Goal: Information Seeking & Learning: Check status

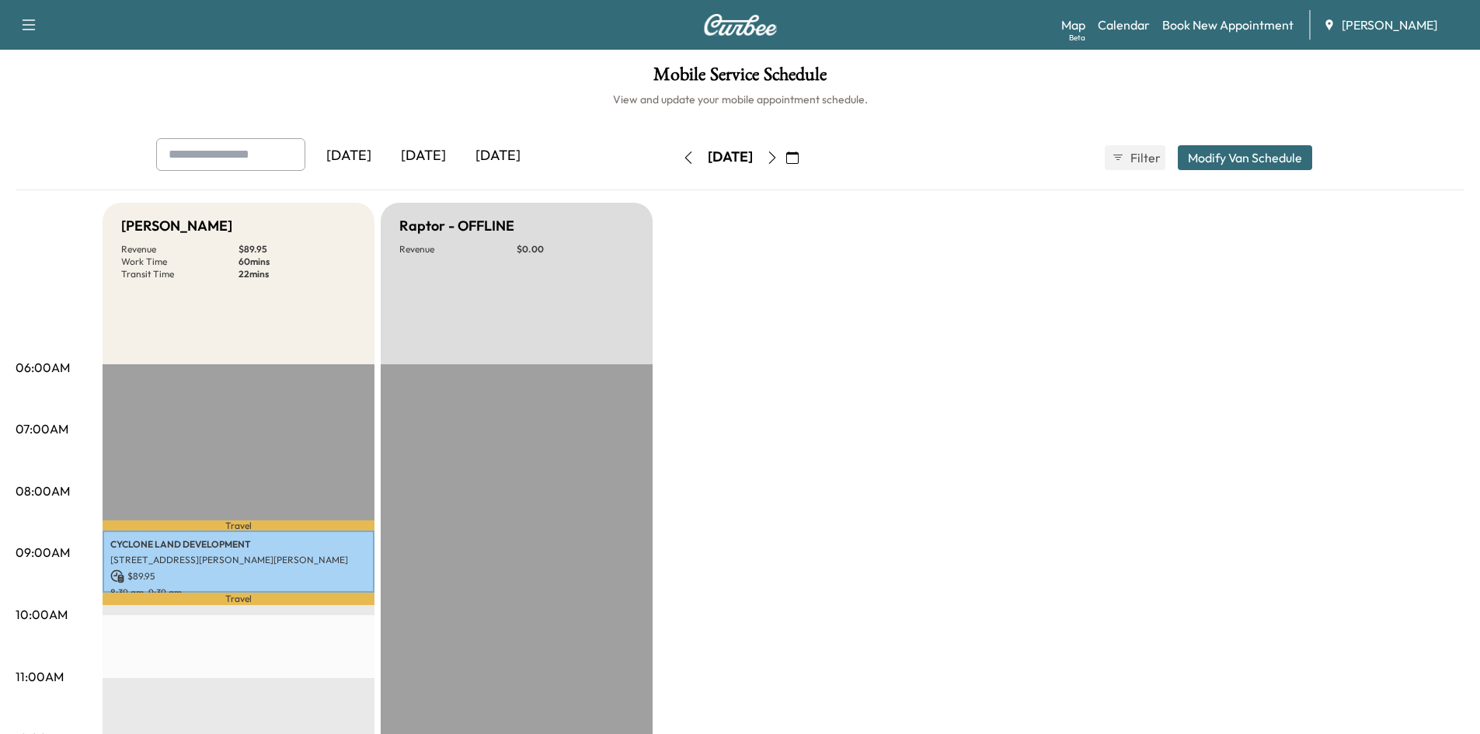
click at [799, 160] on icon "button" at bounding box center [792, 157] width 12 height 12
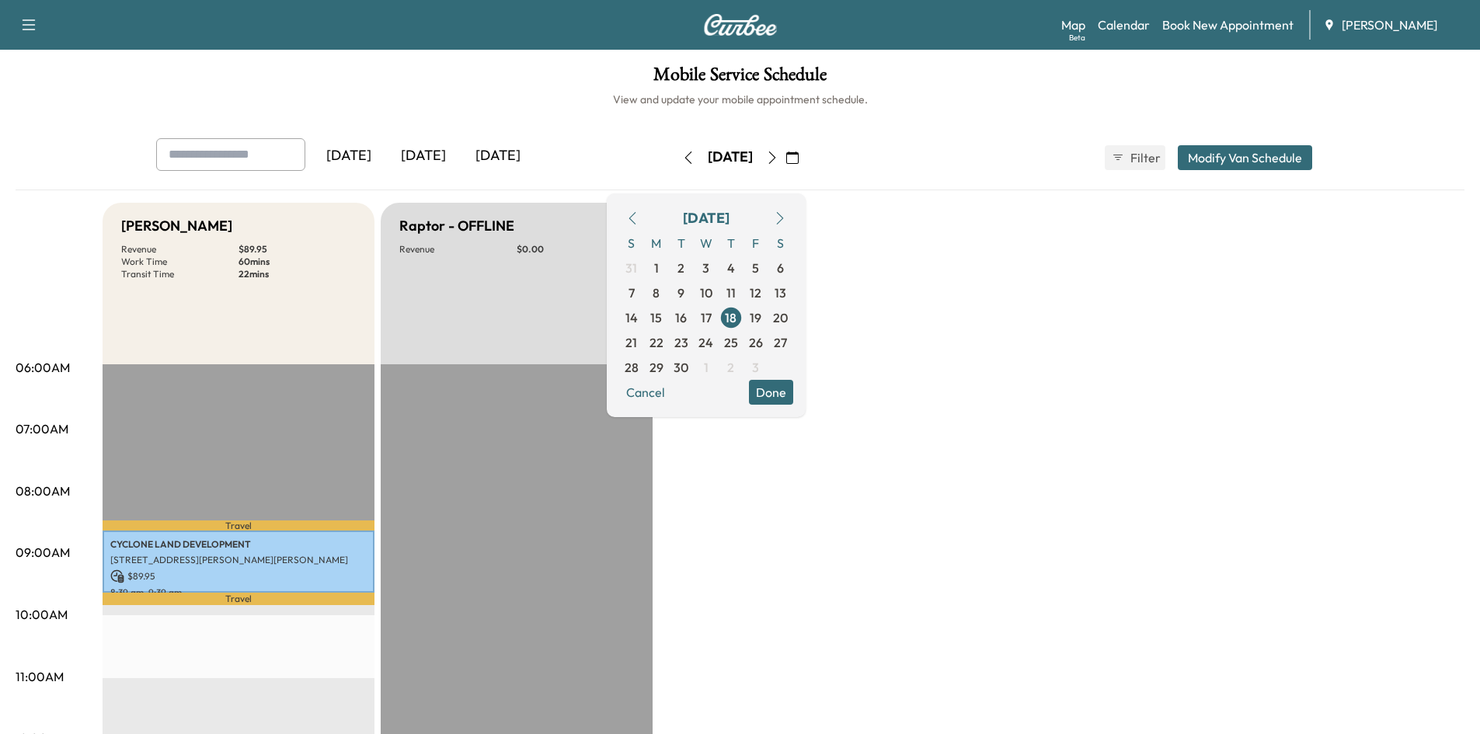
click at [639, 217] on icon "button" at bounding box center [632, 218] width 12 height 12
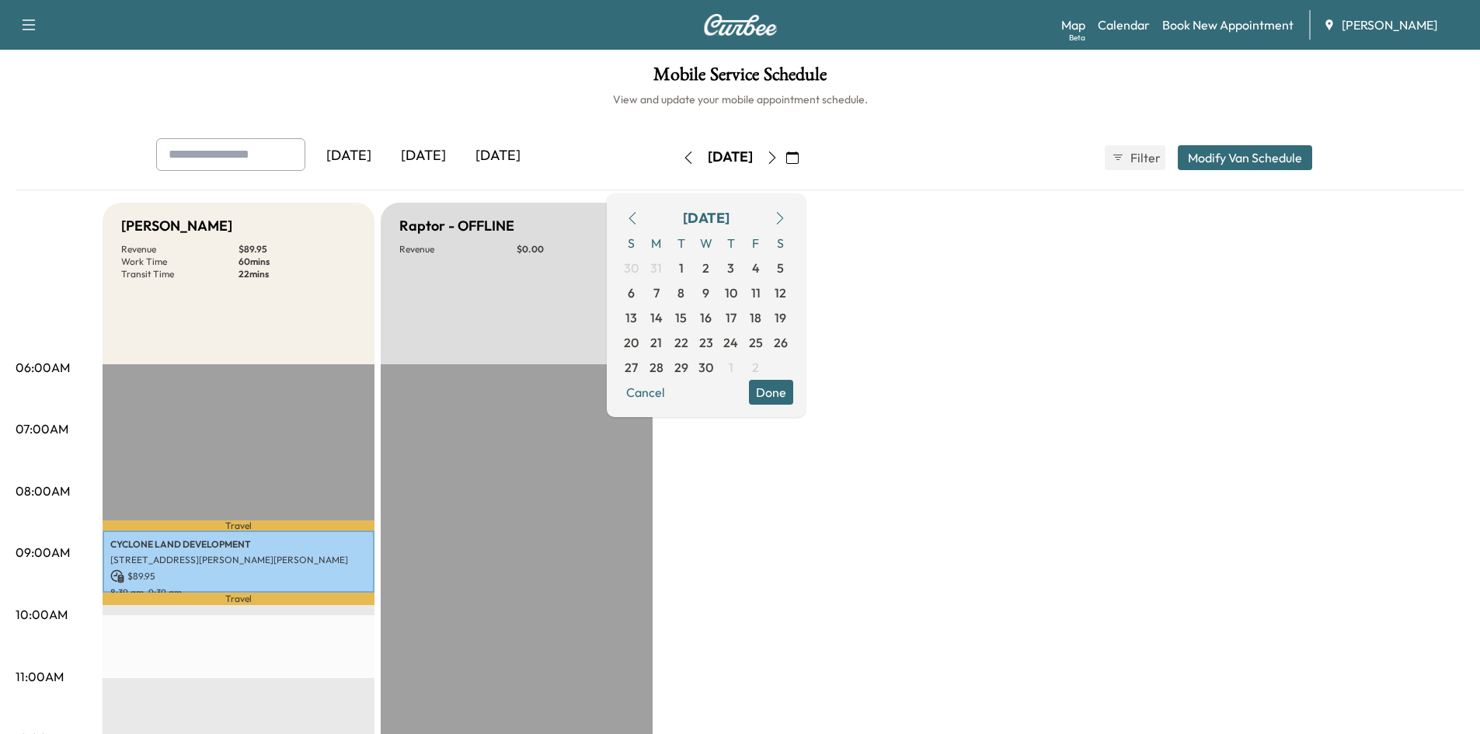
click at [639, 217] on icon "button" at bounding box center [632, 218] width 12 height 12
click at [786, 215] on icon "button" at bounding box center [780, 218] width 12 height 12
click at [783, 214] on icon "button" at bounding box center [779, 218] width 7 height 12
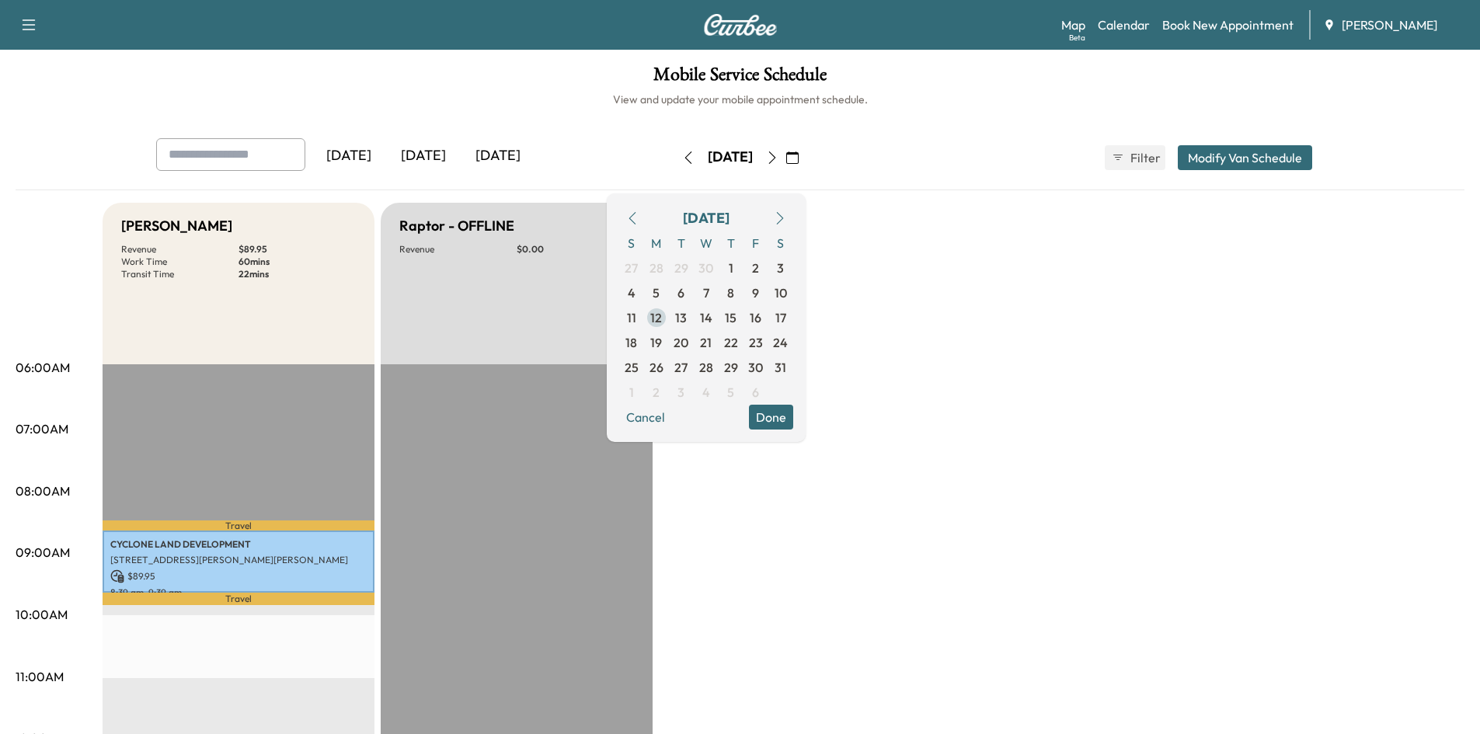
click at [662, 318] on span "12" at bounding box center [656, 317] width 12 height 19
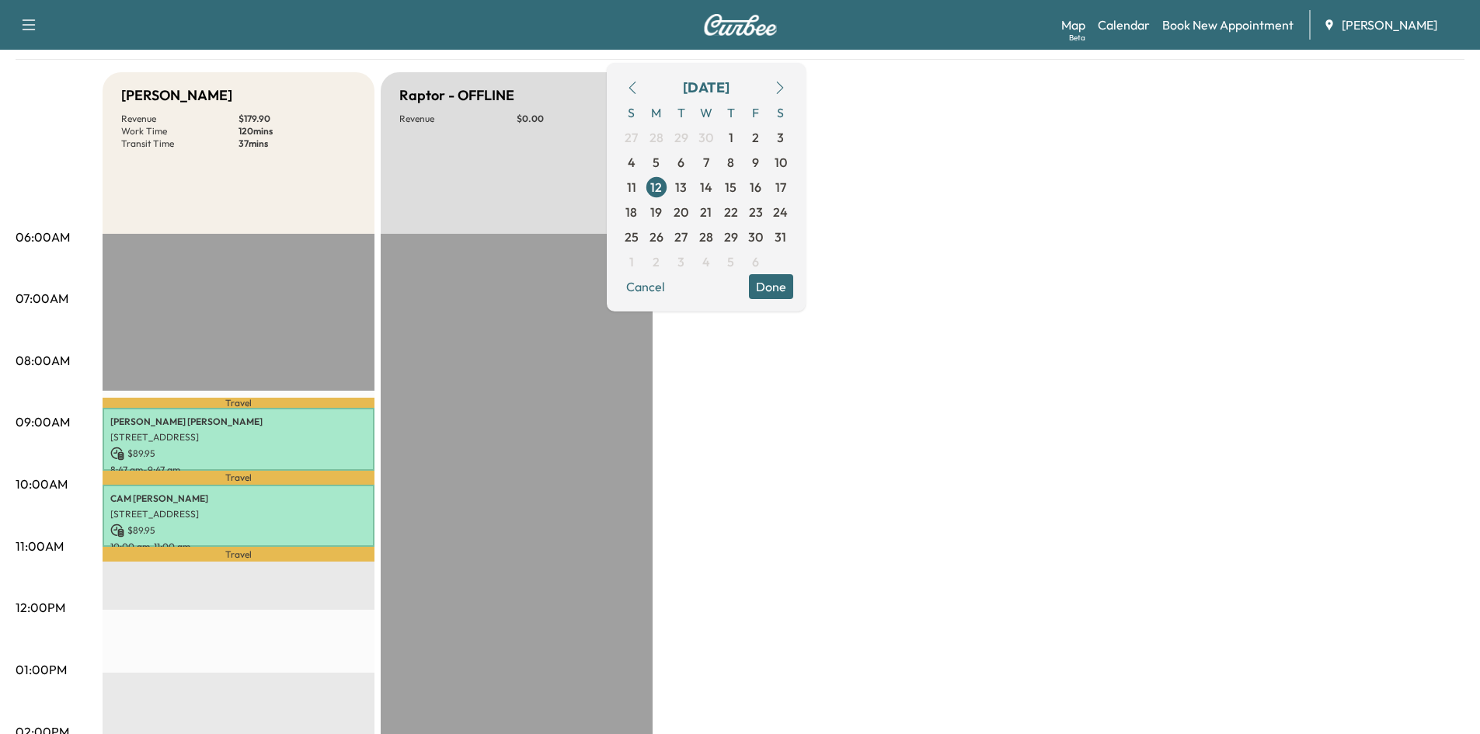
scroll to position [138, 0]
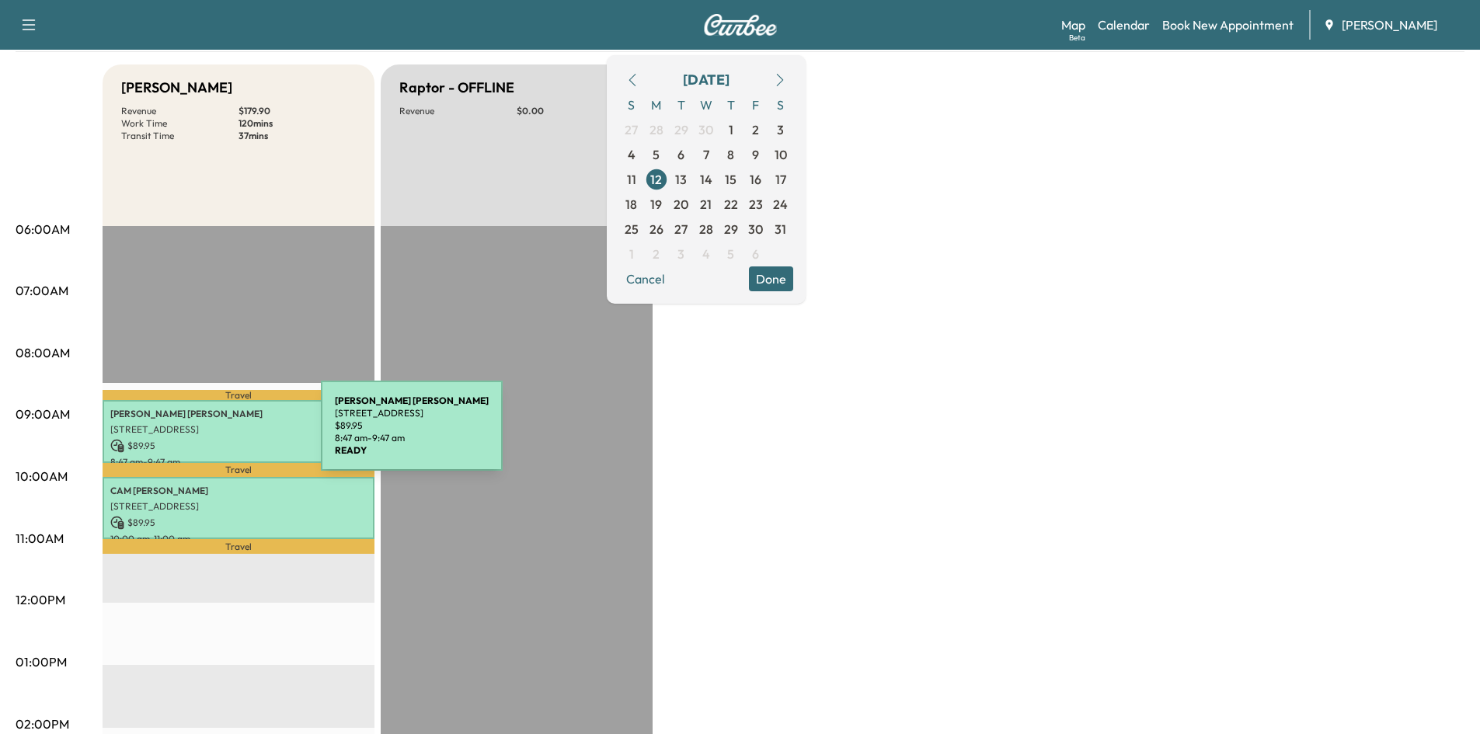
click at [204, 434] on div "[PERSON_NAME] 62 BASSWOOD CIR, [GEOGRAPHIC_DATA], [GEOGRAPHIC_DATA], [GEOGRAPHI…" at bounding box center [239, 431] width 272 height 63
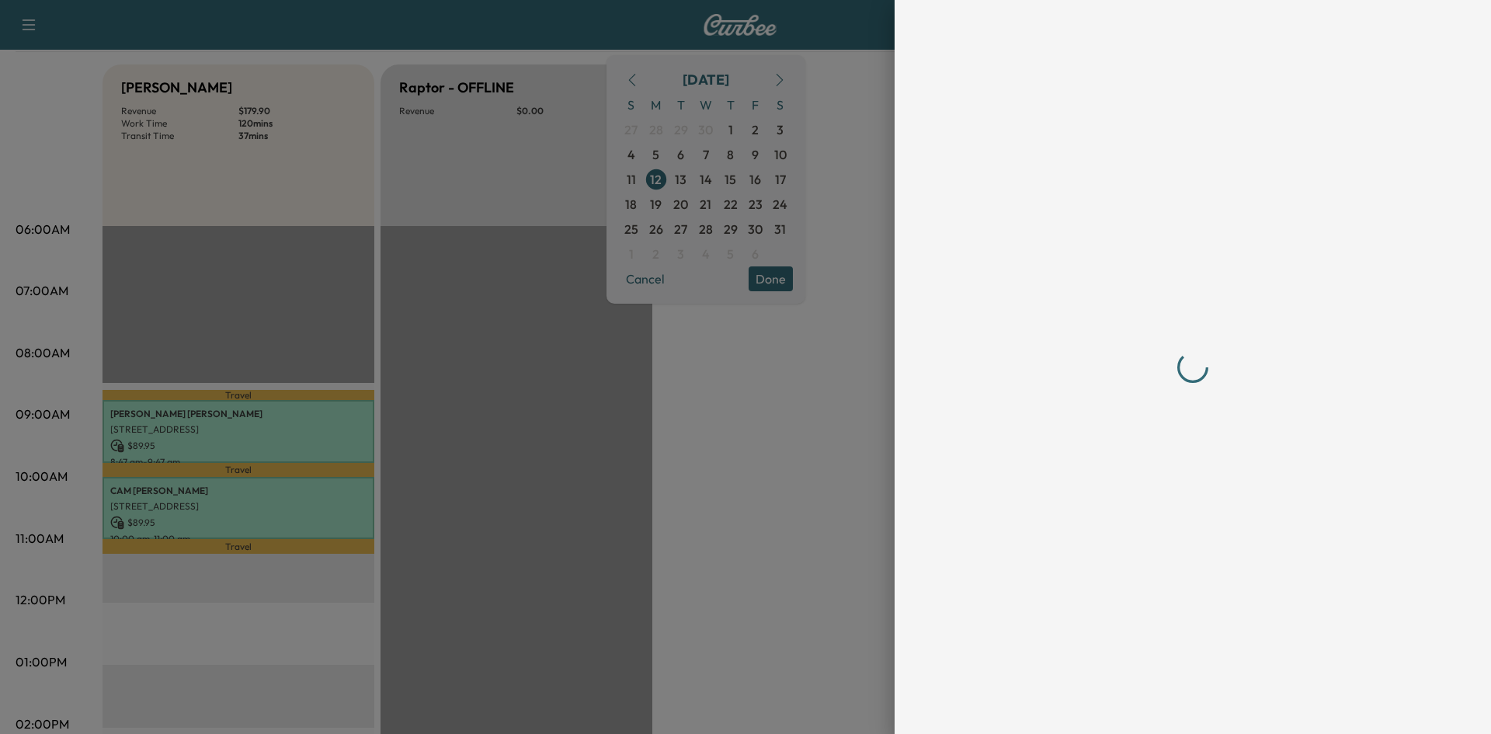
click at [1161, 706] on div at bounding box center [1193, 367] width 497 height 734
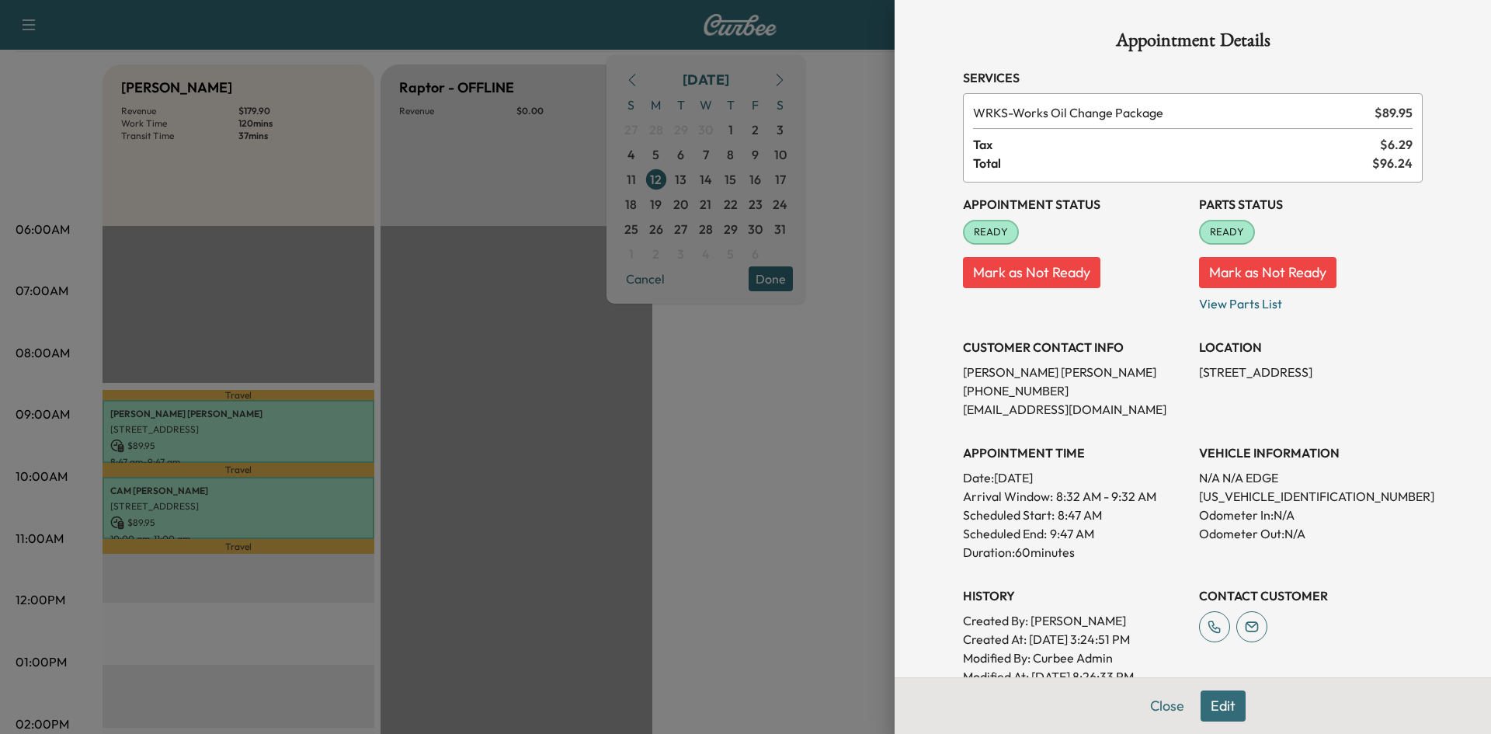
drag, startPoint x: 1157, startPoint y: 708, endPoint x: 1148, endPoint y: 282, distance: 426.6
click at [1160, 686] on div "Close Edit" at bounding box center [1193, 705] width 597 height 57
click at [1154, 712] on button "Close" at bounding box center [1167, 706] width 54 height 31
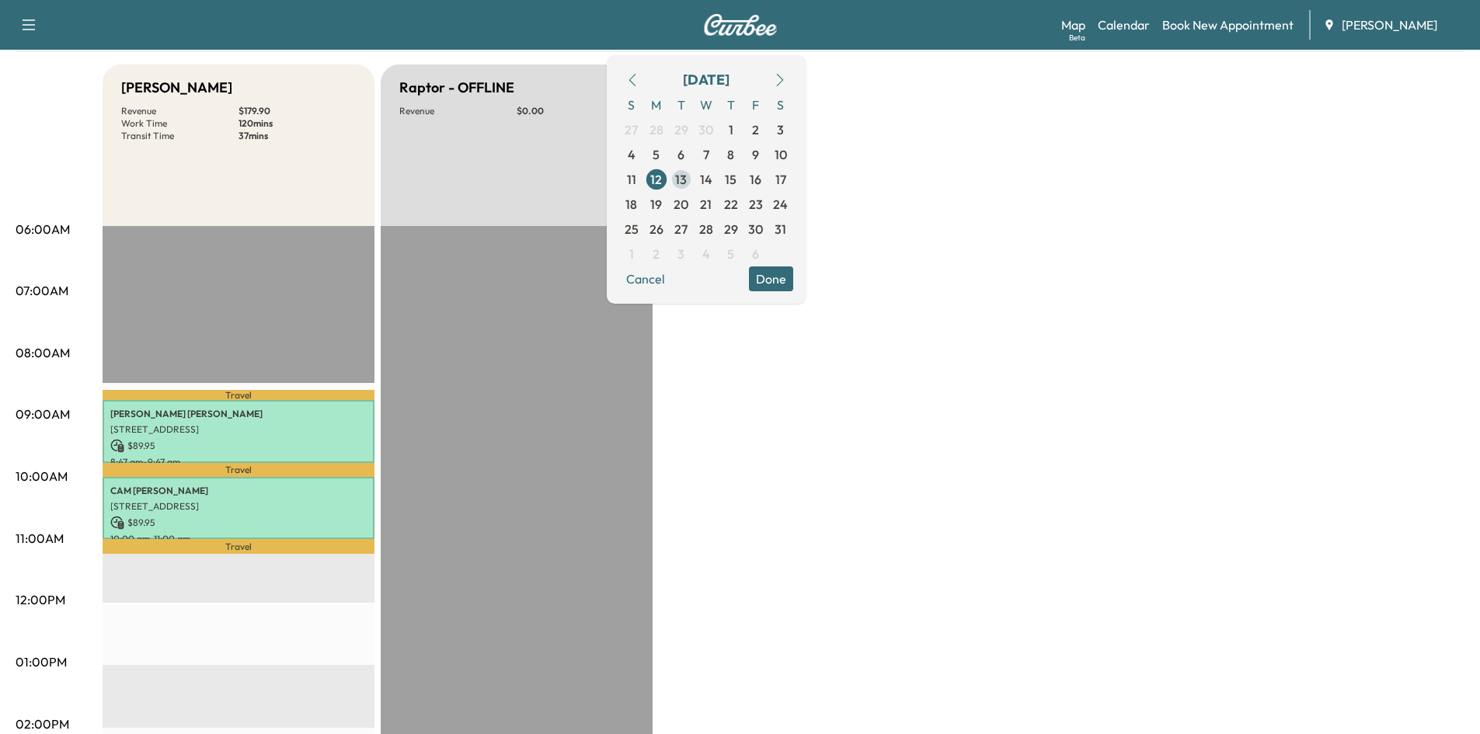
click at [694, 177] on span "13" at bounding box center [681, 179] width 25 height 25
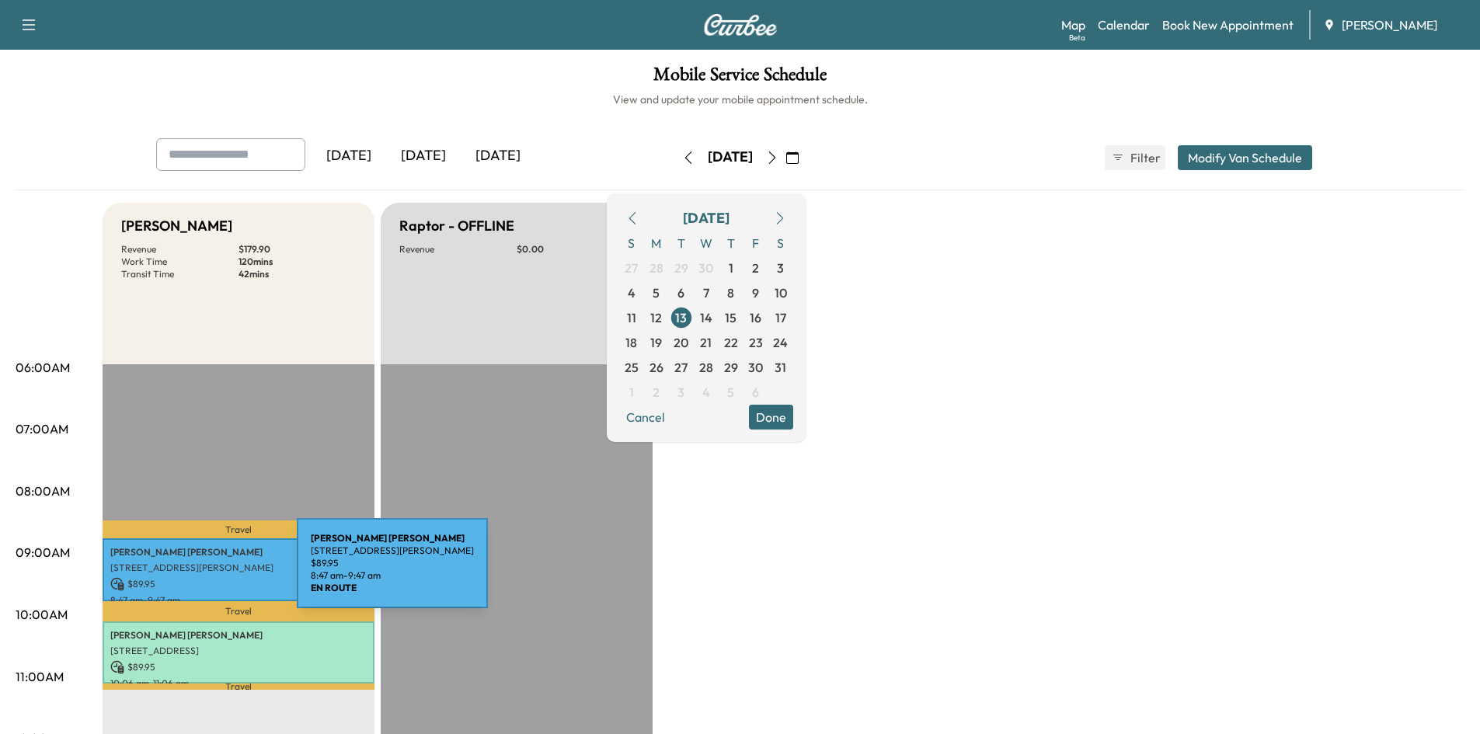
click at [180, 573] on div "[PERSON_NAME] [STREET_ADDRESS][PERSON_NAME][PERSON_NAME] $ 89.95 8:47 am - 9:47…" at bounding box center [239, 569] width 272 height 63
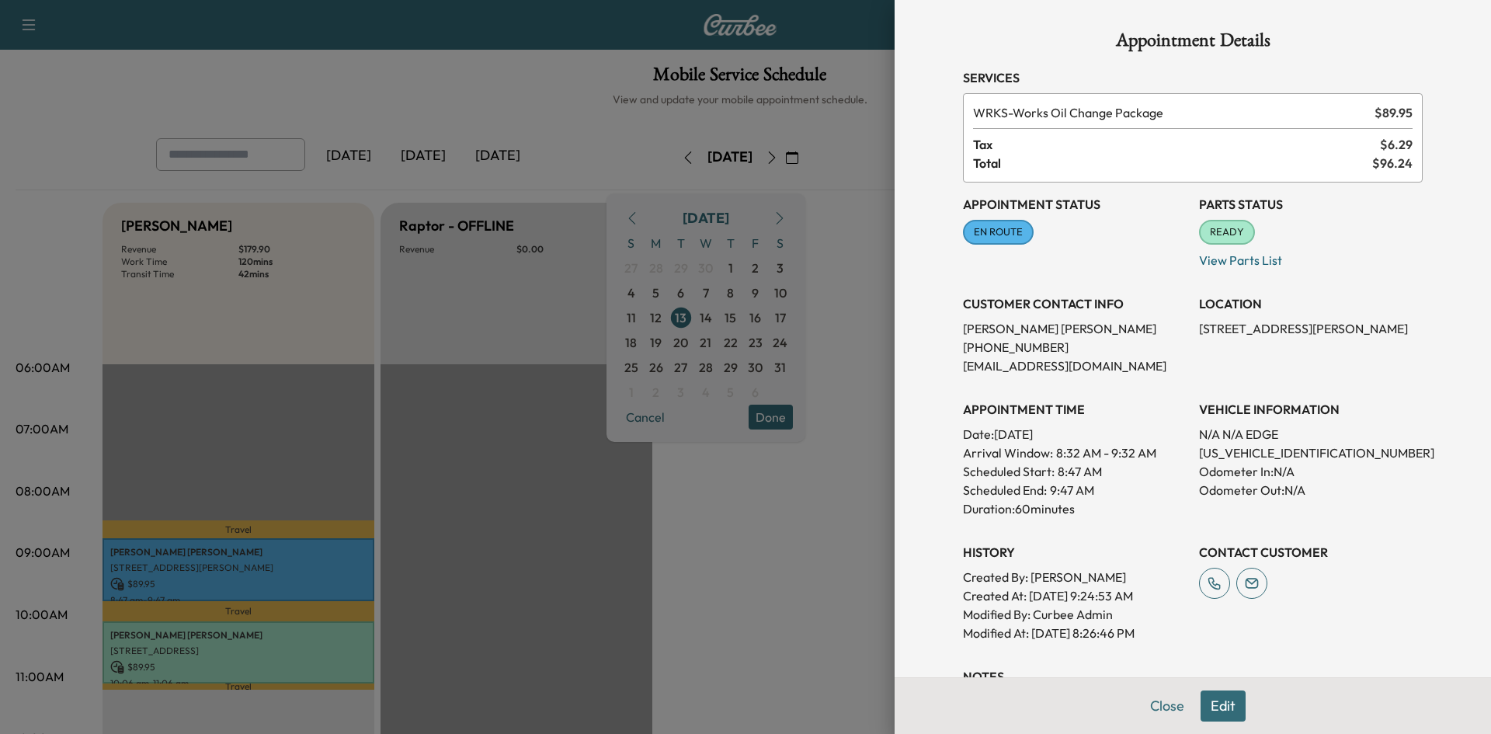
click at [1161, 708] on div "Appointment Details Services WRKS - Works Oil Change Package $ 89.95 Tax $ 6.29…" at bounding box center [1193, 399] width 497 height 798
click at [1161, 705] on button "Close" at bounding box center [1167, 706] width 54 height 31
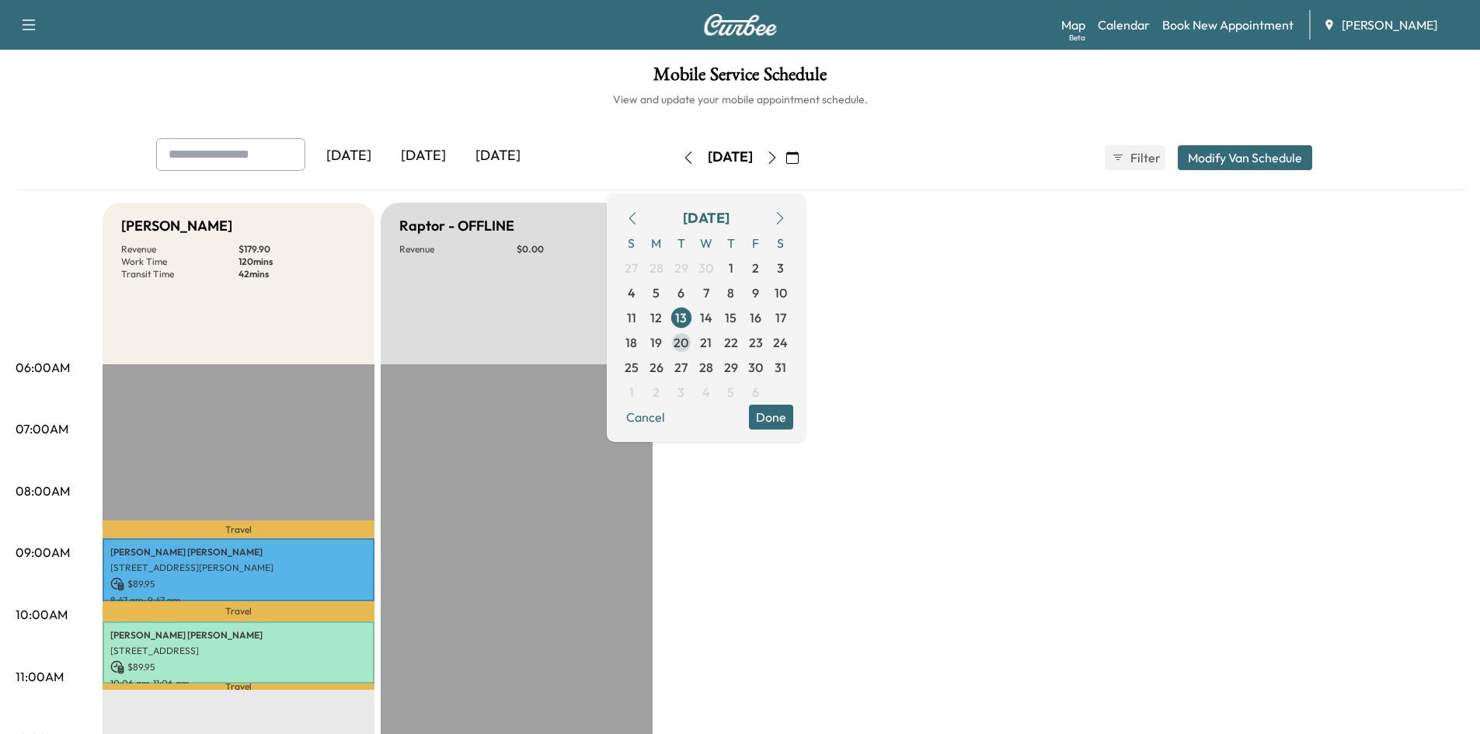
click at [688, 346] on span "20" at bounding box center [680, 342] width 15 height 19
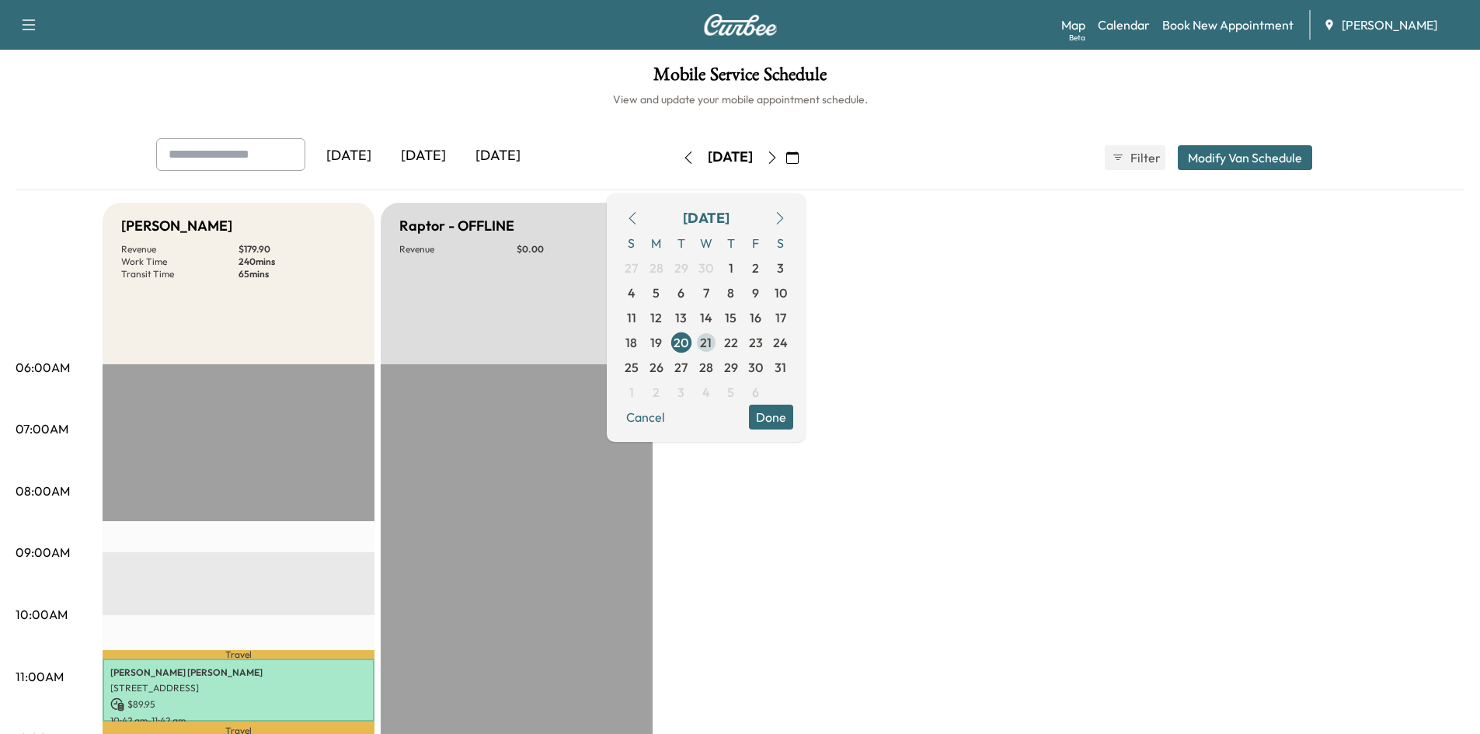
click at [712, 341] on span "21" at bounding box center [706, 342] width 12 height 19
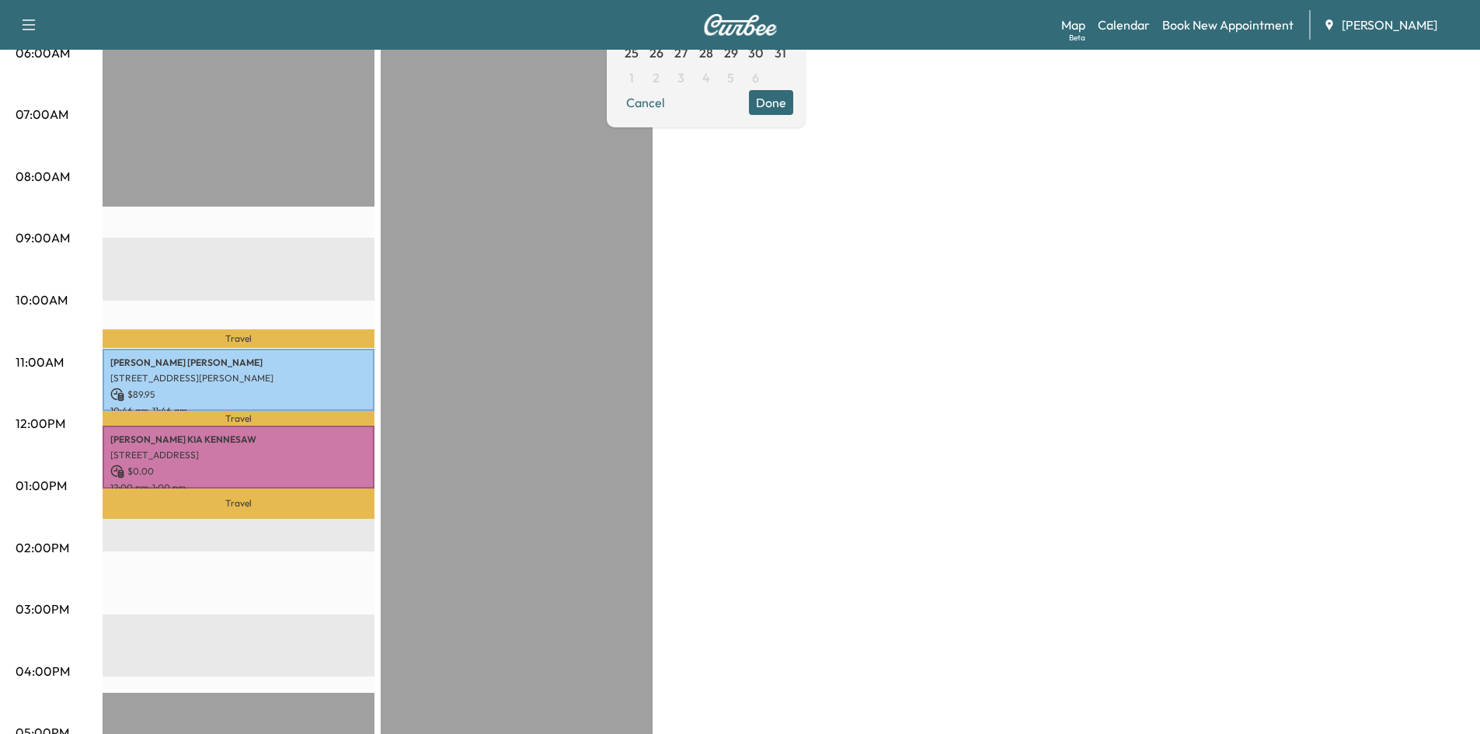
scroll to position [318, 0]
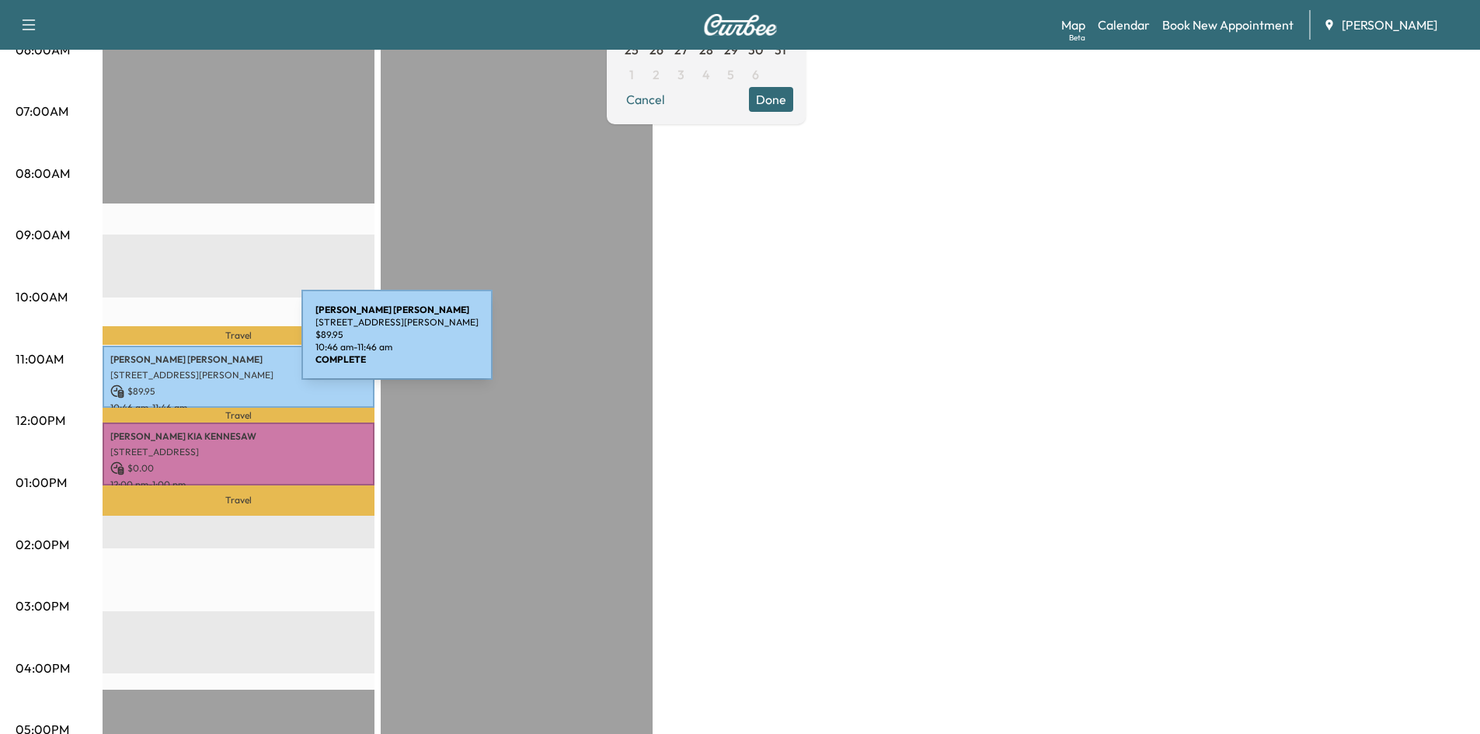
click at [183, 346] on div "[PERSON_NAME] [STREET_ADDRESS][PERSON_NAME] $ 89.95 10:46 am - 11:46 am" at bounding box center [239, 377] width 272 height 63
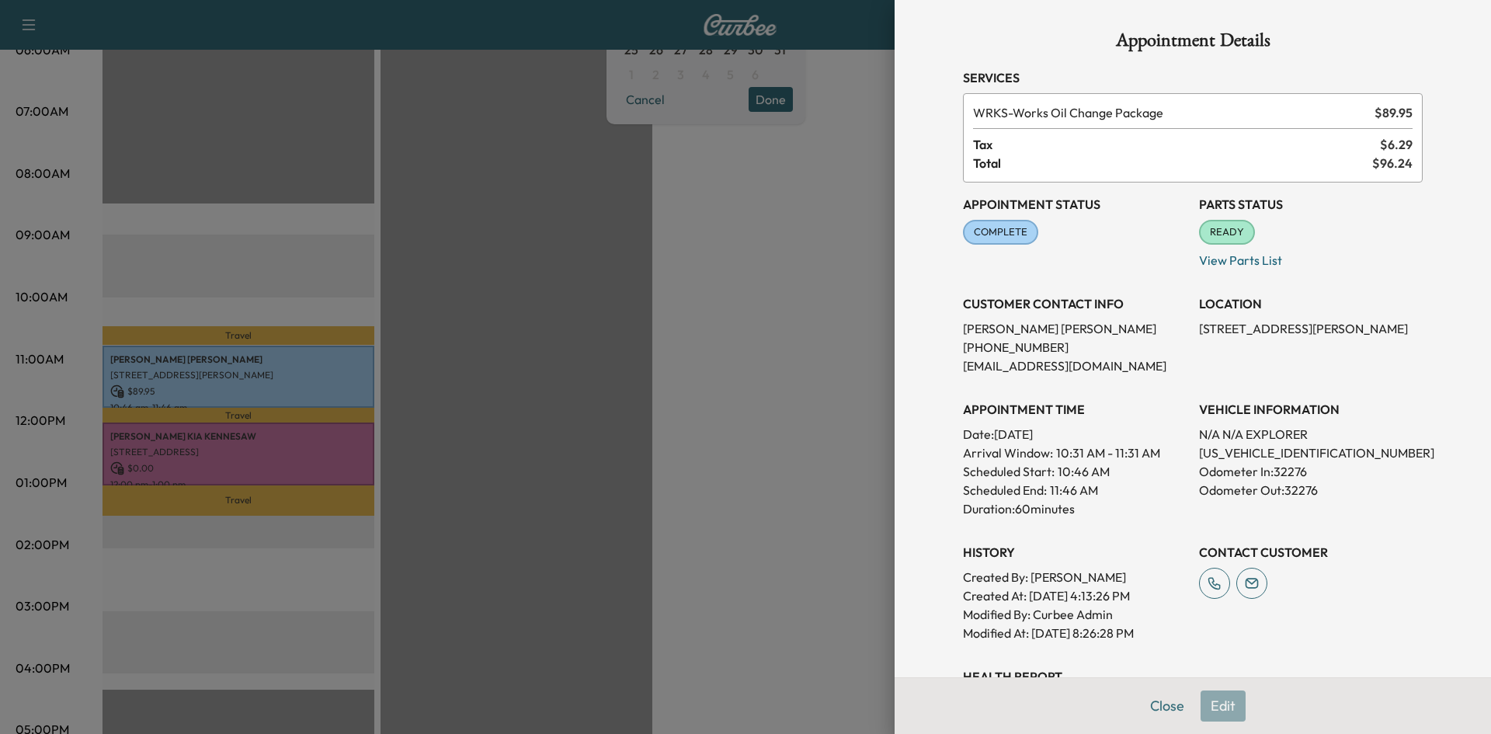
click at [1159, 703] on div "Appointment Details Services WRKS - Works Oil Change Package $ 89.95 Tax $ 6.29…" at bounding box center [1193, 433] width 497 height 866
click at [1155, 705] on button "Close" at bounding box center [1167, 706] width 54 height 31
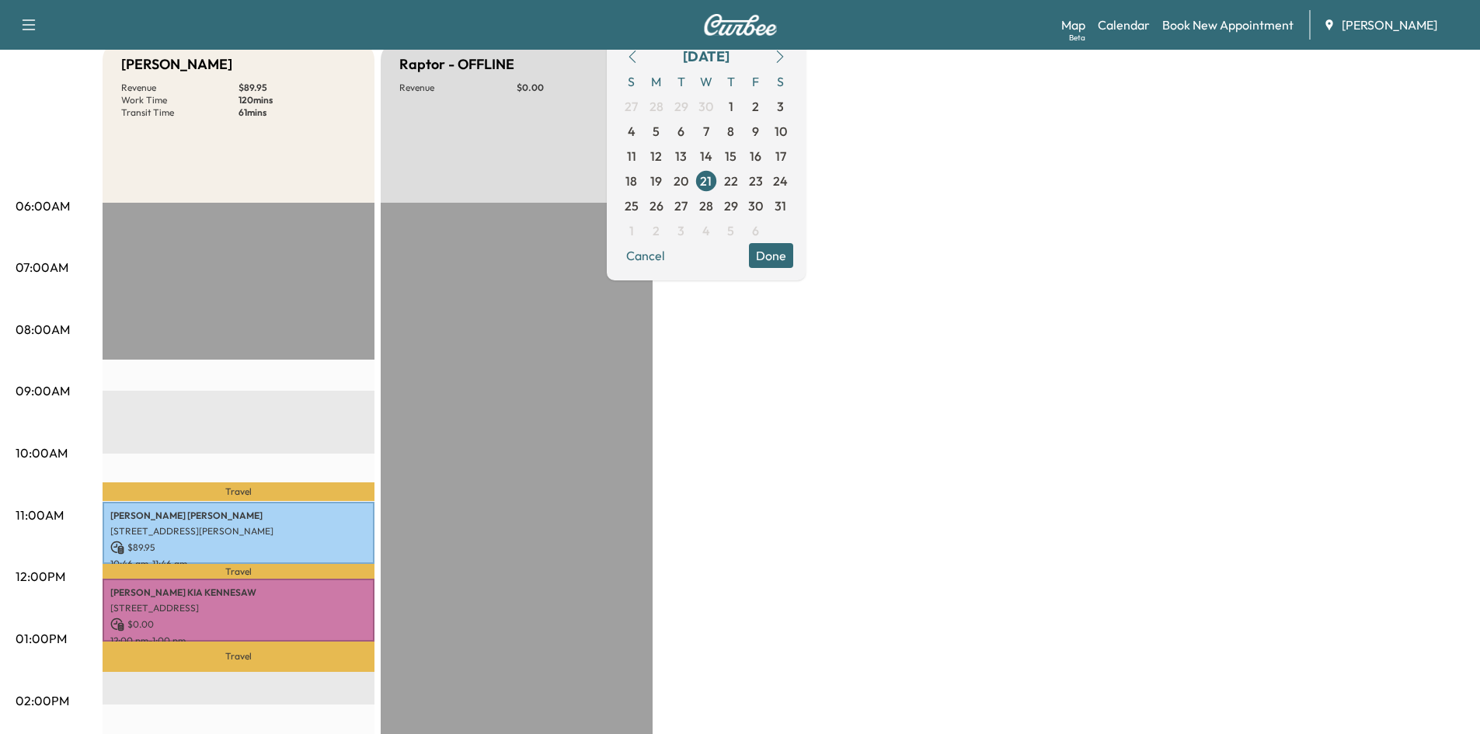
scroll to position [0, 0]
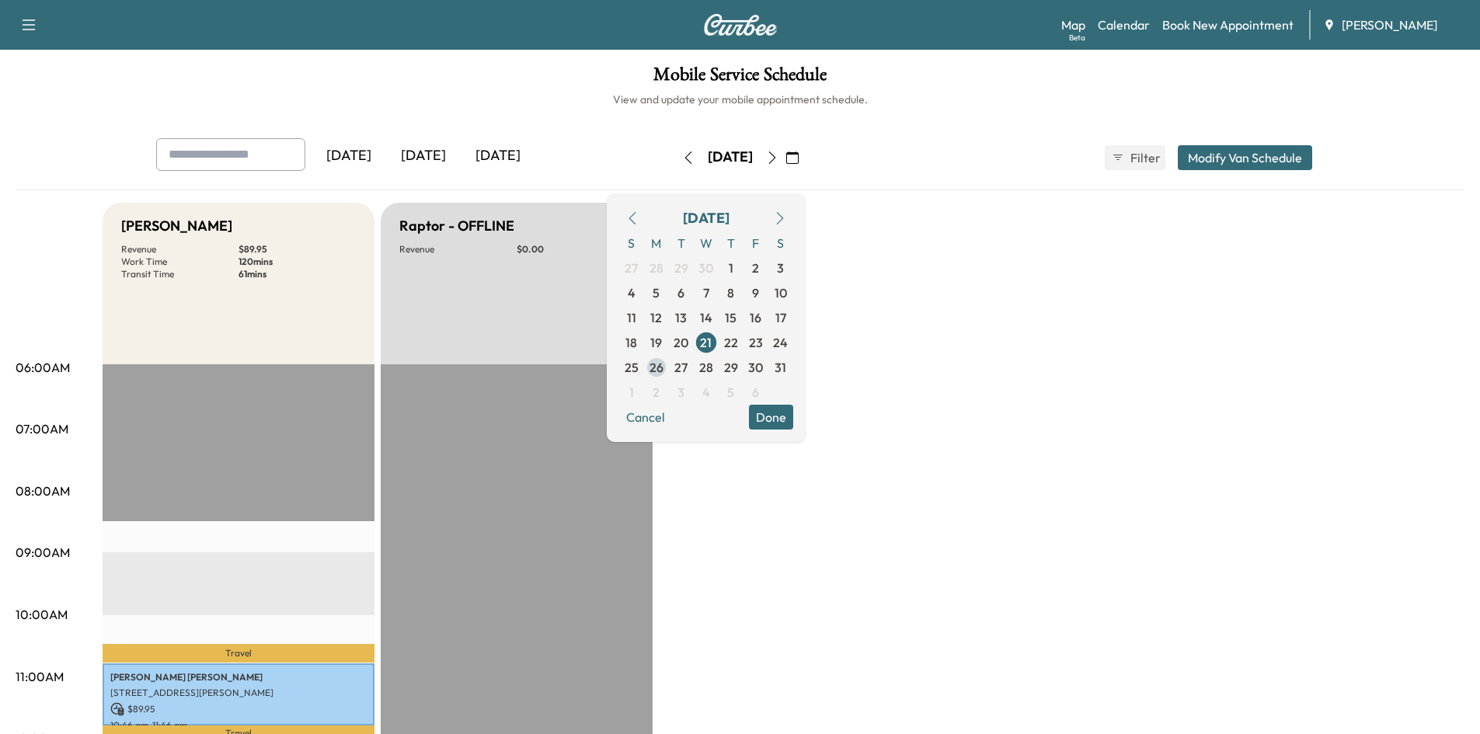
click at [663, 365] on span "26" at bounding box center [656, 367] width 14 height 19
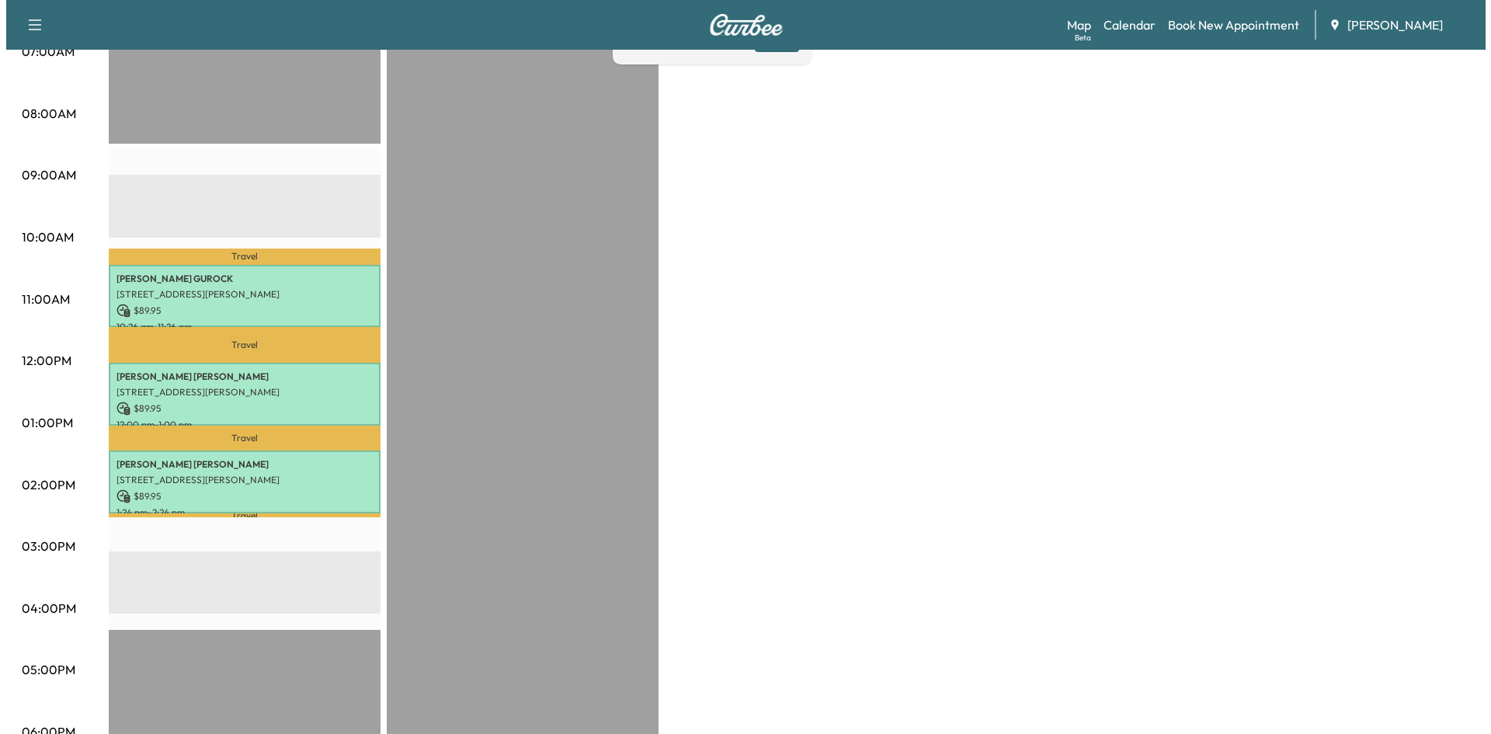
scroll to position [416, 0]
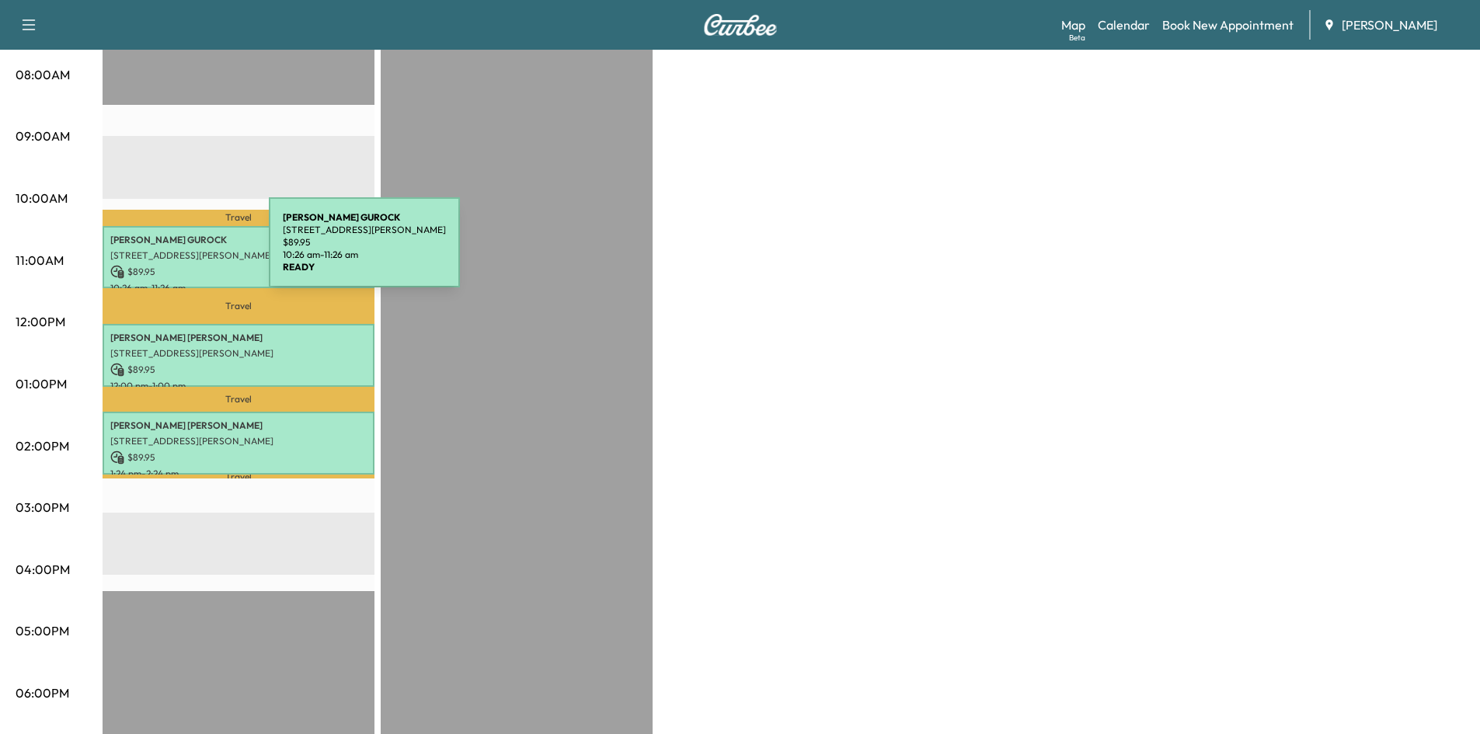
click at [152, 252] on p "[STREET_ADDRESS][PERSON_NAME]" at bounding box center [238, 255] width 256 height 12
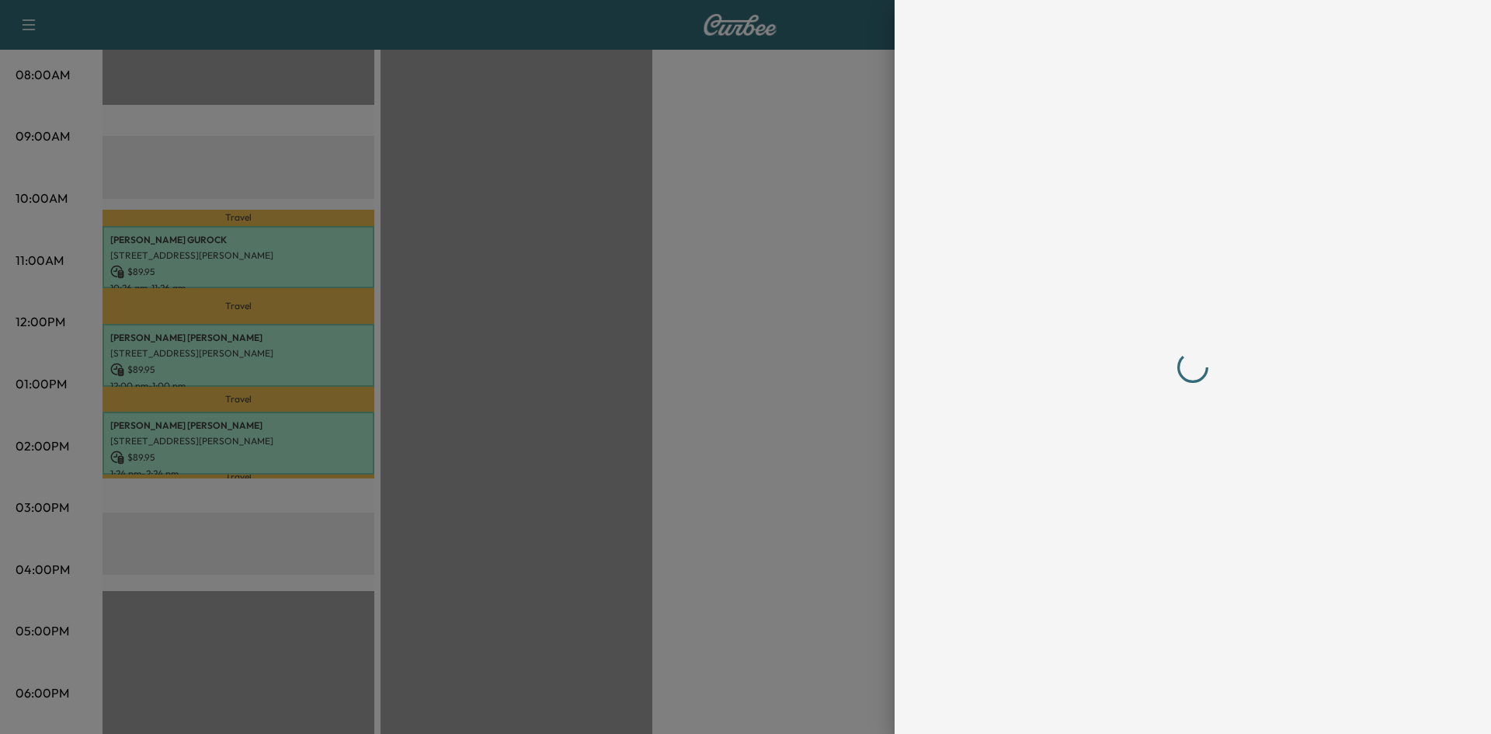
click at [1156, 704] on div at bounding box center [1193, 367] width 497 height 734
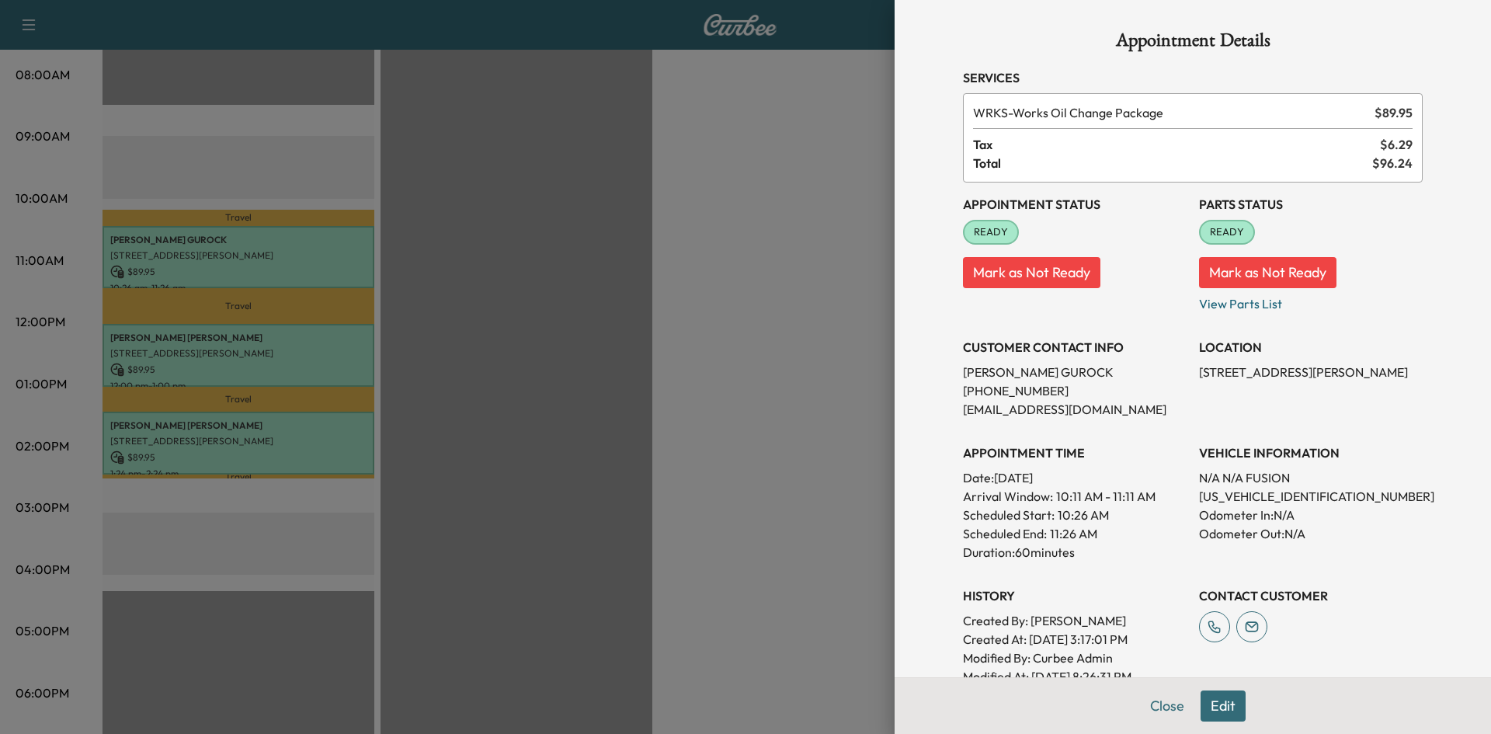
click at [1158, 699] on button "Close" at bounding box center [1167, 706] width 54 height 31
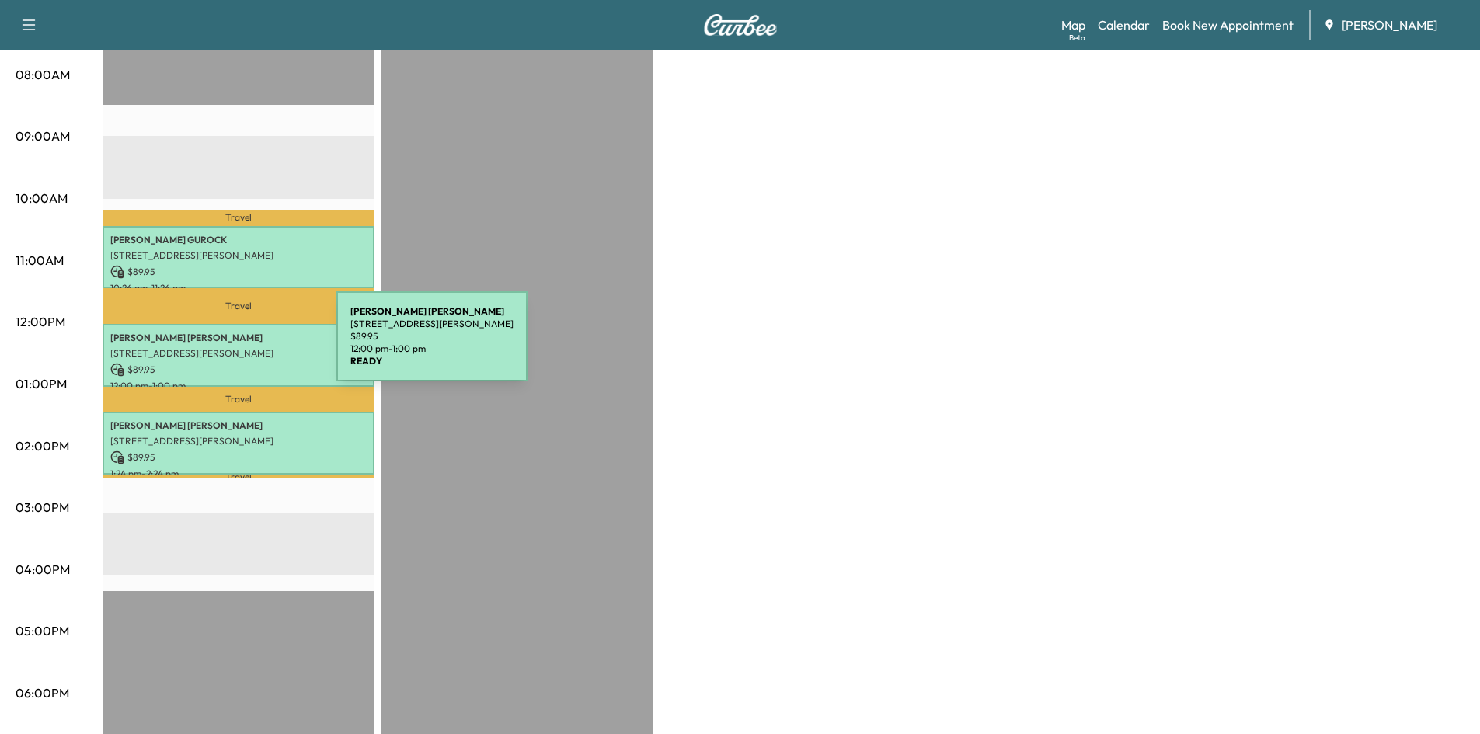
click at [220, 347] on p "[STREET_ADDRESS][PERSON_NAME]" at bounding box center [238, 353] width 256 height 12
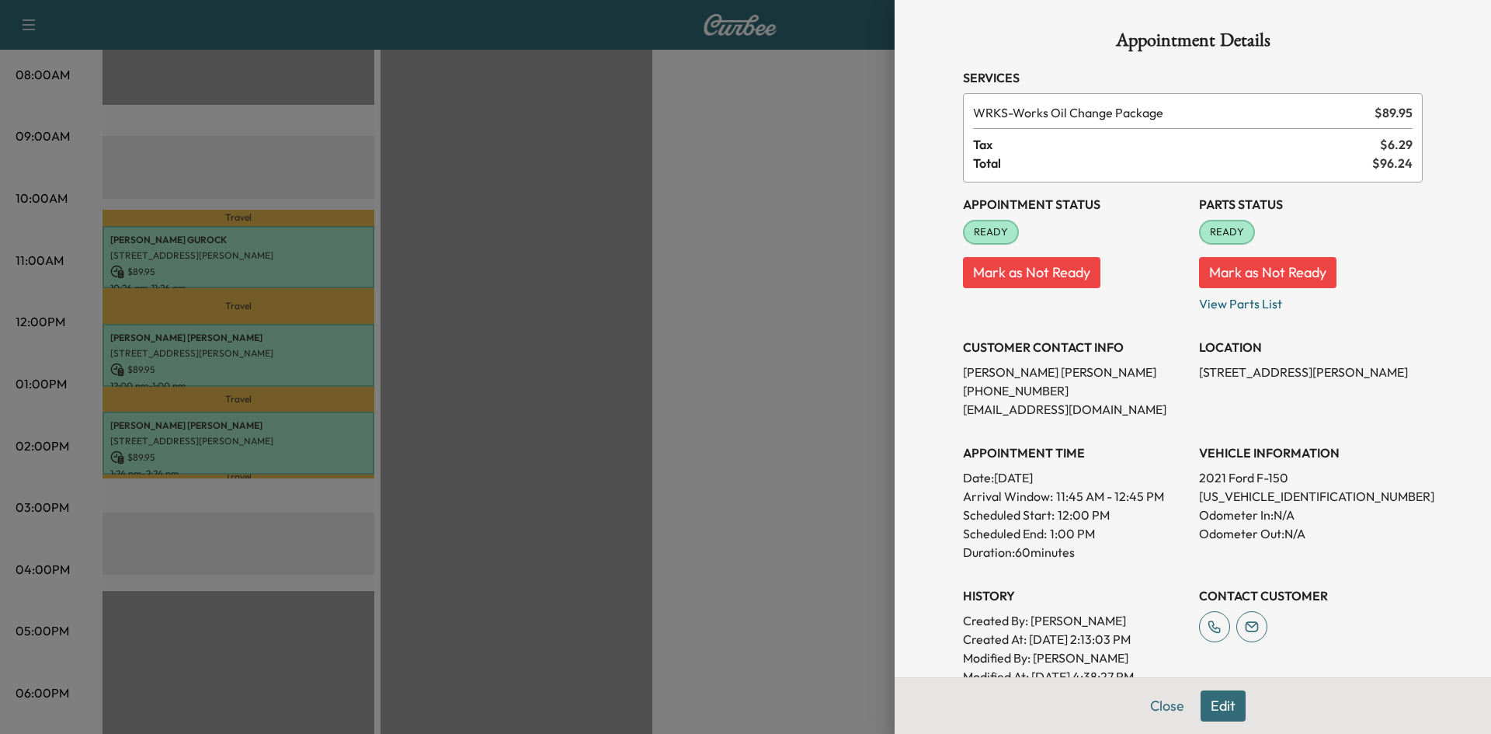
scroll to position [164, 0]
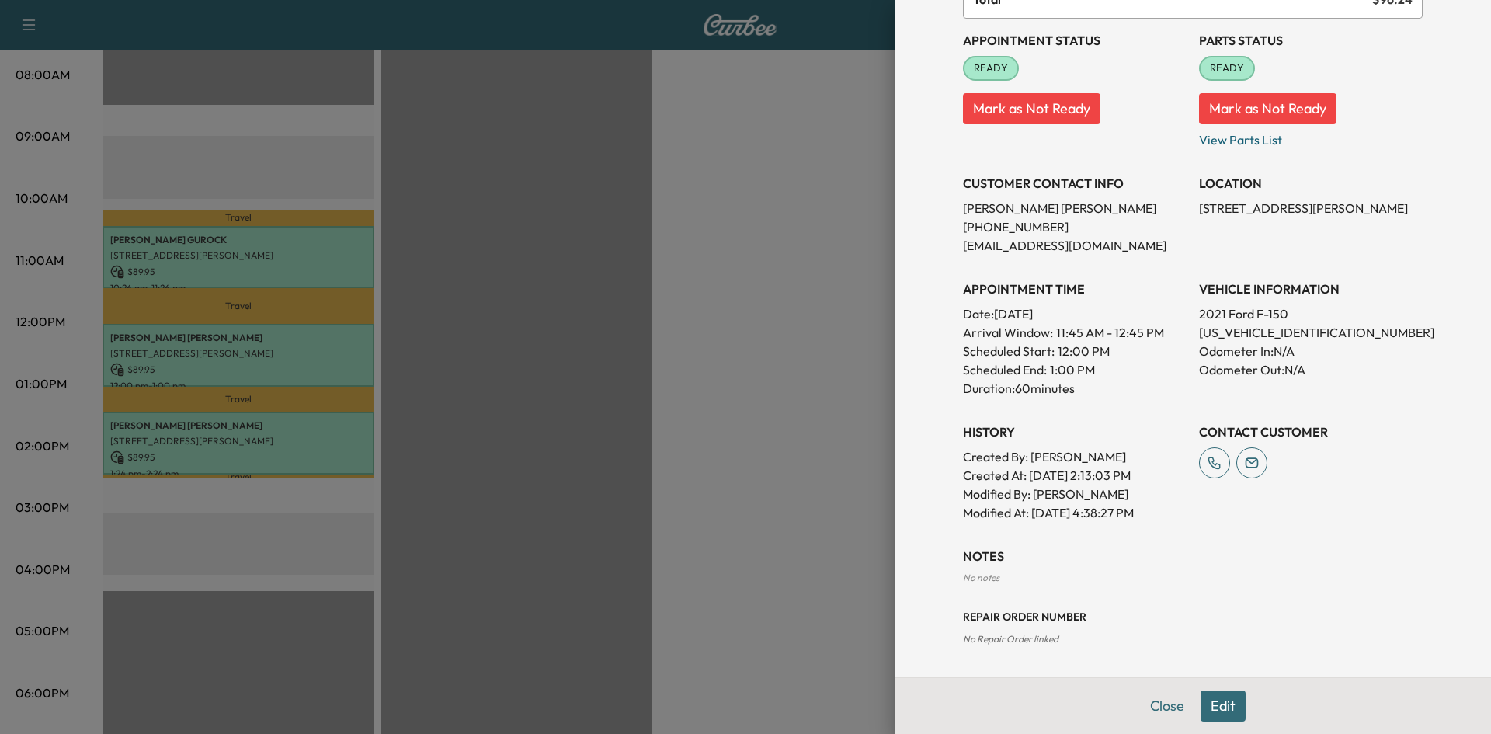
click at [1162, 677] on div "Appointment Details Services WRKS - Works Oil Change Package $ 89.95 Tax $ 6.29…" at bounding box center [1193, 256] width 497 height 841
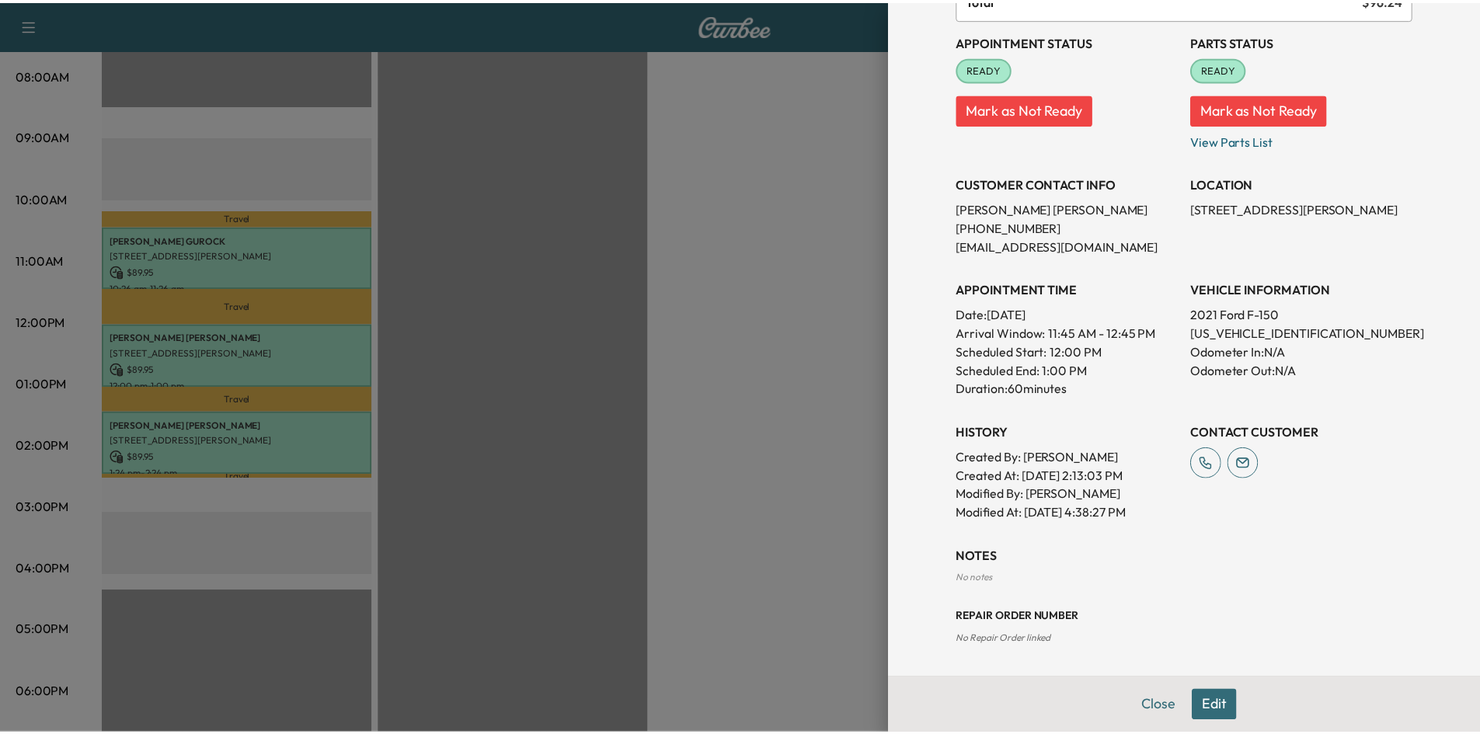
scroll to position [0, 0]
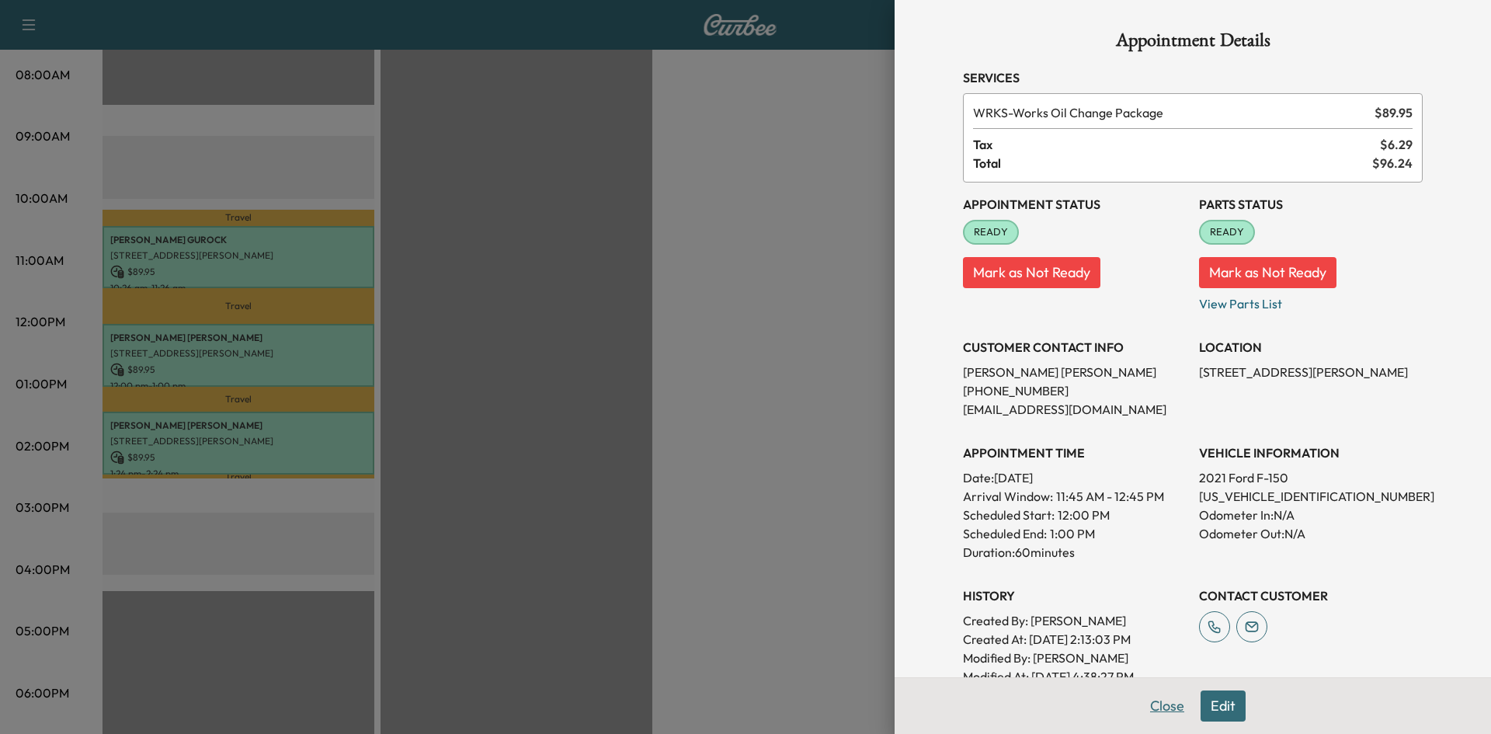
click at [1157, 705] on button "Close" at bounding box center [1167, 706] width 54 height 31
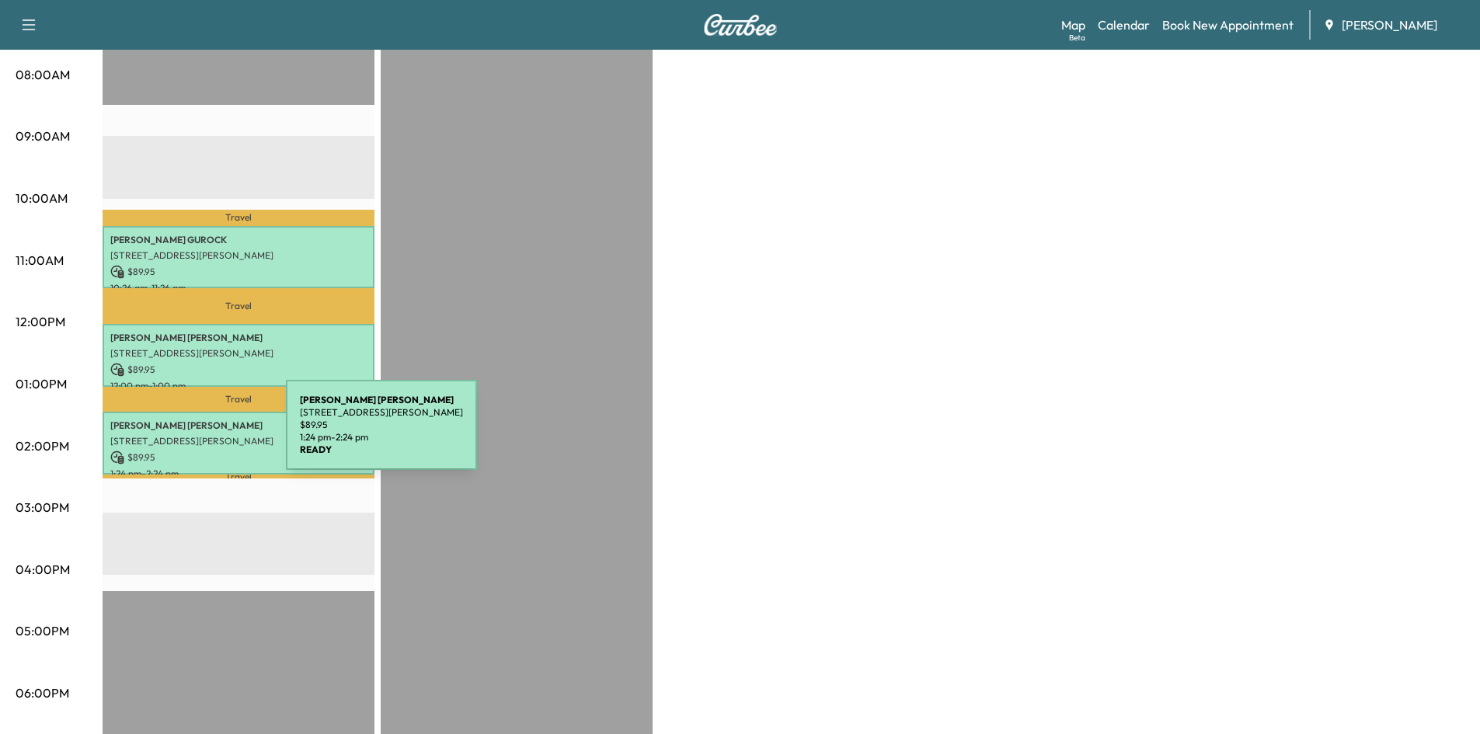
click at [169, 435] on p "[STREET_ADDRESS][PERSON_NAME]" at bounding box center [238, 441] width 256 height 12
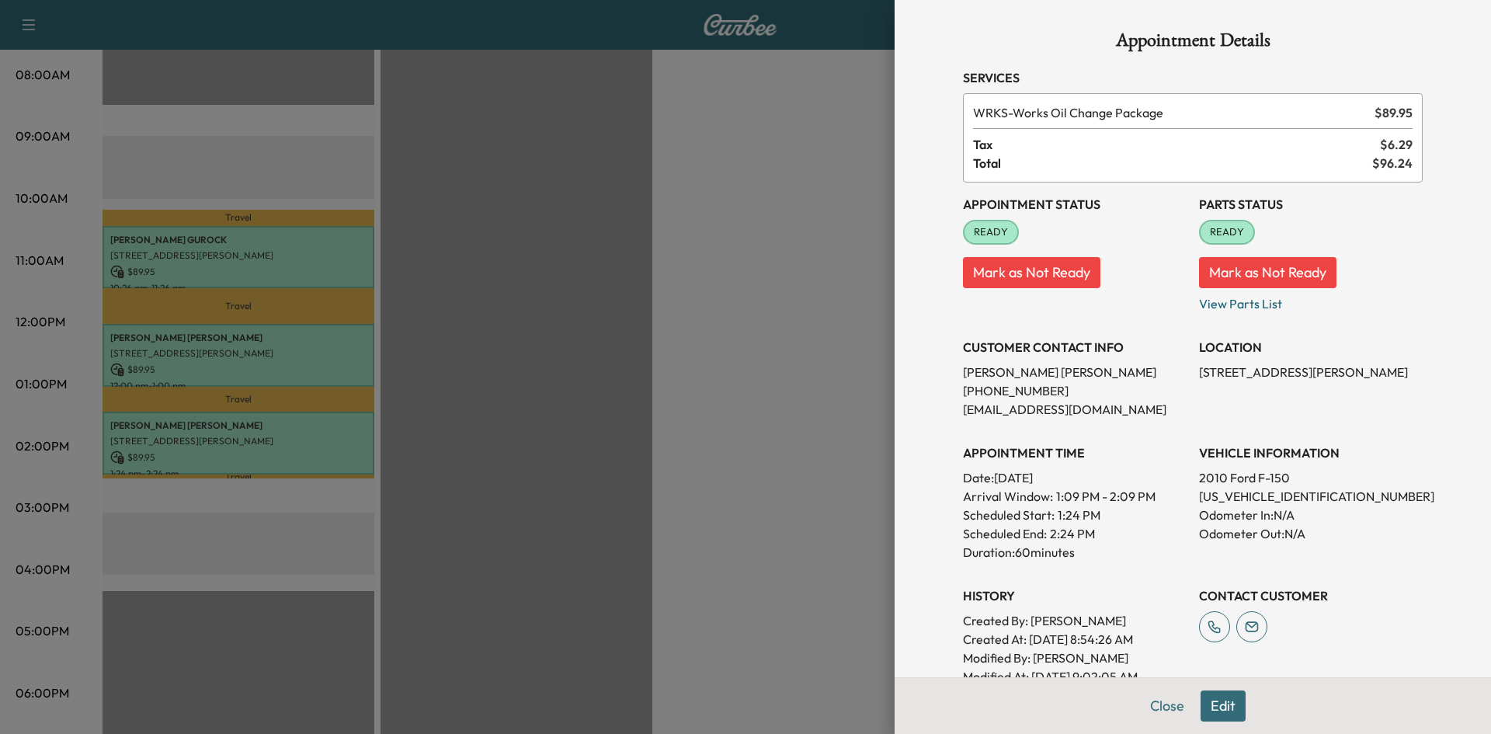
click at [1147, 705] on div "Appointment Details Services WRKS - Works Oil Change Package $ 89.95 Tax $ 6.29…" at bounding box center [1193, 420] width 497 height 841
click at [1150, 710] on button "Close" at bounding box center [1167, 706] width 54 height 31
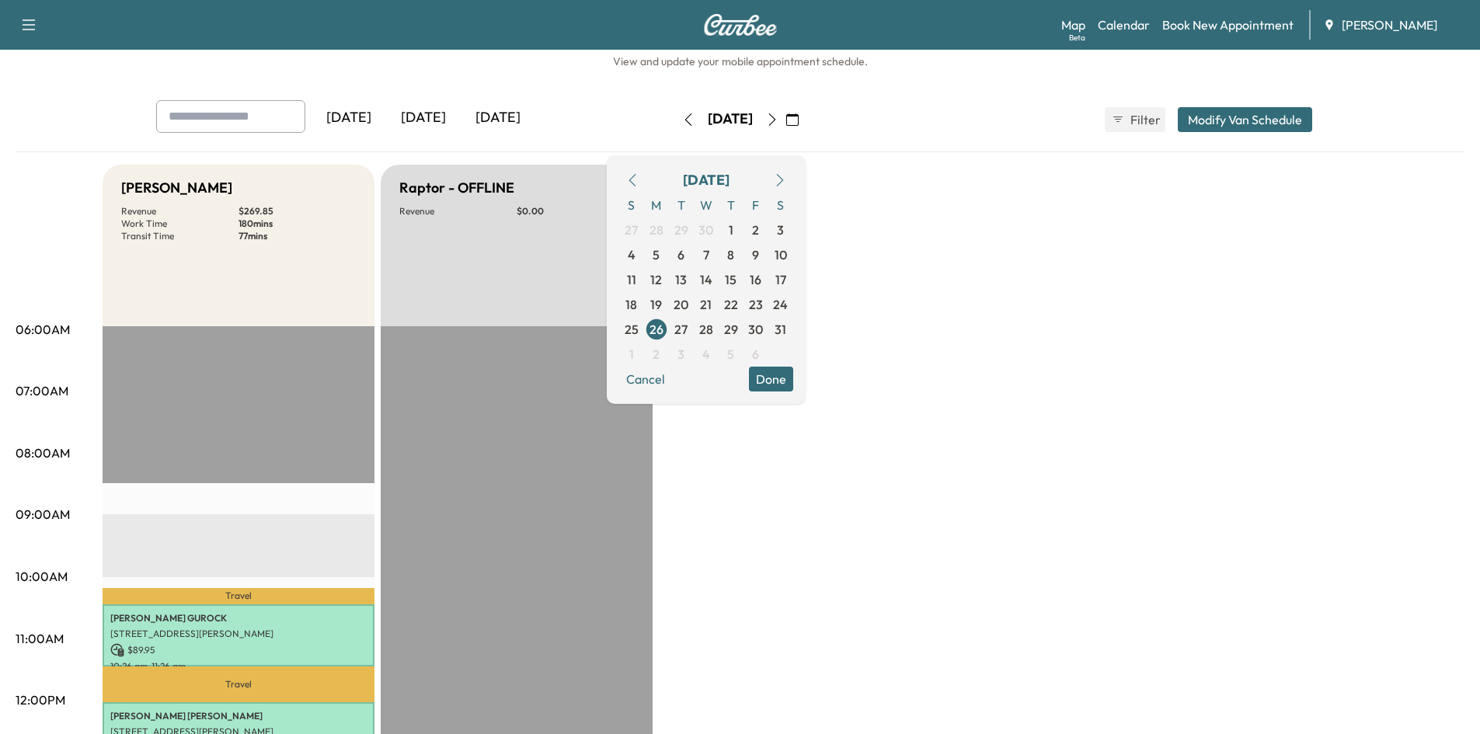
scroll to position [9, 0]
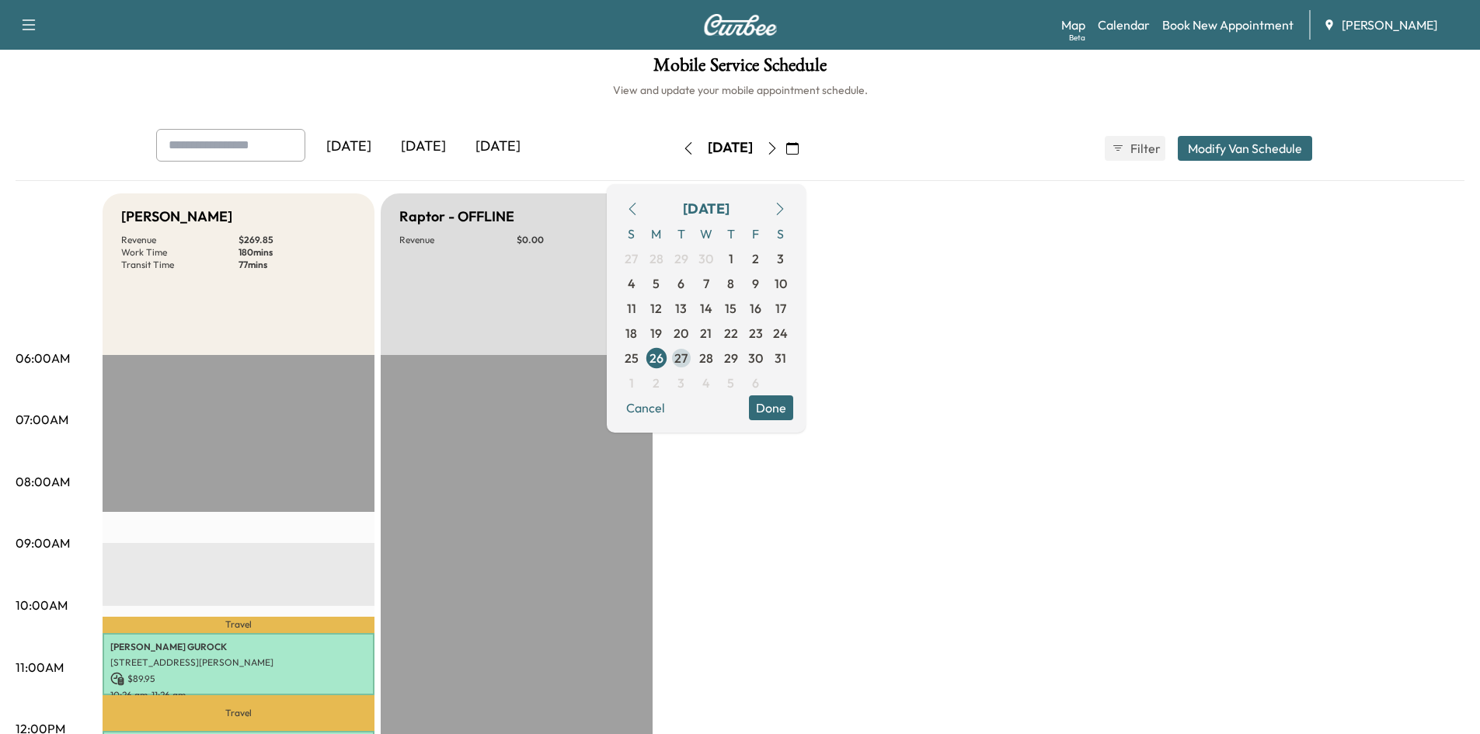
click at [687, 364] on span "27" at bounding box center [680, 358] width 13 height 19
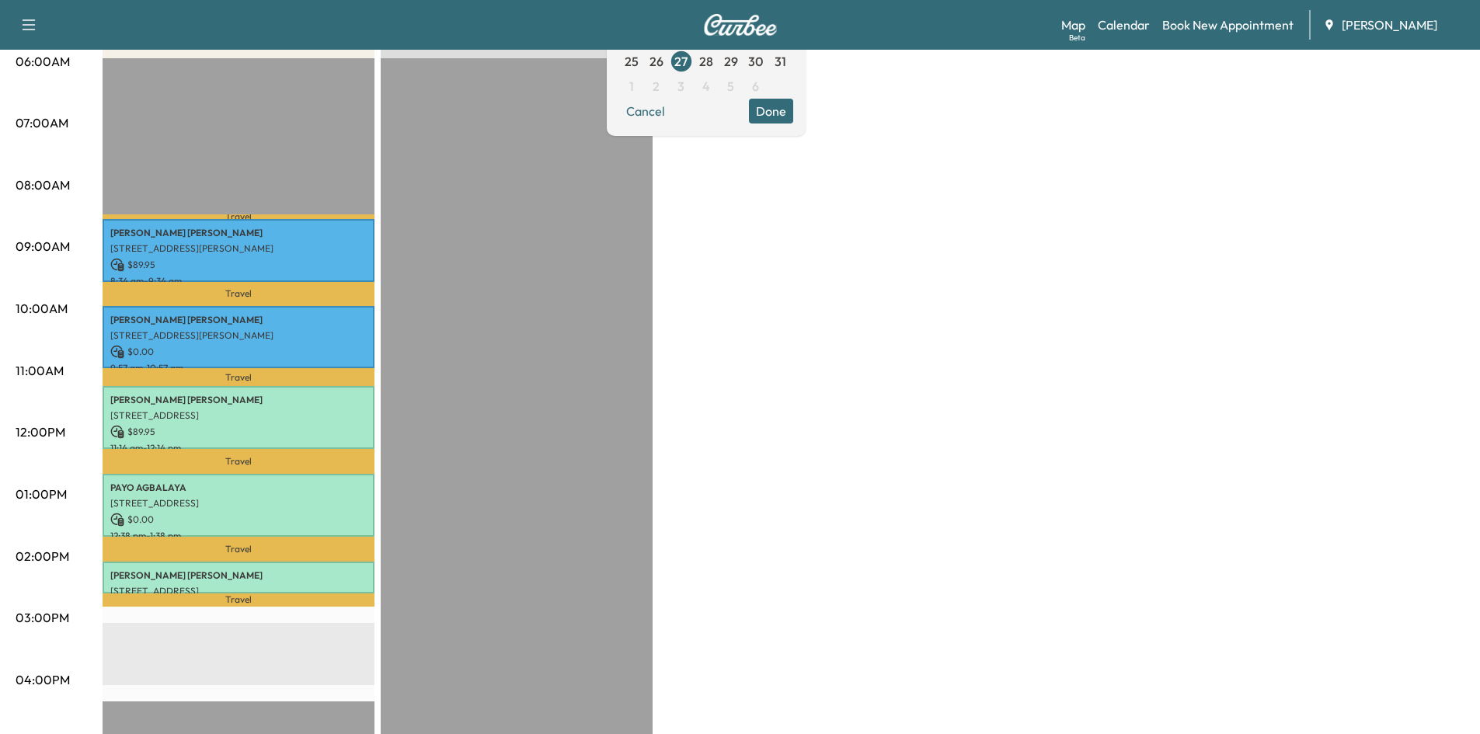
scroll to position [324, 0]
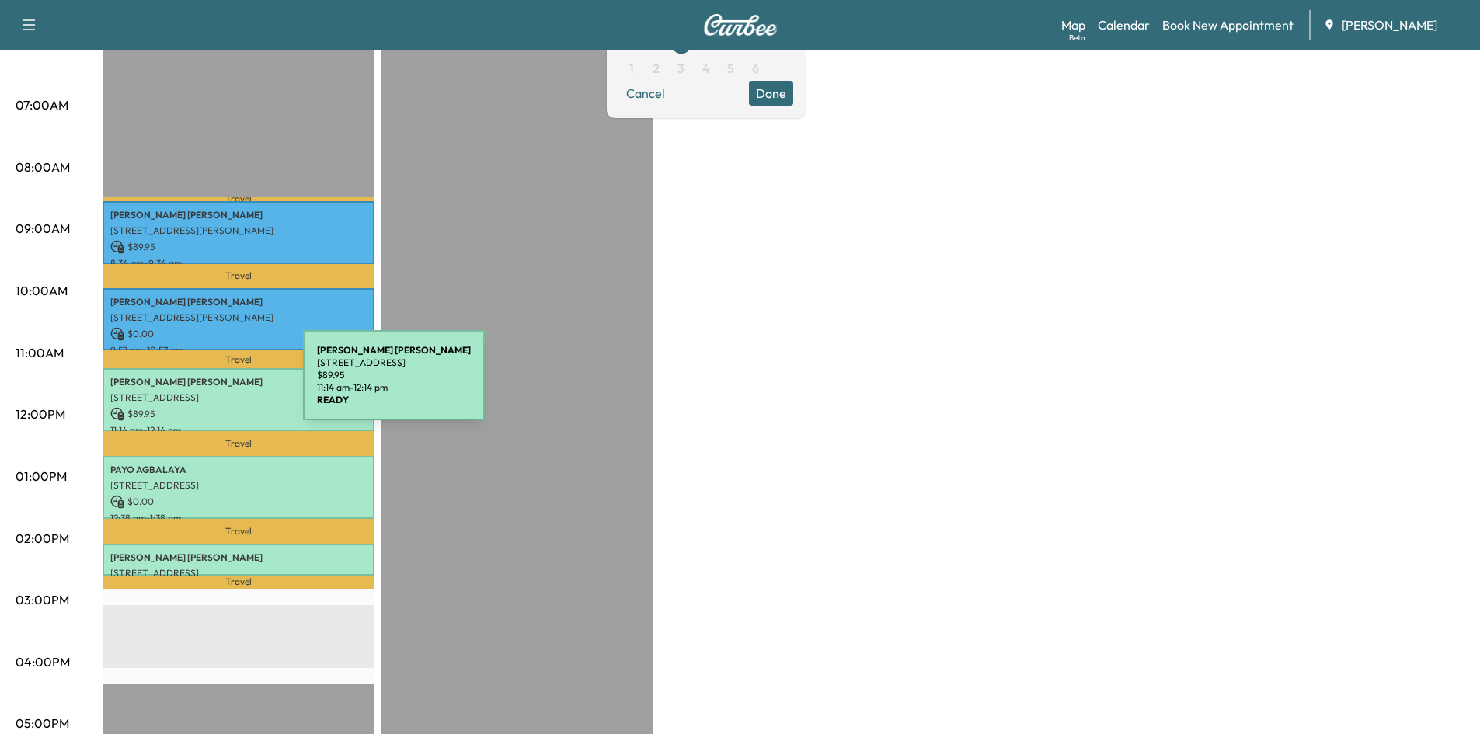
click at [186, 385] on p "[PERSON_NAME]" at bounding box center [238, 382] width 256 height 12
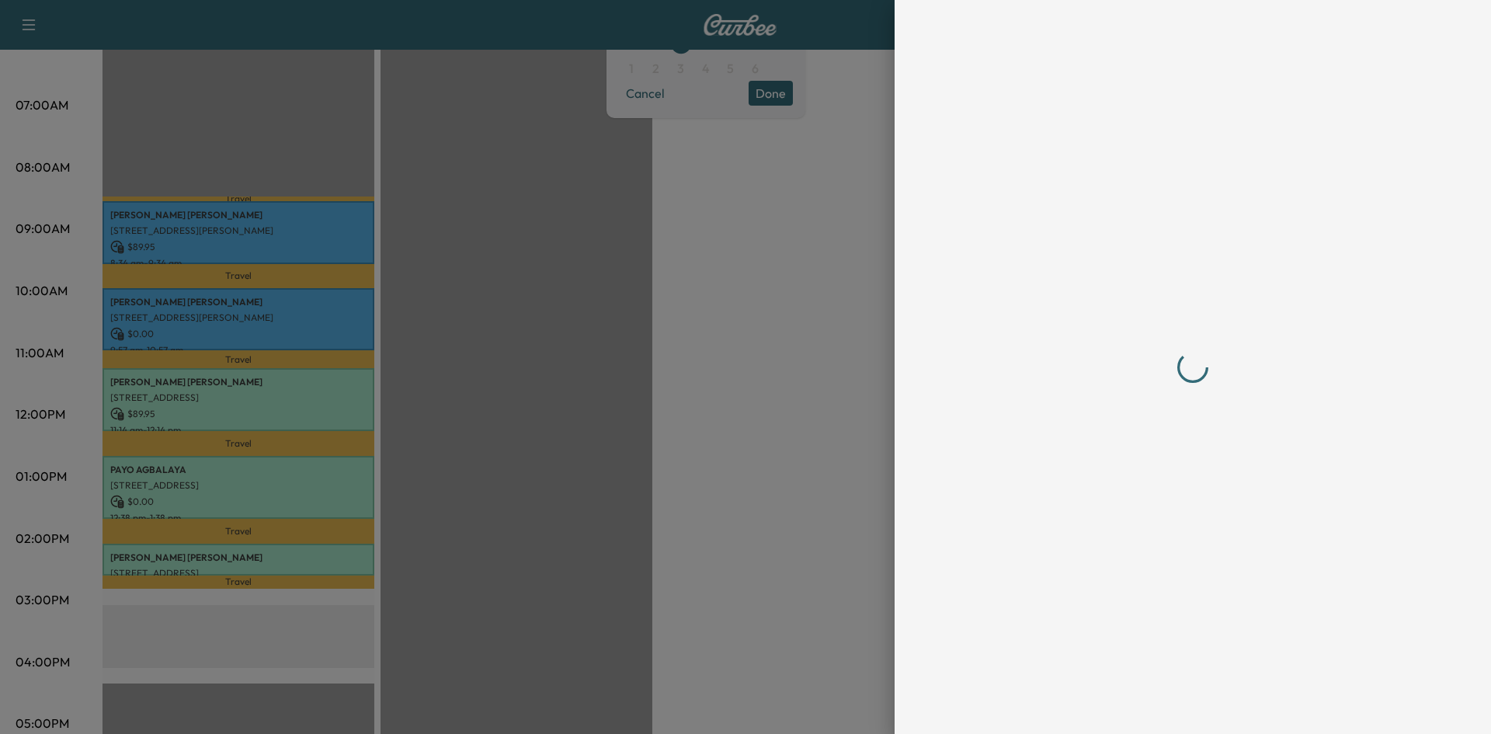
click at [1161, 716] on div at bounding box center [1193, 367] width 497 height 734
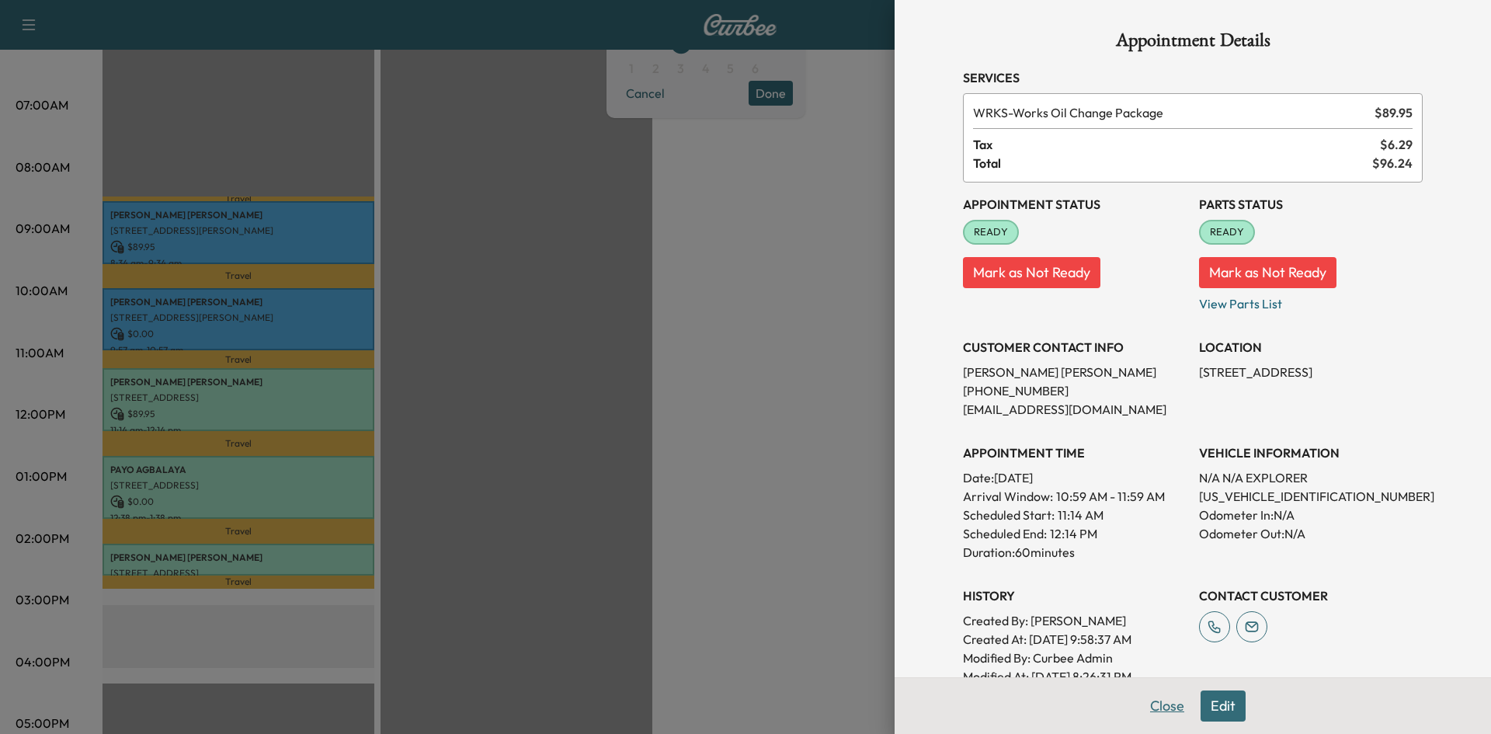
click at [1164, 708] on button "Close" at bounding box center [1167, 706] width 54 height 31
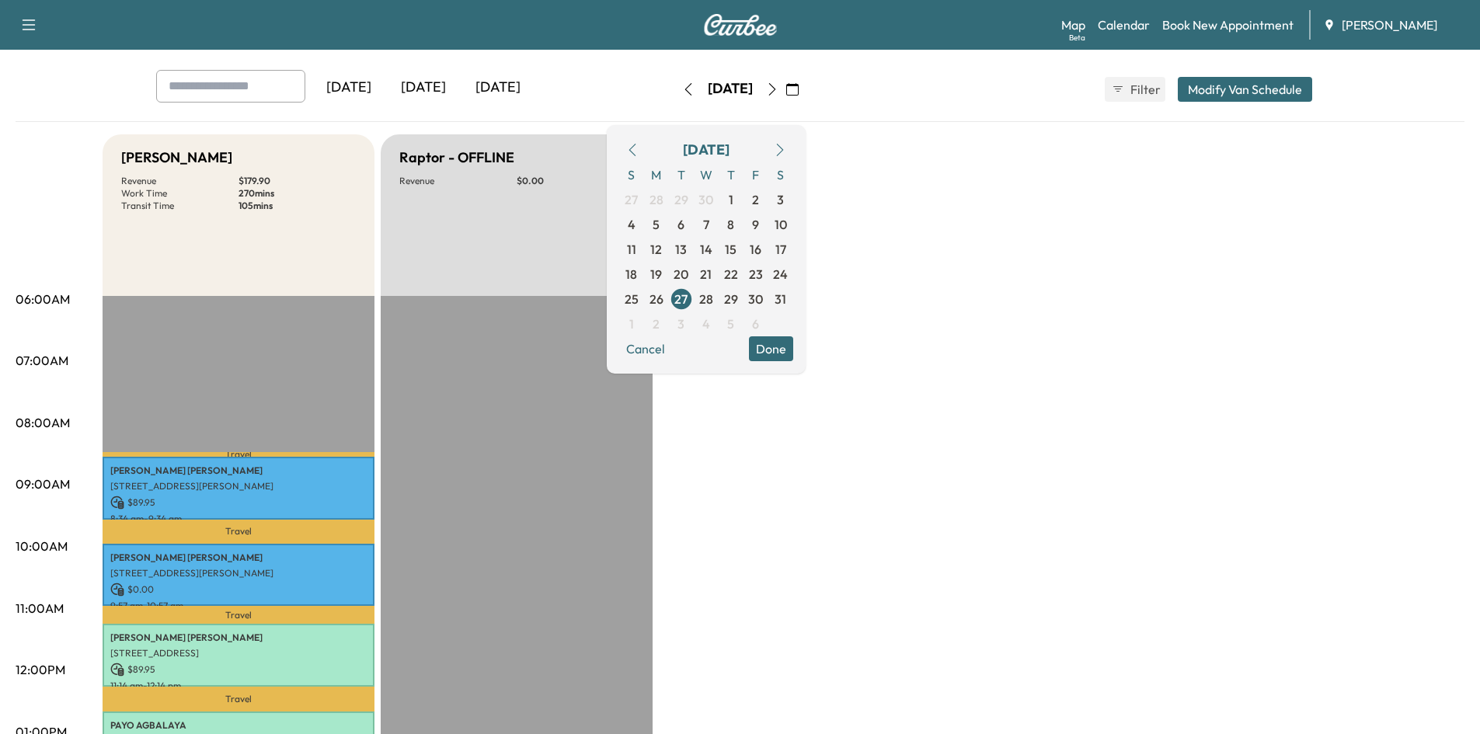
scroll to position [0, 0]
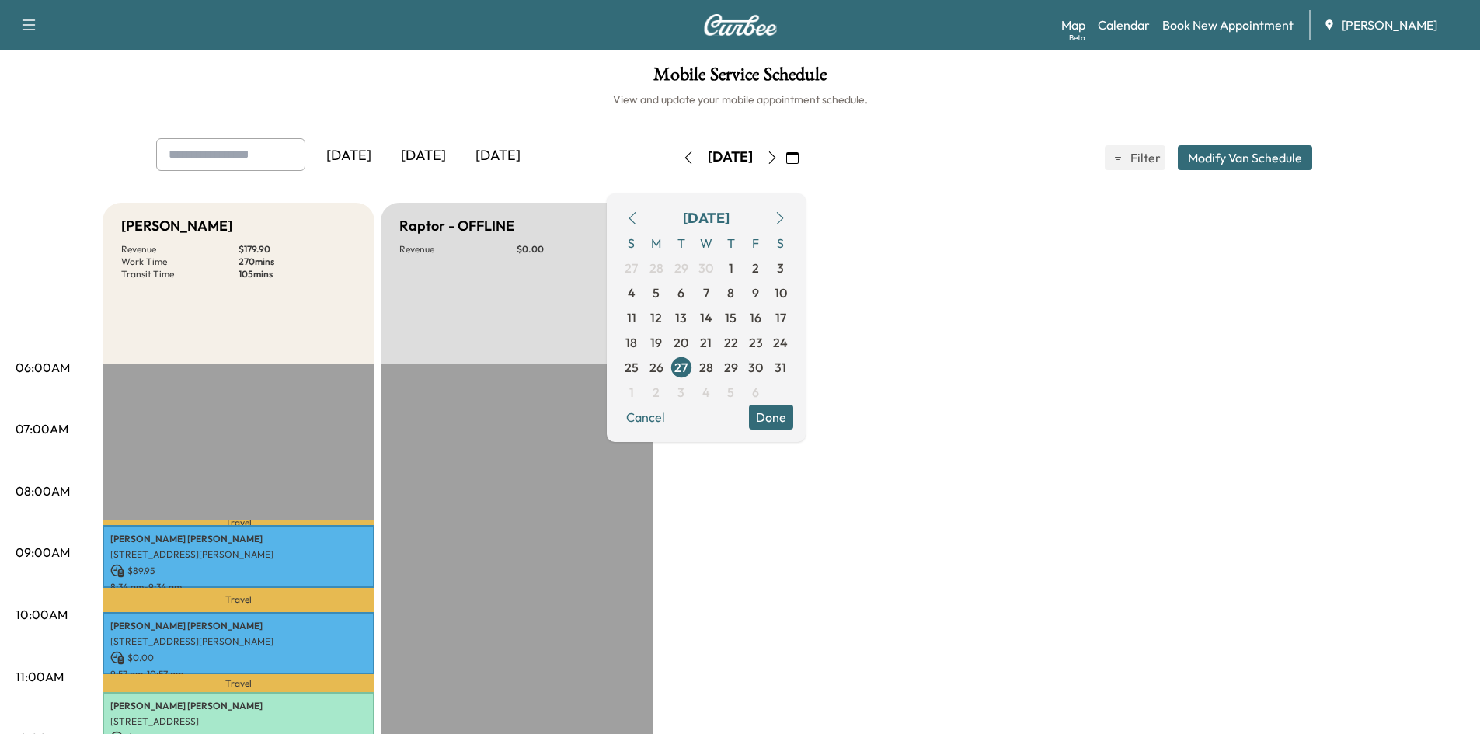
click at [799, 152] on icon "button" at bounding box center [792, 157] width 12 height 12
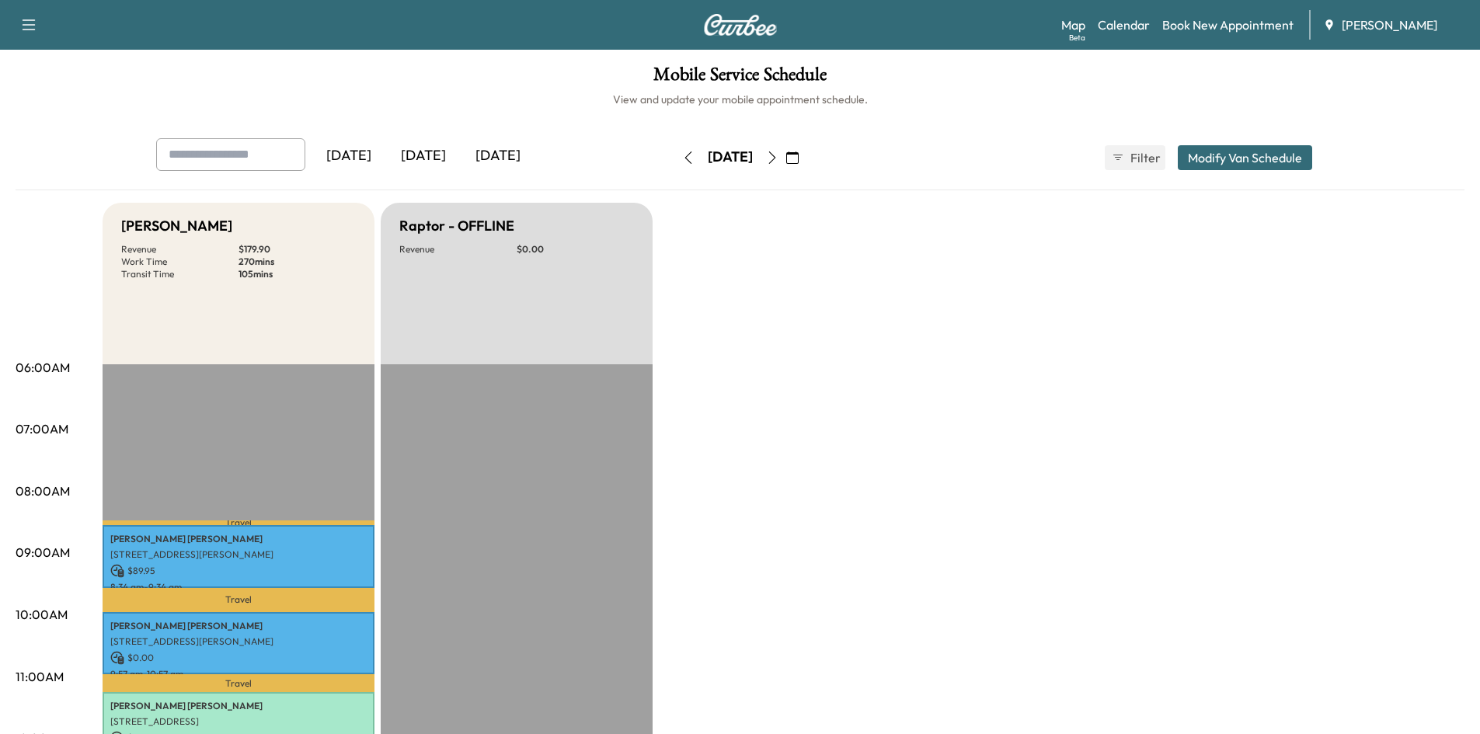
click at [785, 152] on button "button" at bounding box center [772, 157] width 26 height 25
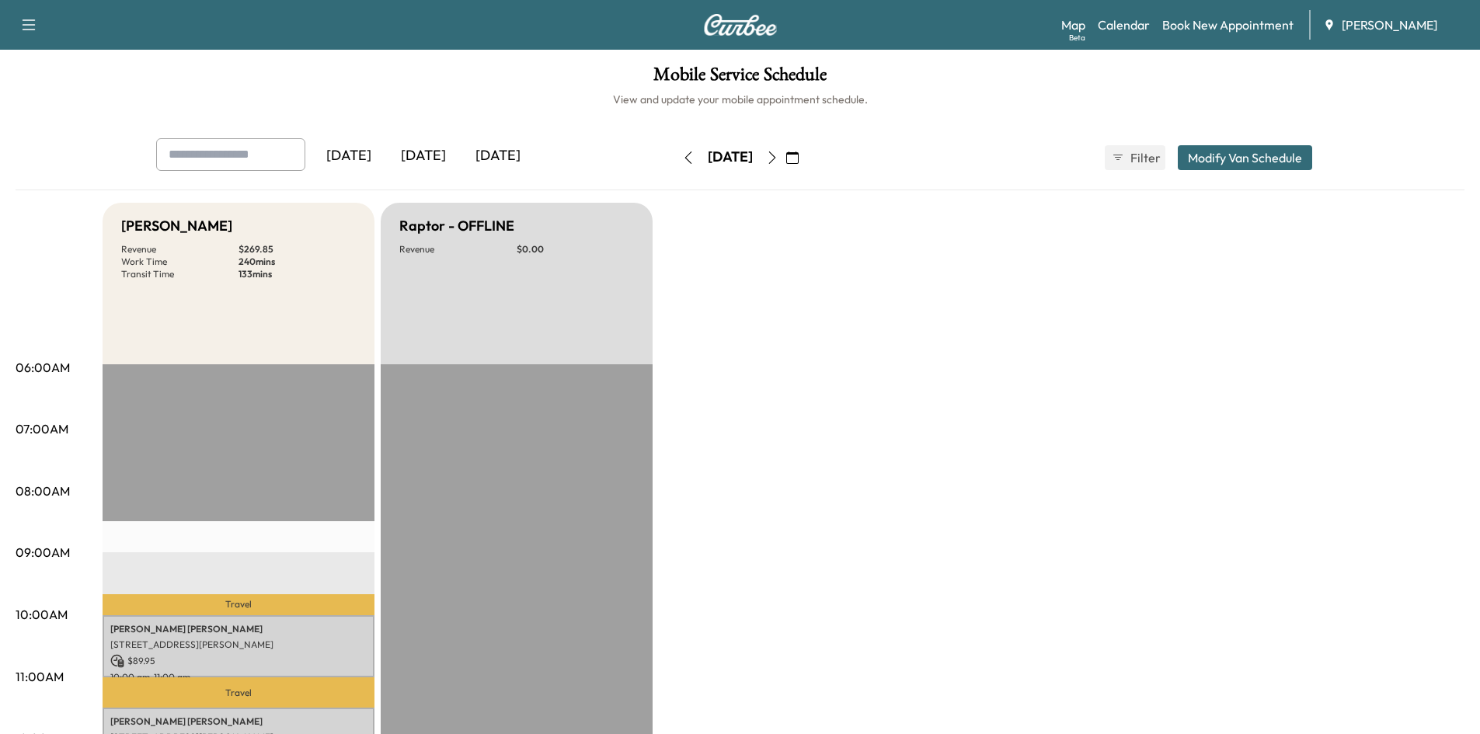
click at [806, 155] on button "button" at bounding box center [792, 157] width 26 height 25
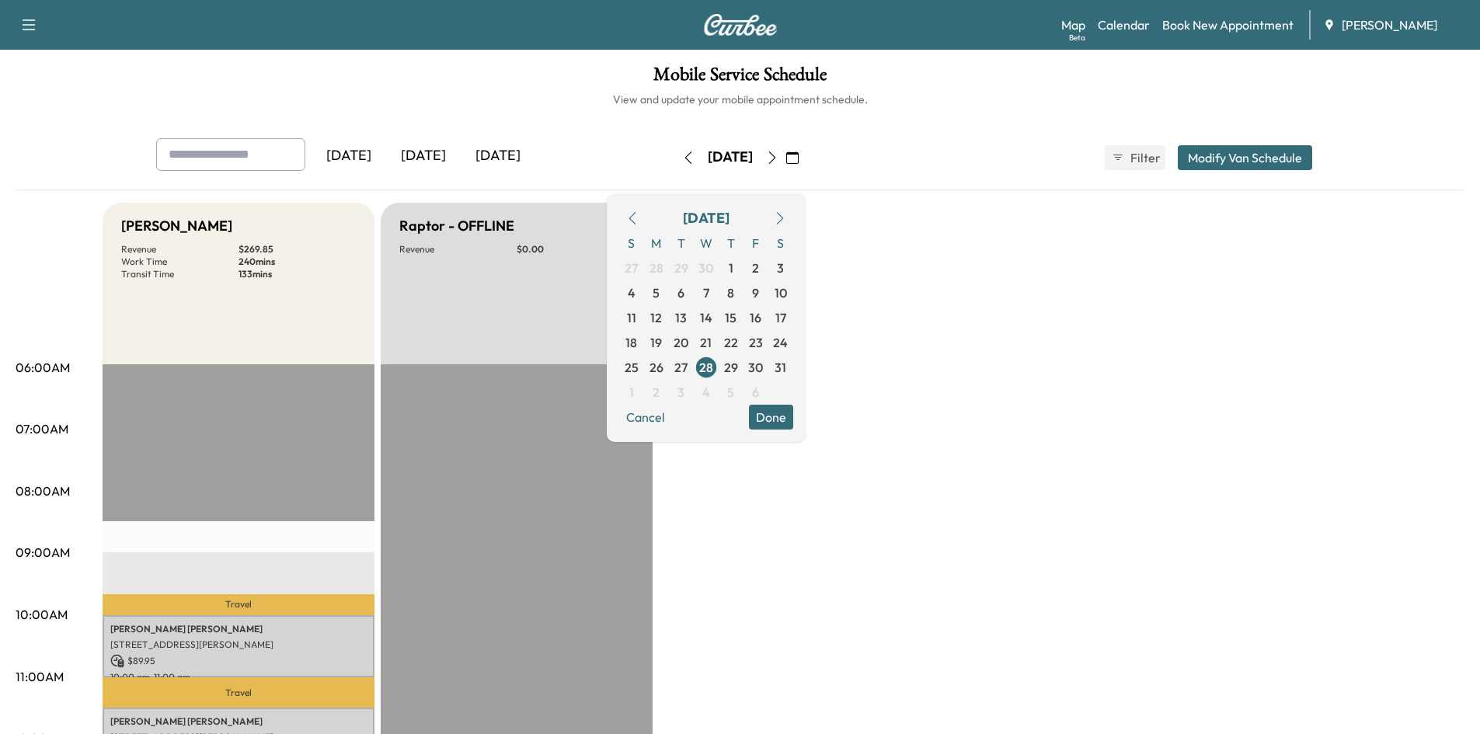
click at [786, 219] on icon "button" at bounding box center [780, 218] width 12 height 12
click at [786, 218] on icon "button" at bounding box center [780, 218] width 12 height 12
click at [761, 318] on span "19" at bounding box center [756, 317] width 12 height 19
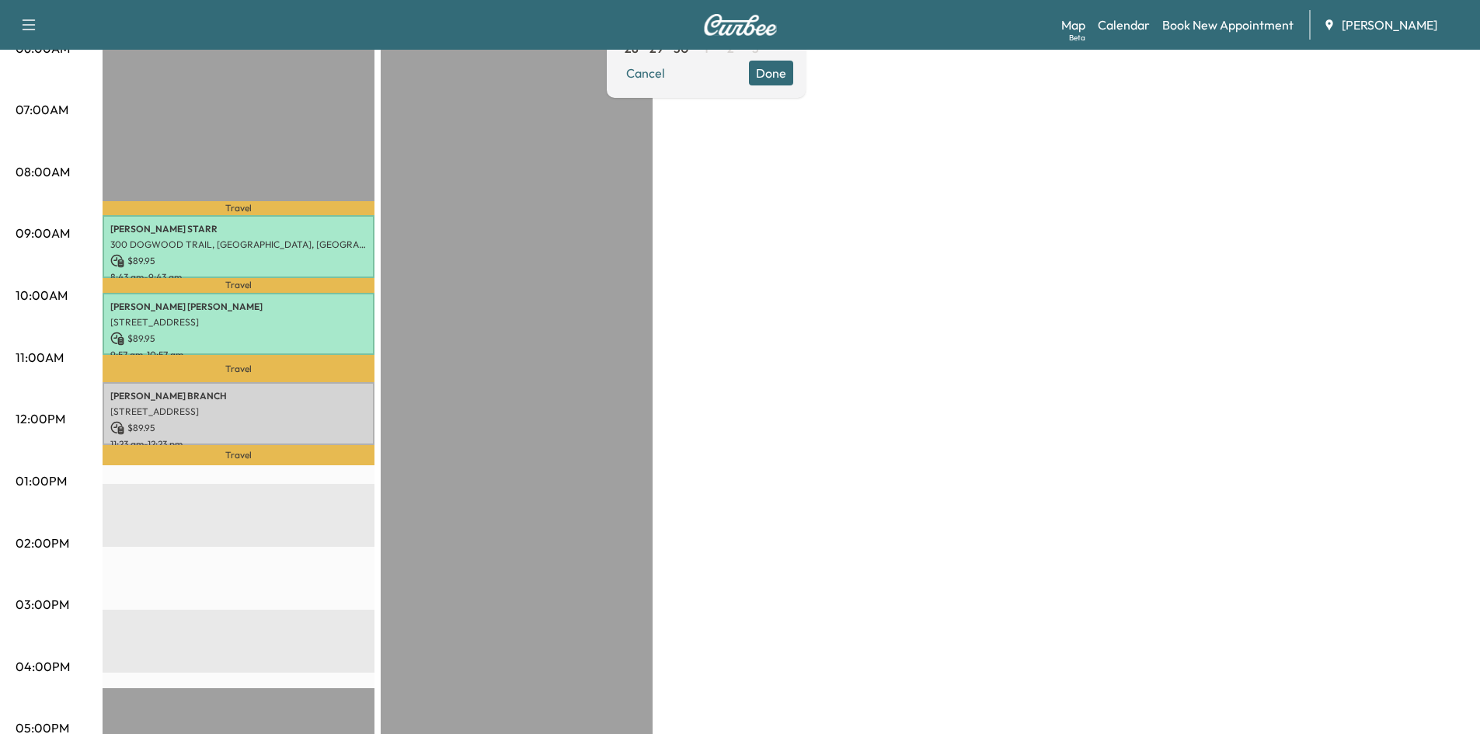
scroll to position [343, 0]
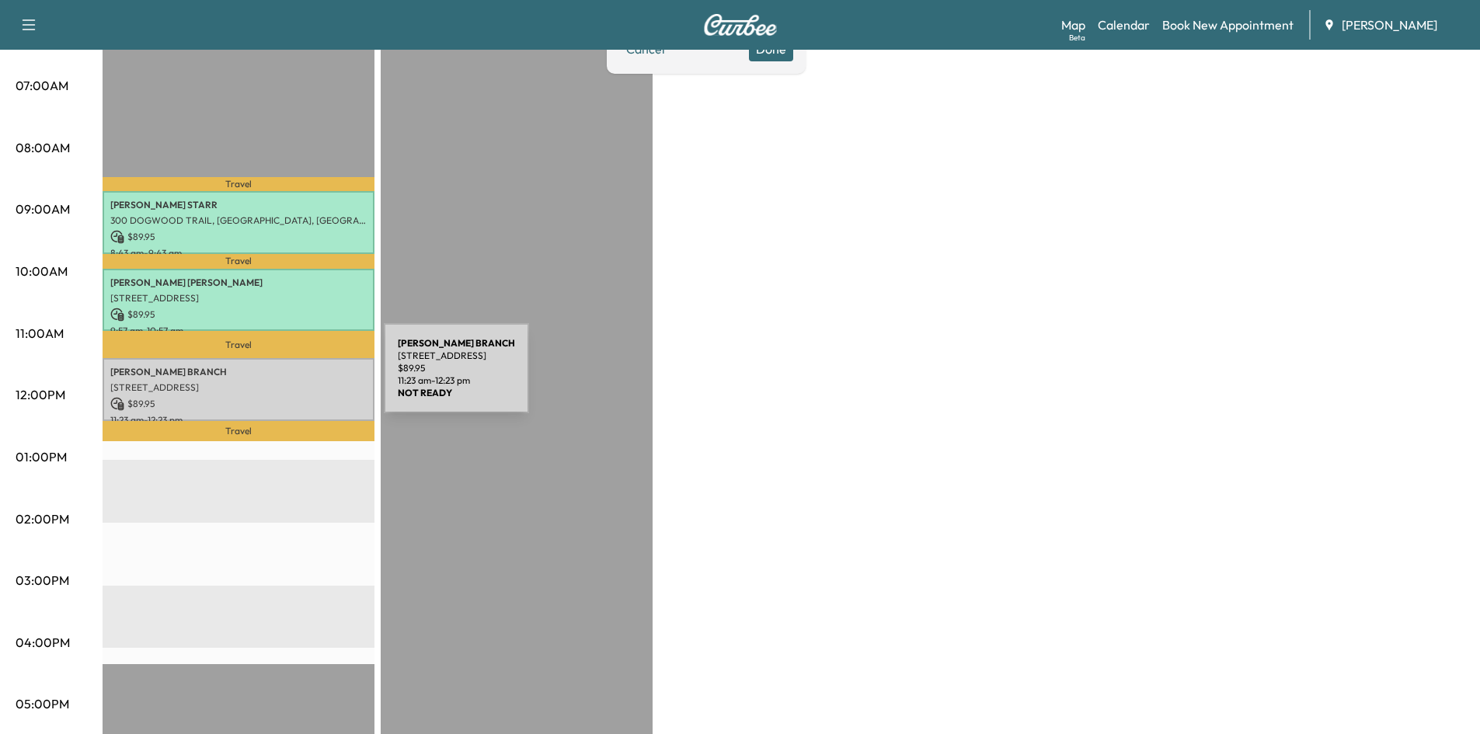
click at [267, 381] on p "[STREET_ADDRESS]" at bounding box center [238, 387] width 256 height 12
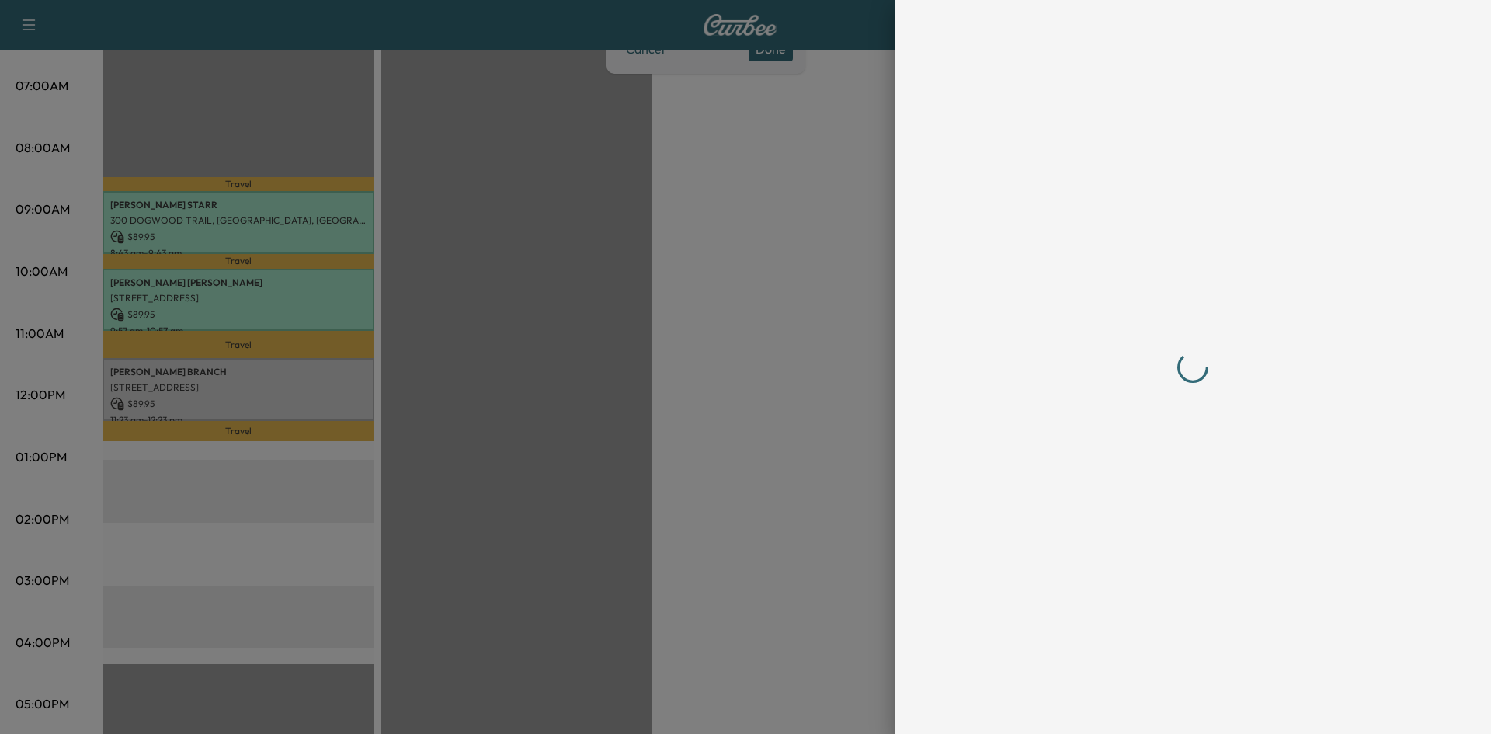
click at [267, 378] on div at bounding box center [745, 367] width 1491 height 734
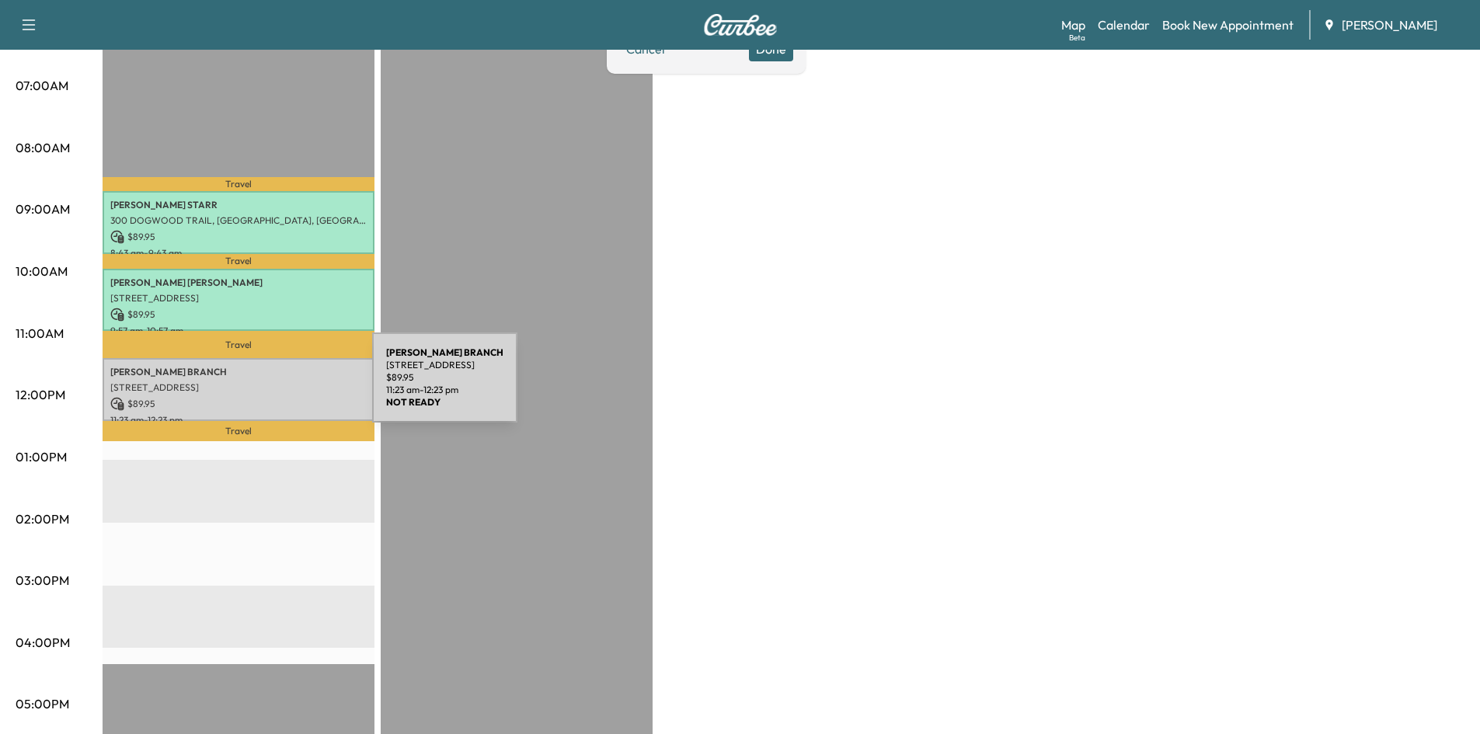
click at [256, 387] on p "[STREET_ADDRESS]" at bounding box center [238, 387] width 256 height 12
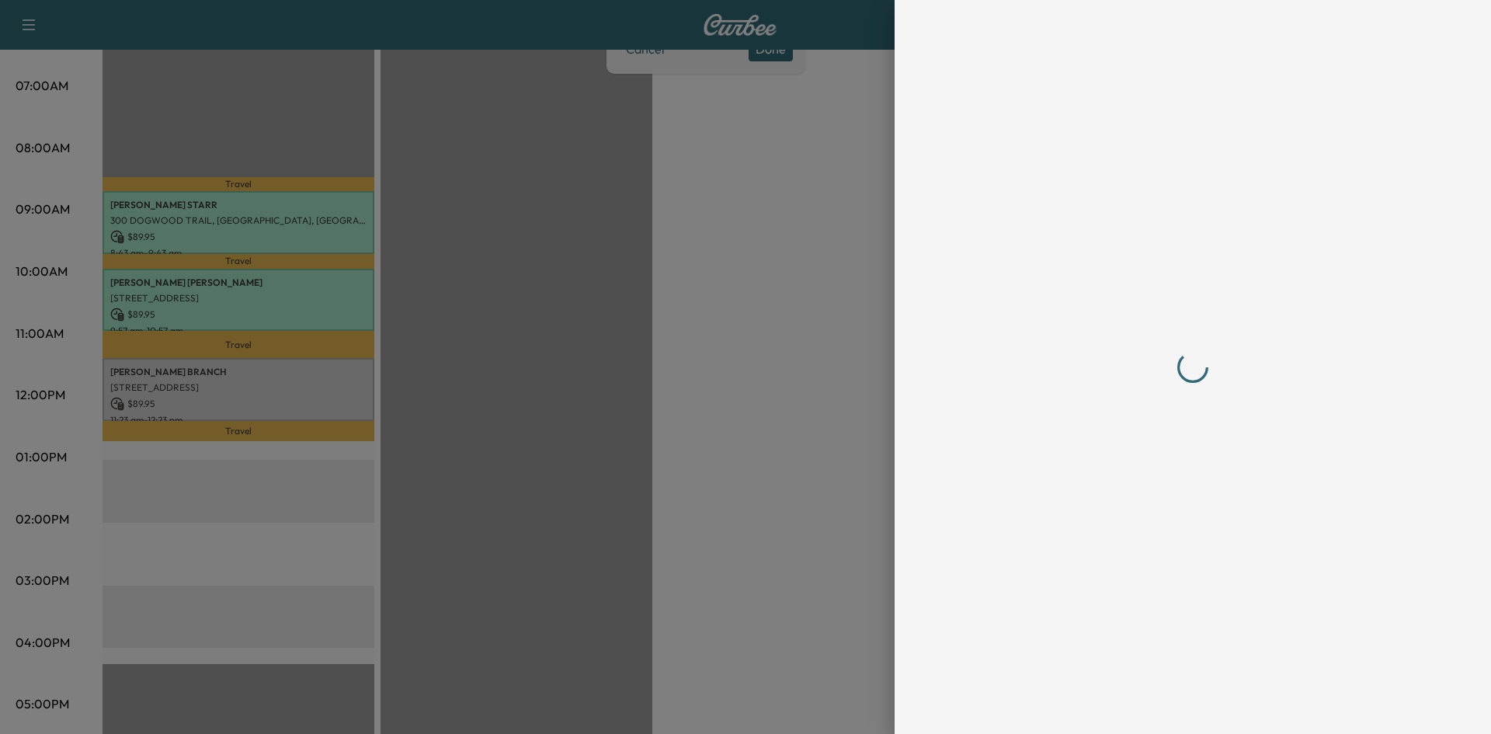
click at [256, 387] on div at bounding box center [745, 367] width 1491 height 734
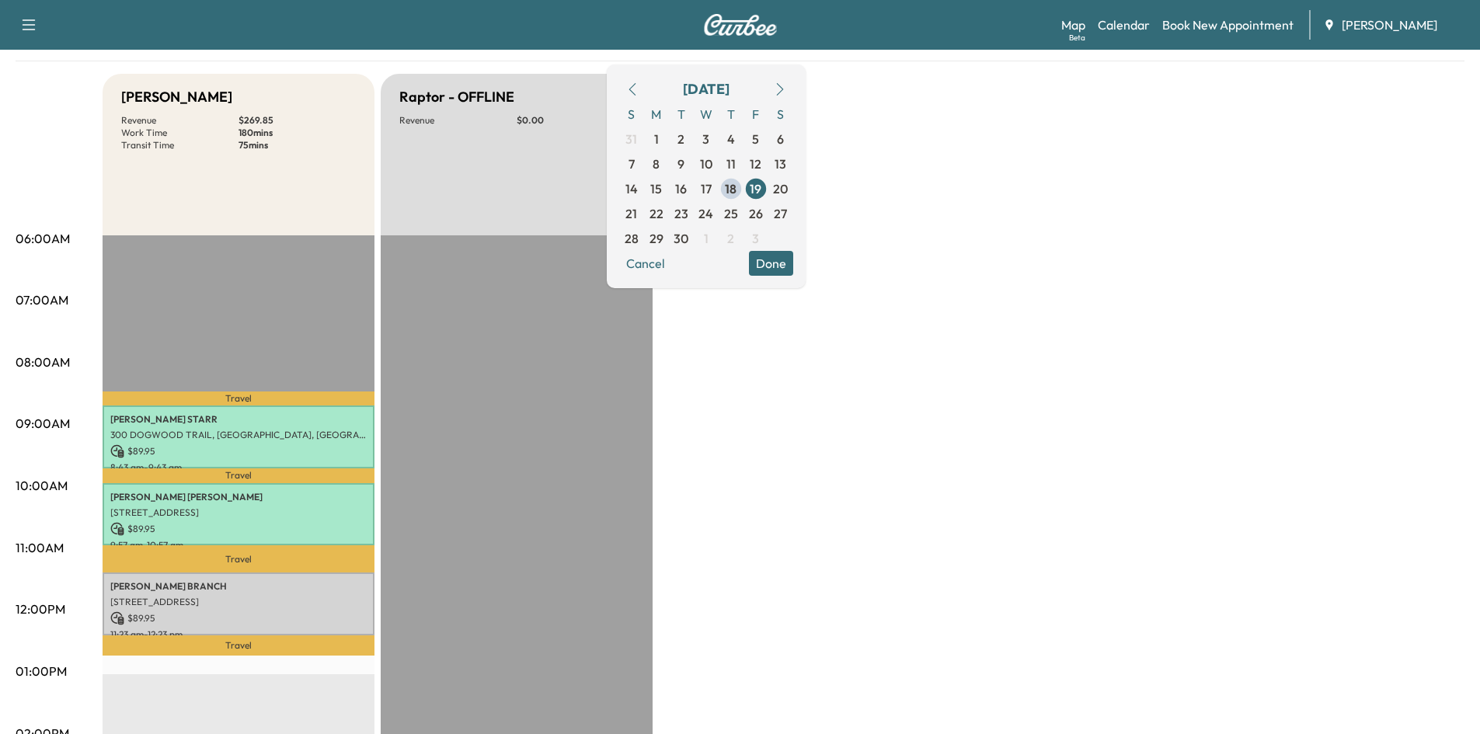
scroll to position [81, 0]
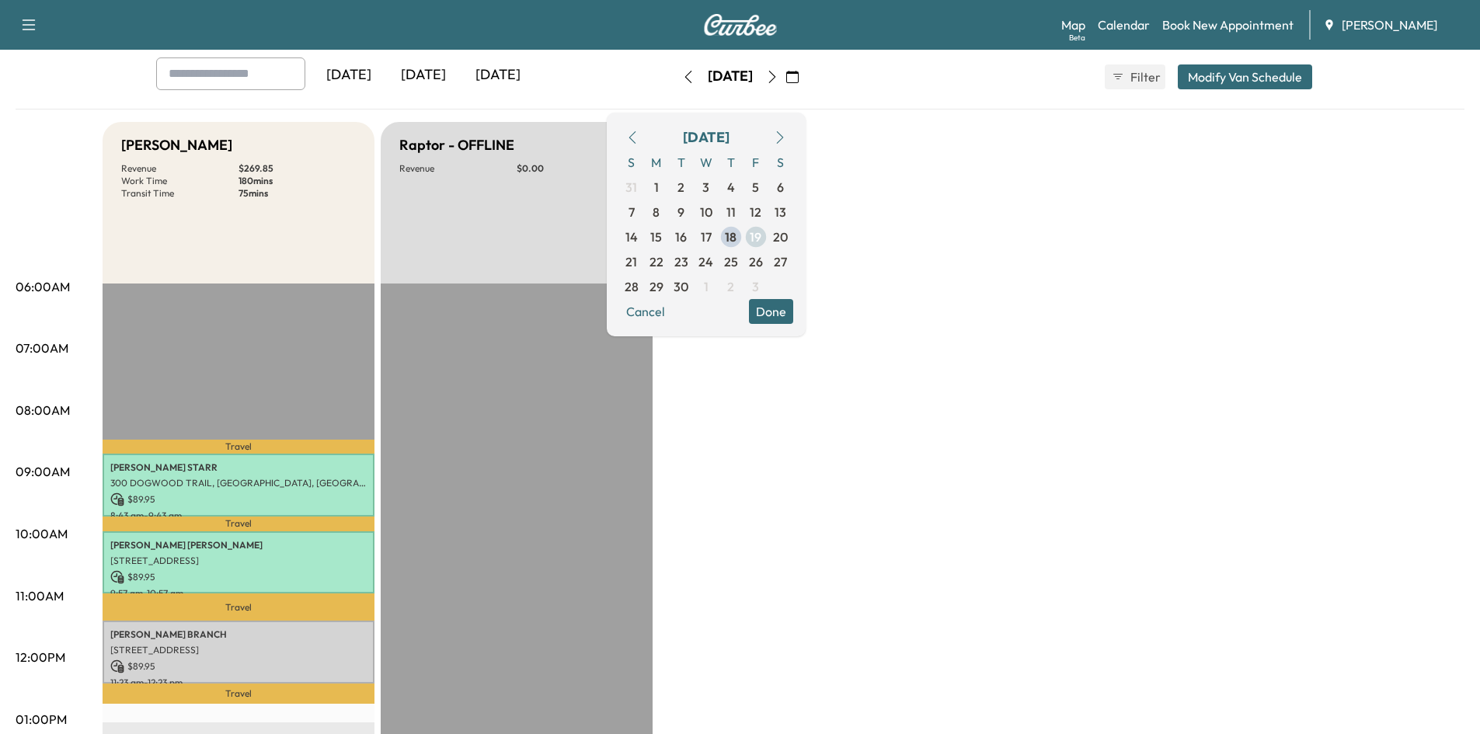
click at [761, 239] on span "19" at bounding box center [756, 237] width 12 height 19
click at [793, 309] on button "Done" at bounding box center [771, 311] width 44 height 25
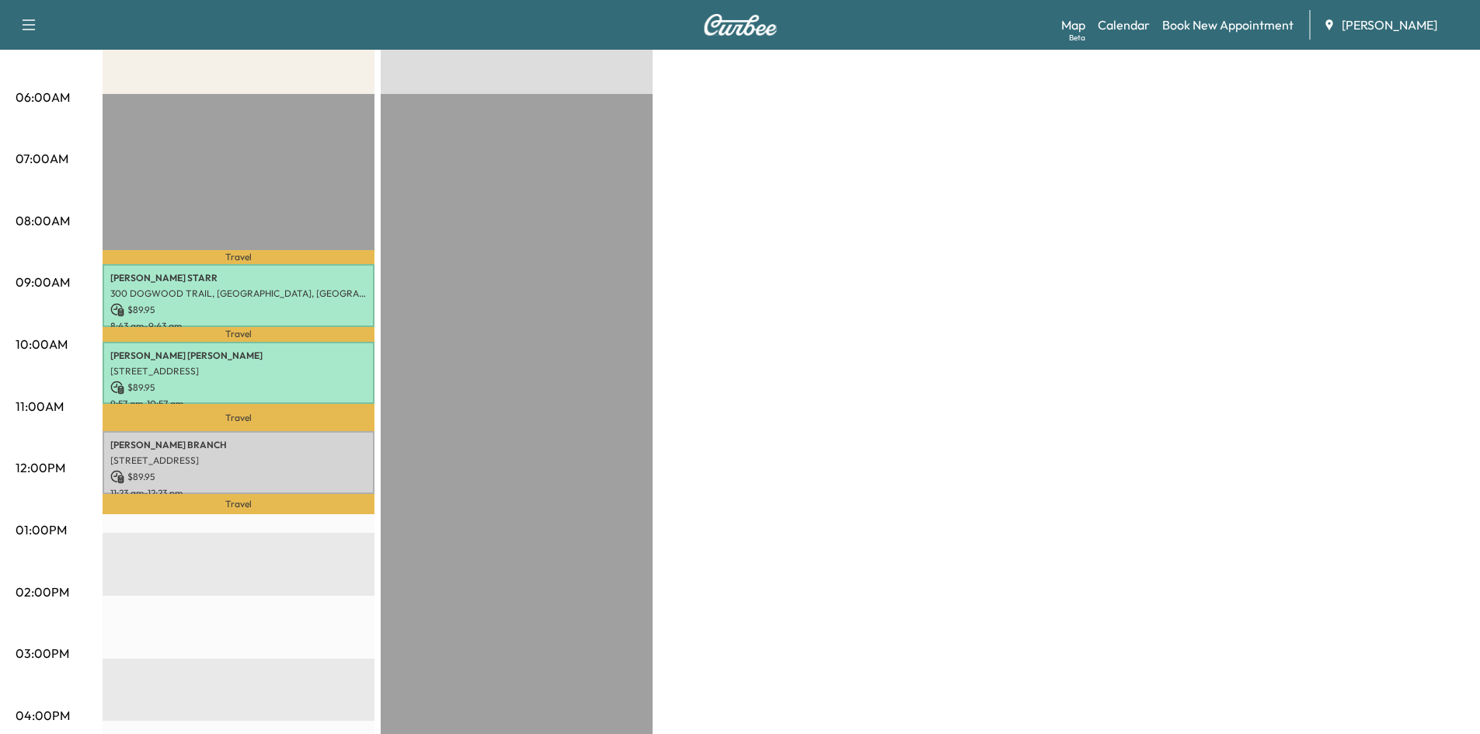
scroll to position [272, 0]
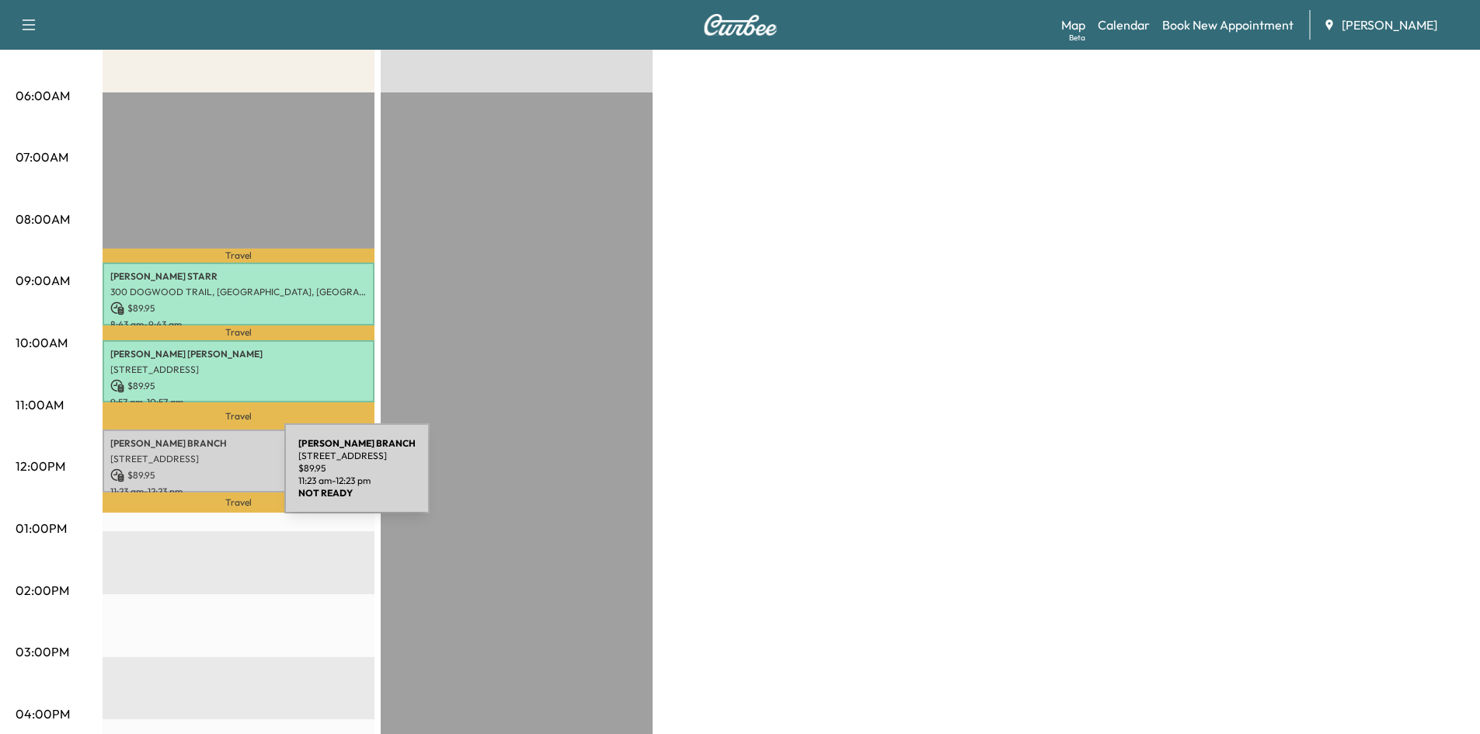
click at [173, 453] on p "[STREET_ADDRESS]" at bounding box center [238, 459] width 256 height 12
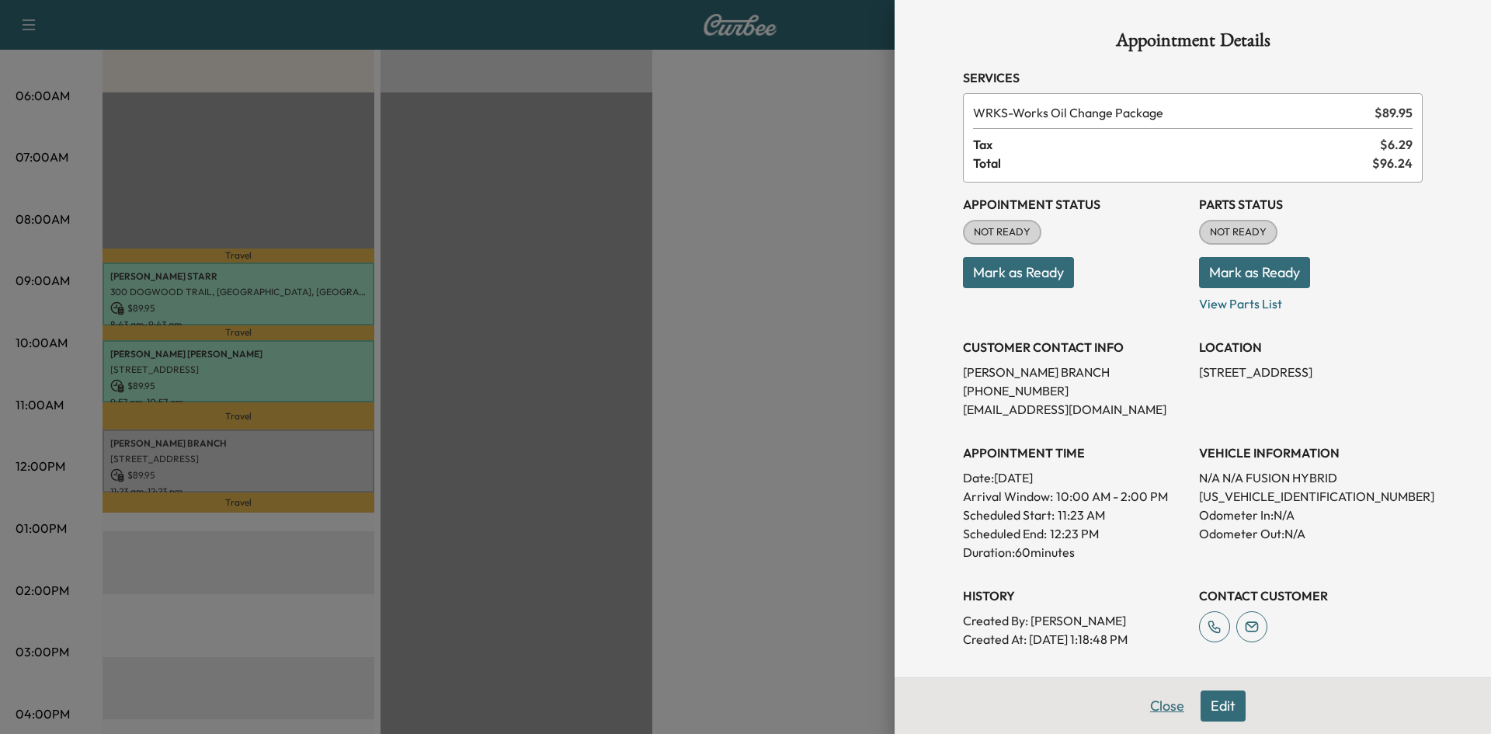
click at [1152, 701] on button "Close" at bounding box center [1167, 706] width 54 height 31
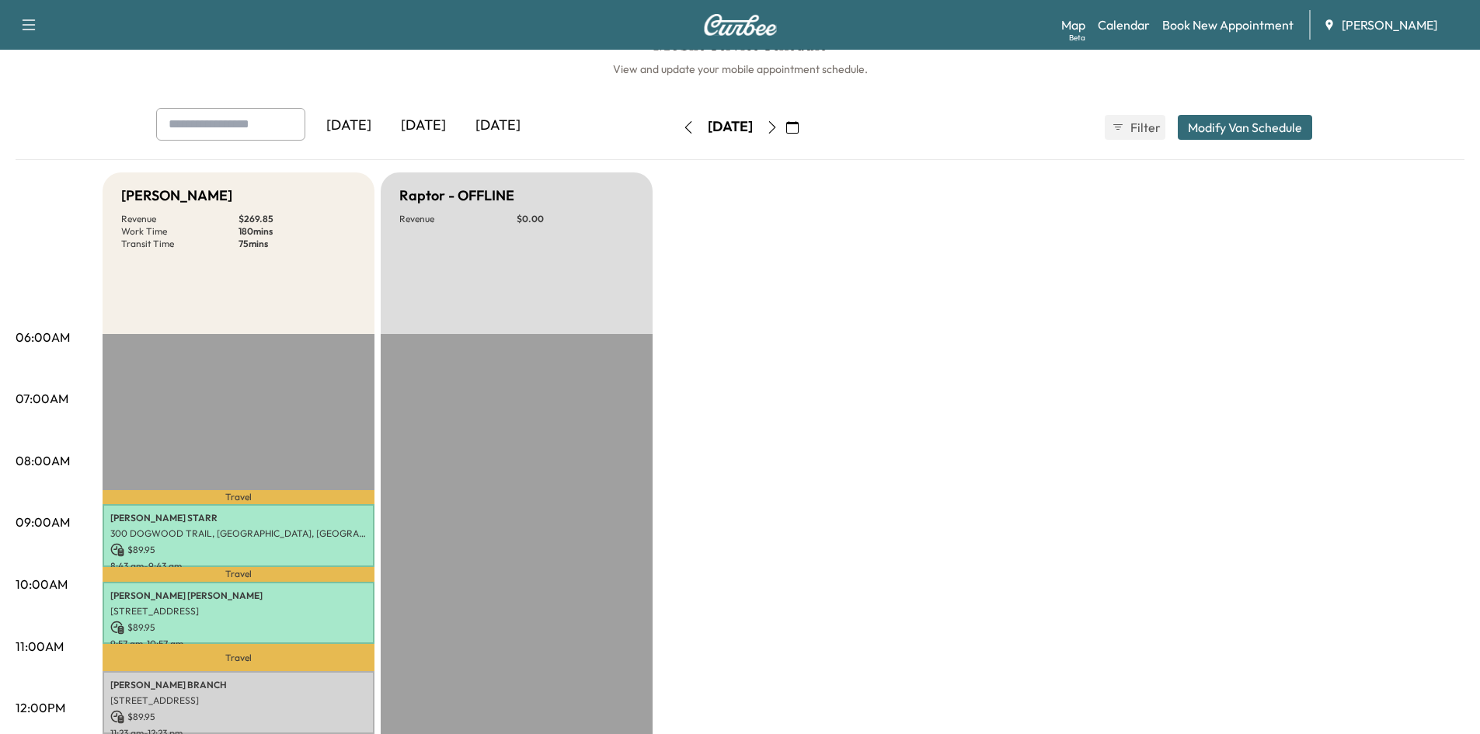
scroll to position [0, 0]
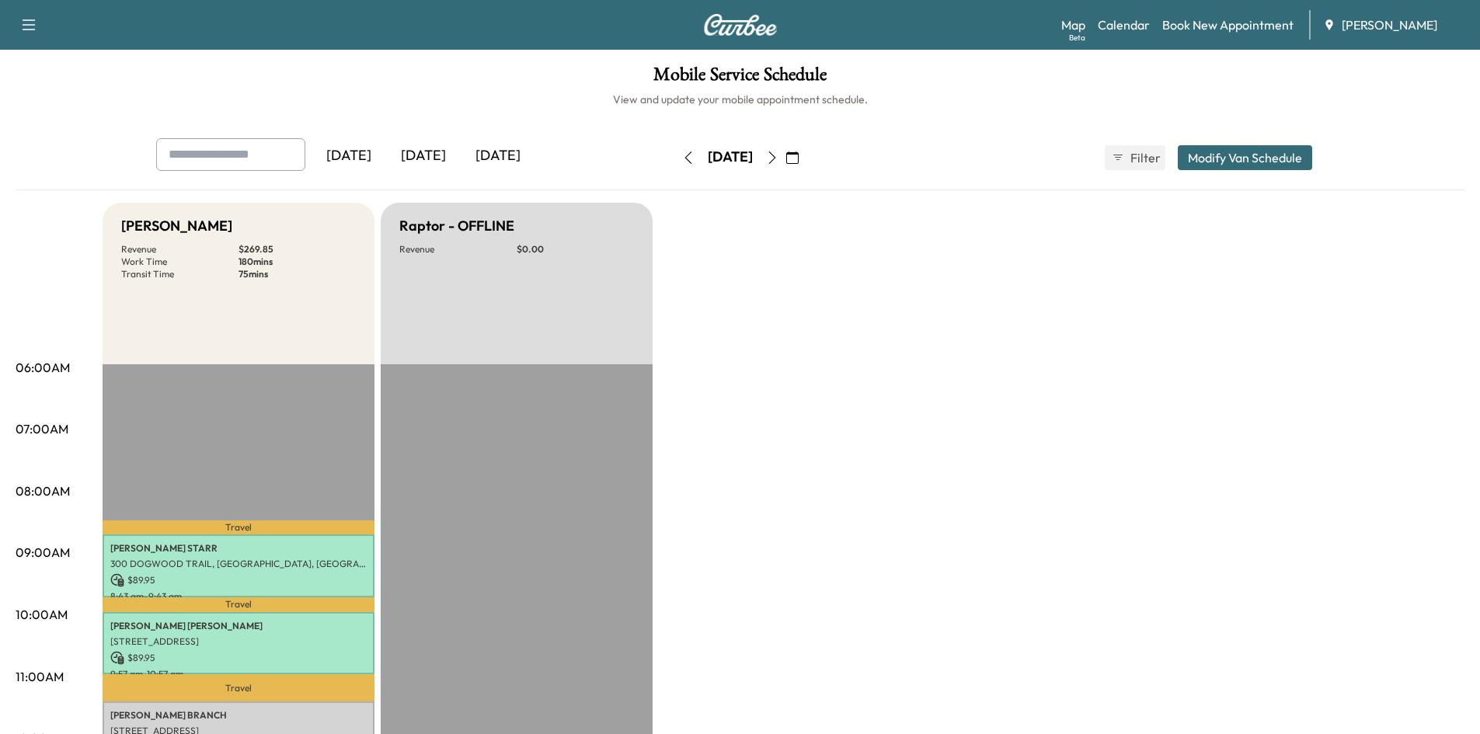
click at [799, 156] on icon "button" at bounding box center [792, 157] width 12 height 12
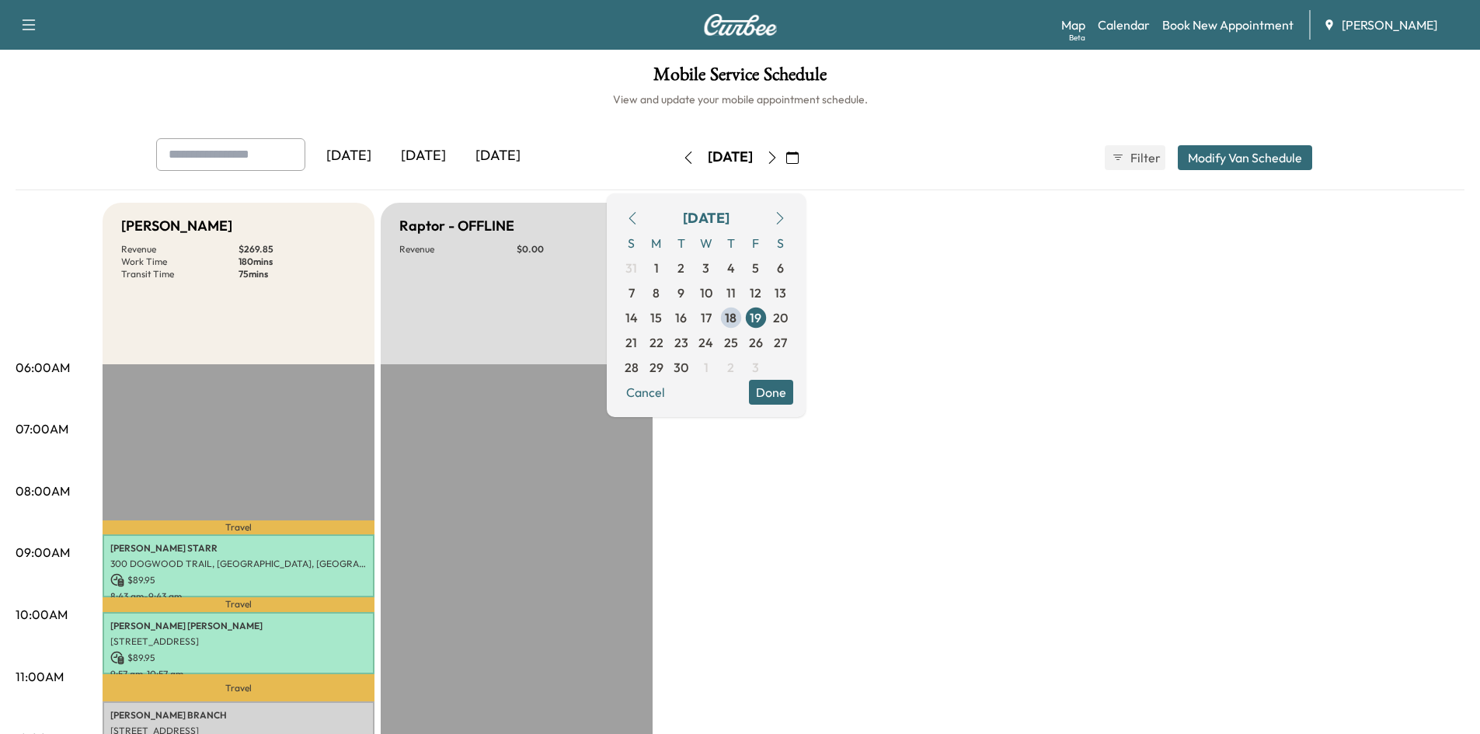
click at [639, 219] on icon "button" at bounding box center [632, 218] width 12 height 12
click at [639, 218] on icon "button" at bounding box center [632, 218] width 12 height 12
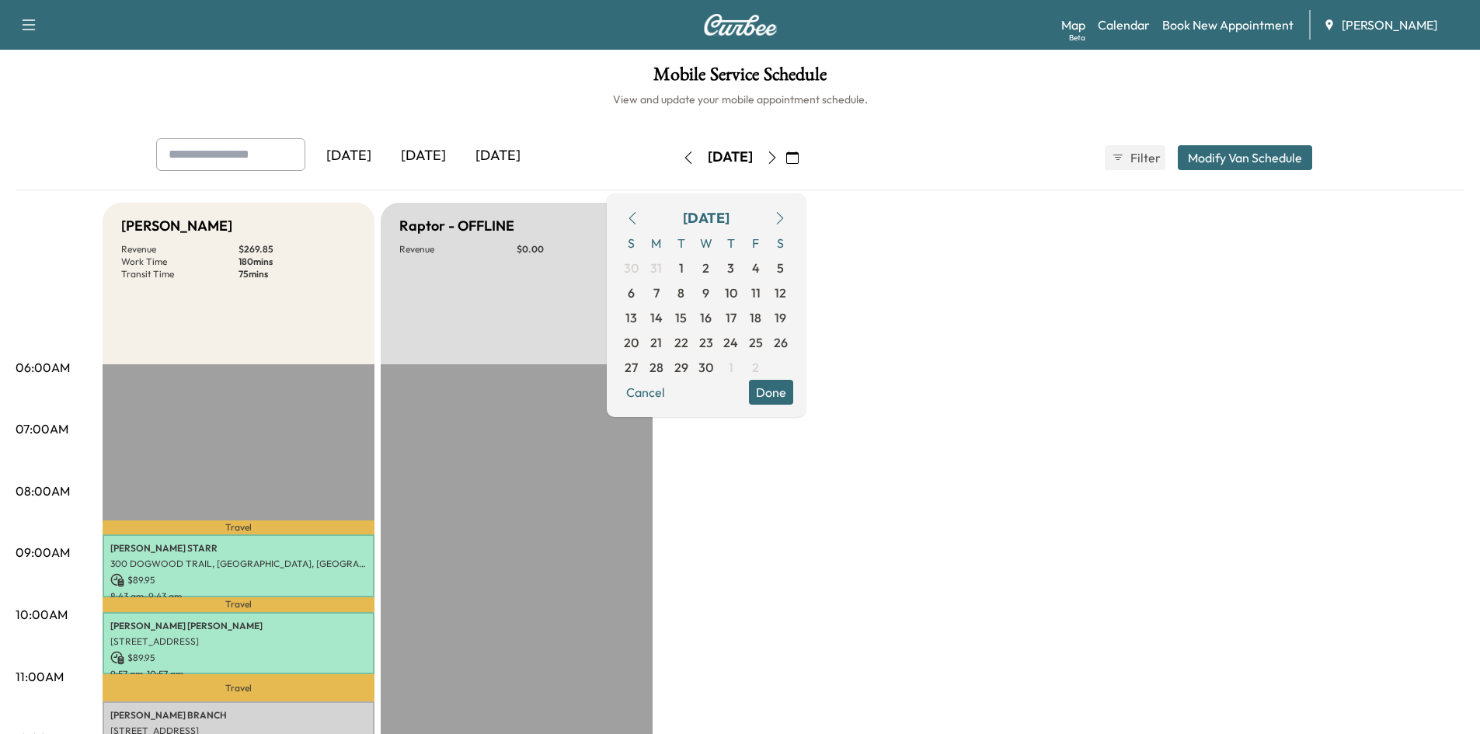
click at [639, 218] on icon "button" at bounding box center [632, 218] width 12 height 12
click at [660, 287] on span "3" at bounding box center [656, 293] width 7 height 19
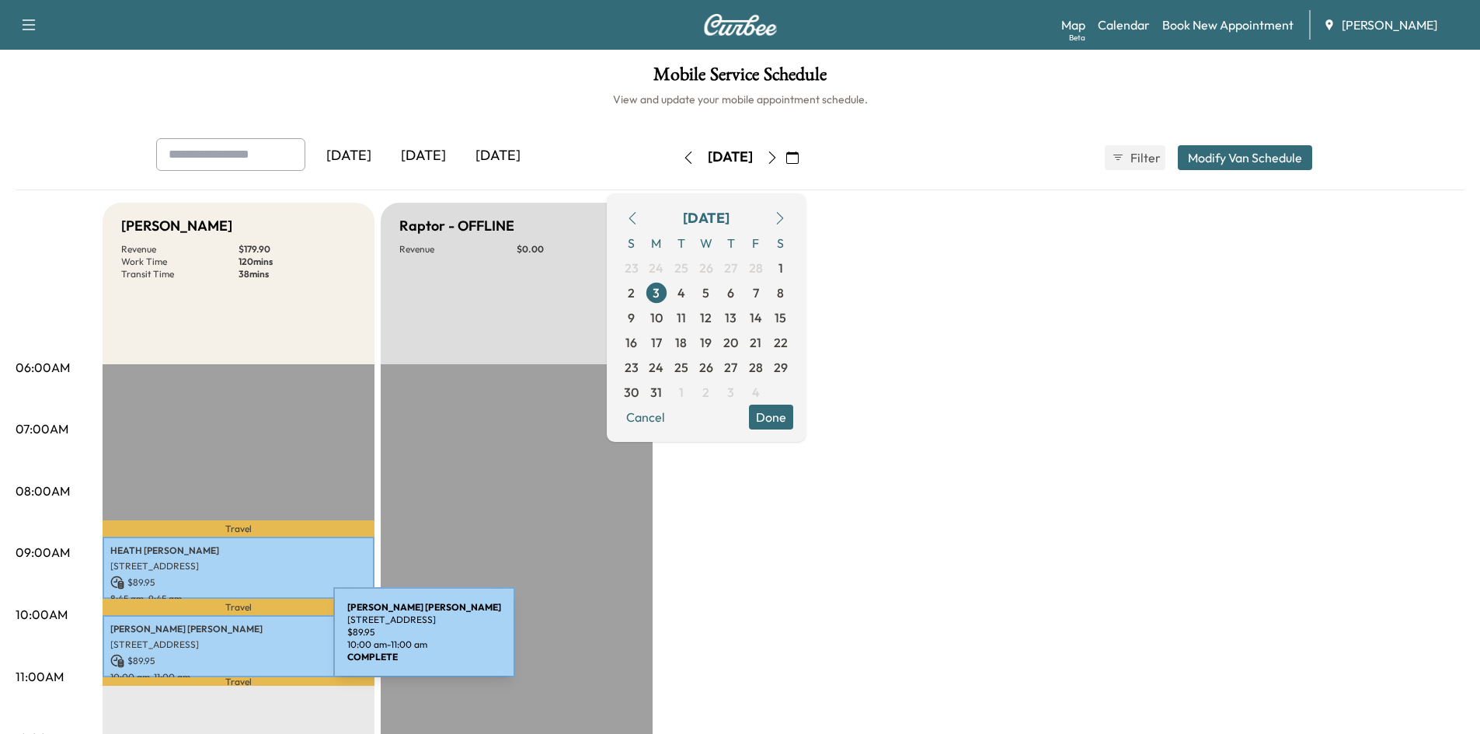
click at [217, 642] on p "[STREET_ADDRESS]" at bounding box center [238, 645] width 256 height 12
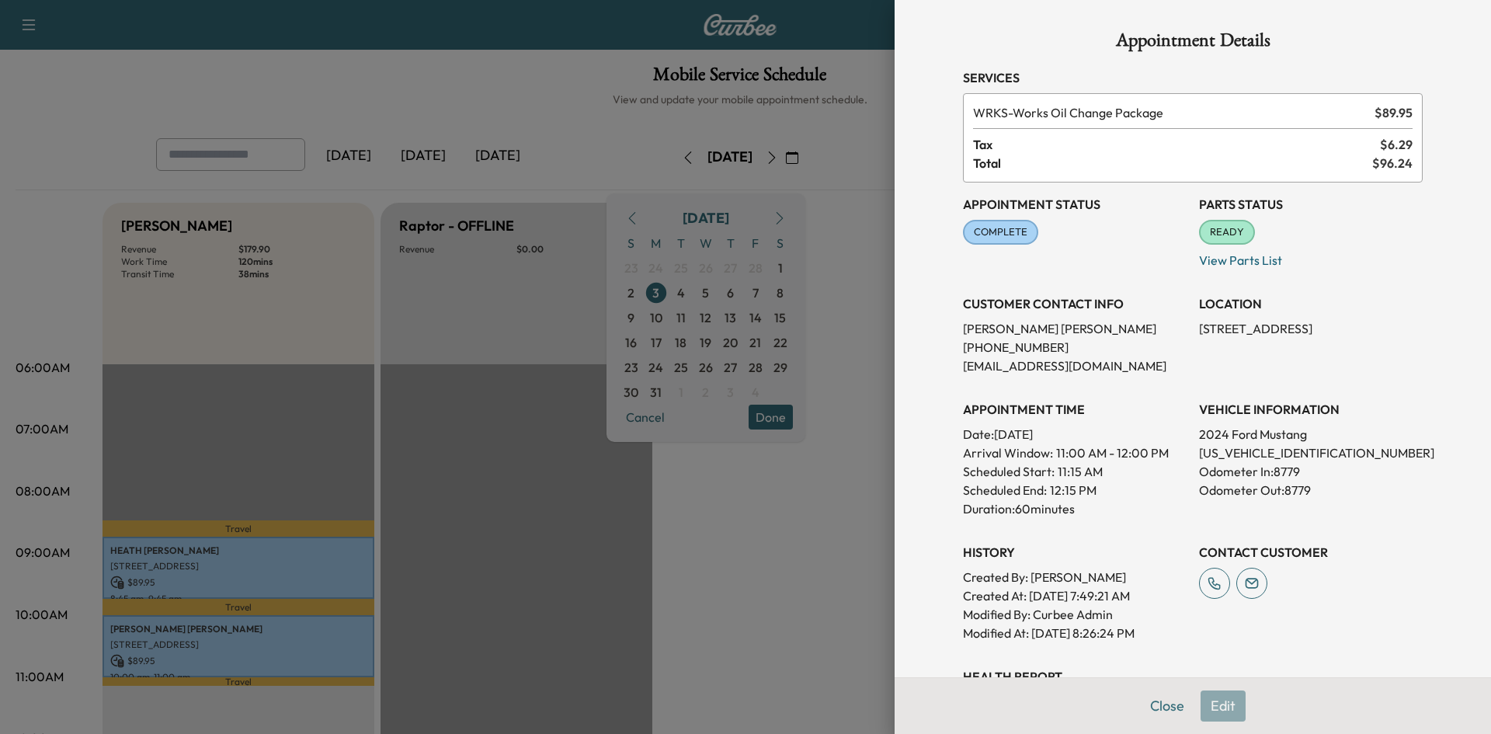
click at [1164, 704] on div "Appointment Details Services WRKS - Works Oil Change Package $ 89.95 Tax $ 6.29…" at bounding box center [1193, 433] width 497 height 866
click at [1155, 704] on button "Close" at bounding box center [1167, 706] width 54 height 31
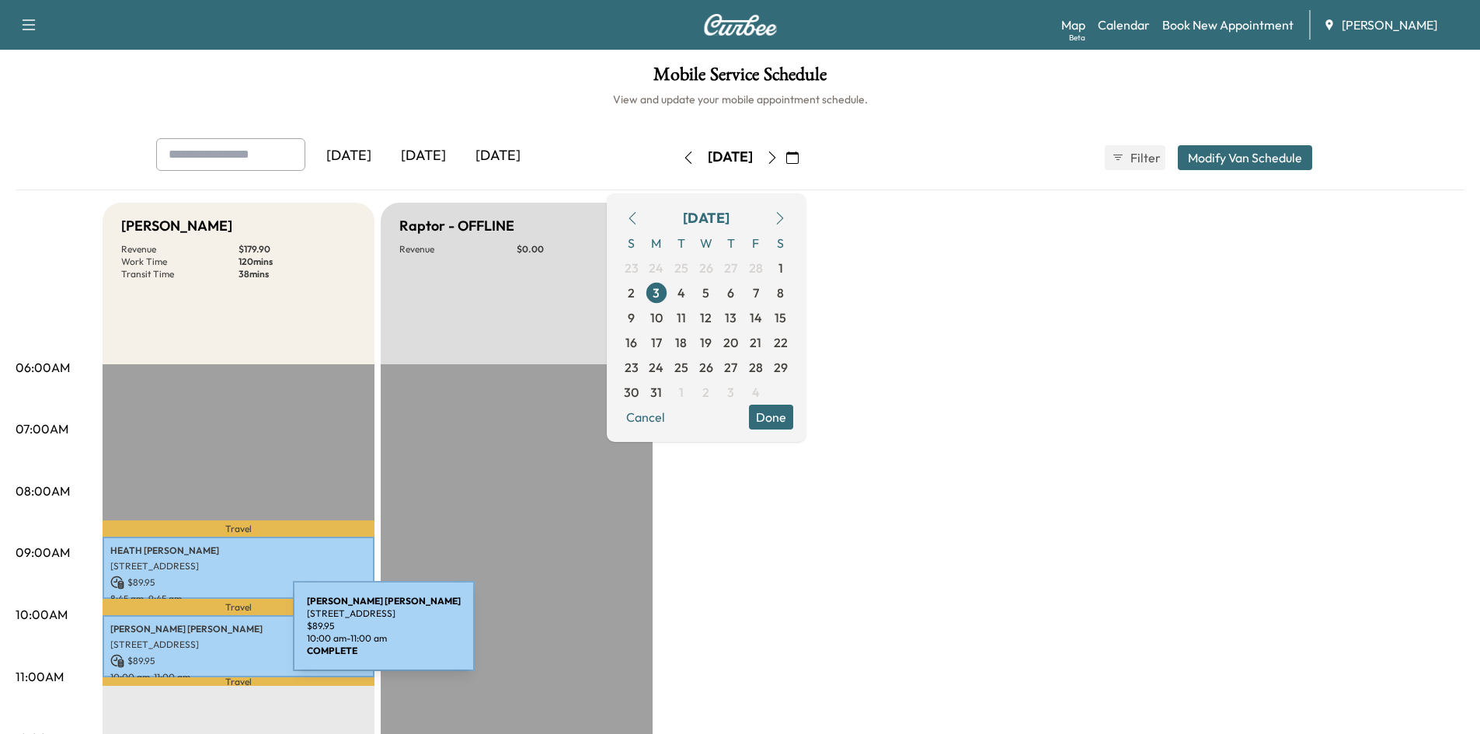
click at [176, 639] on p "[STREET_ADDRESS]" at bounding box center [238, 645] width 256 height 12
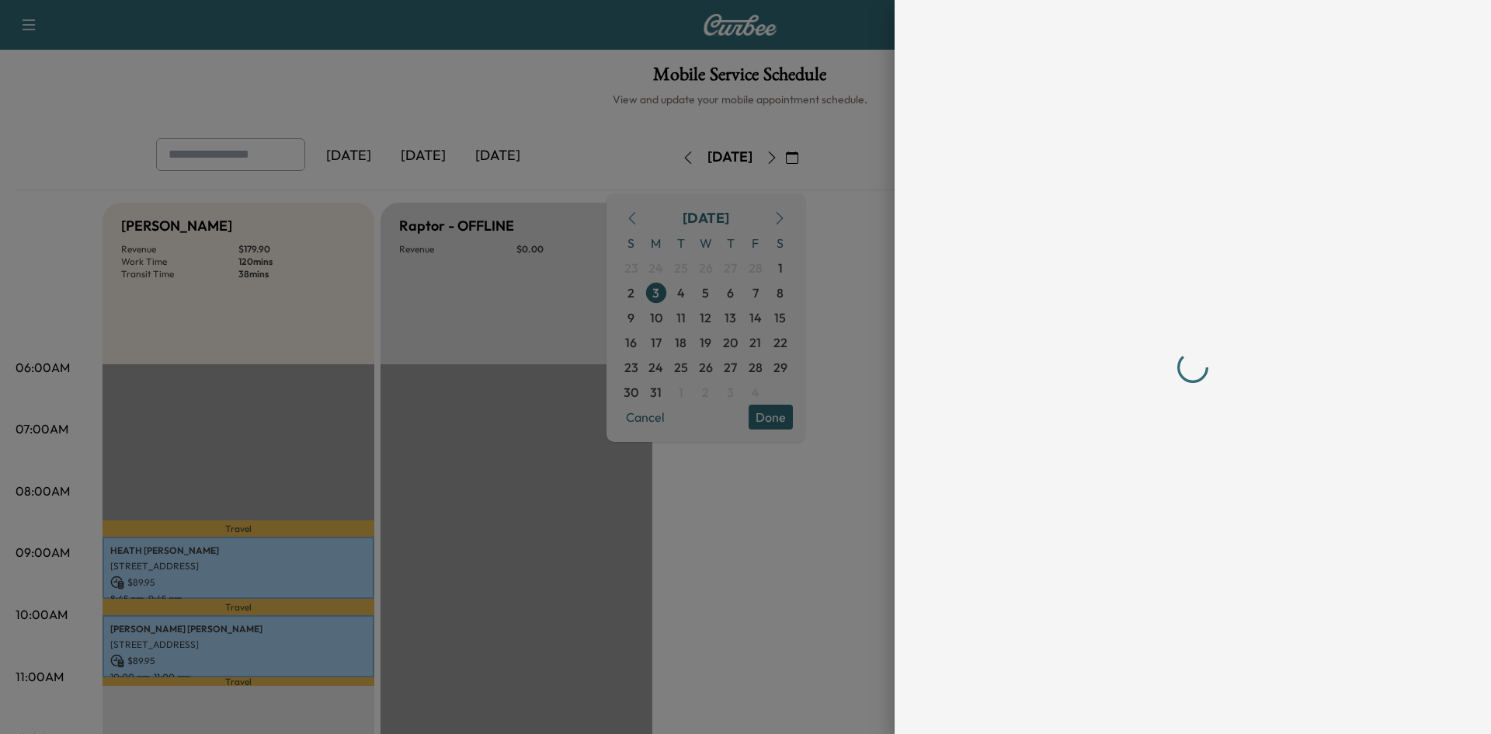
click at [1142, 705] on div at bounding box center [1193, 367] width 497 height 734
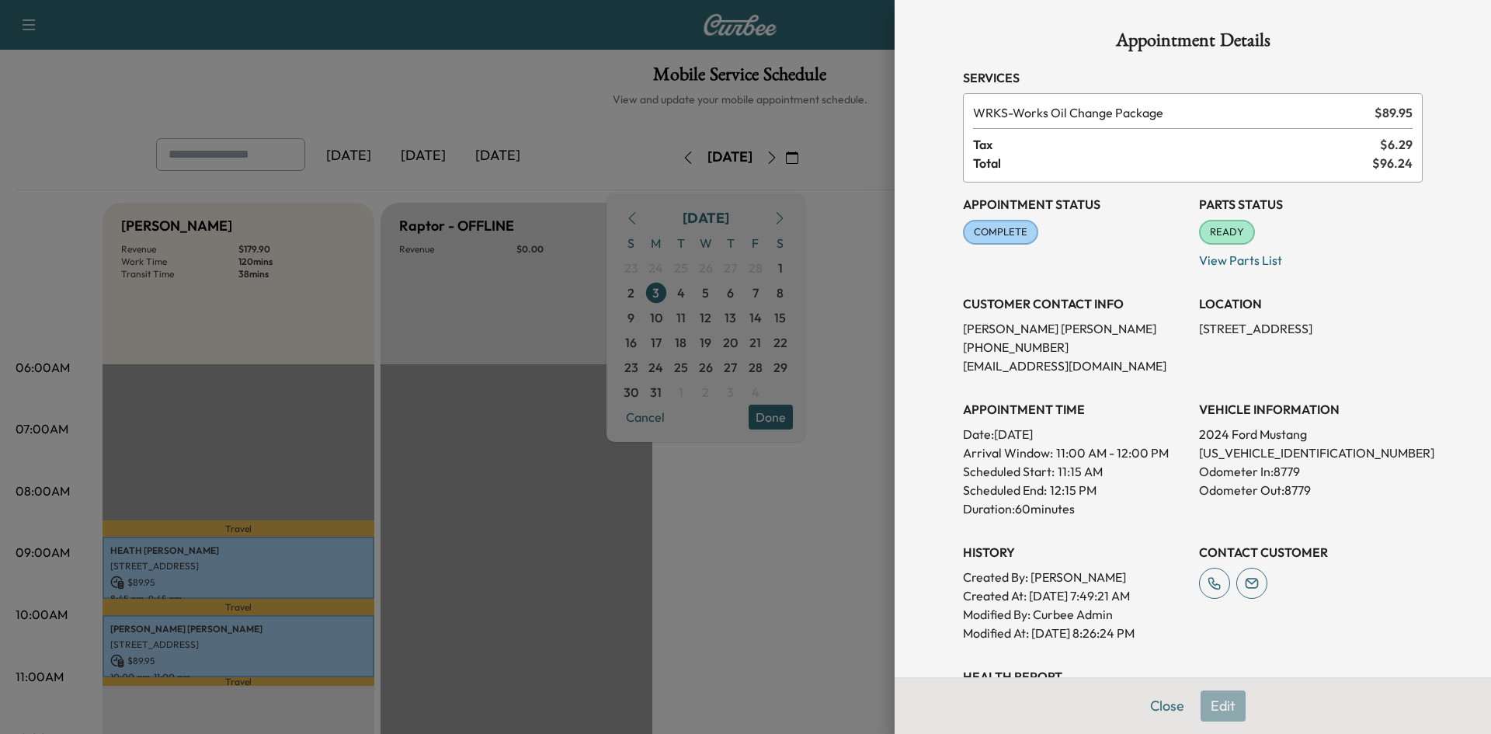
click at [1166, 705] on button "Close" at bounding box center [1167, 706] width 54 height 31
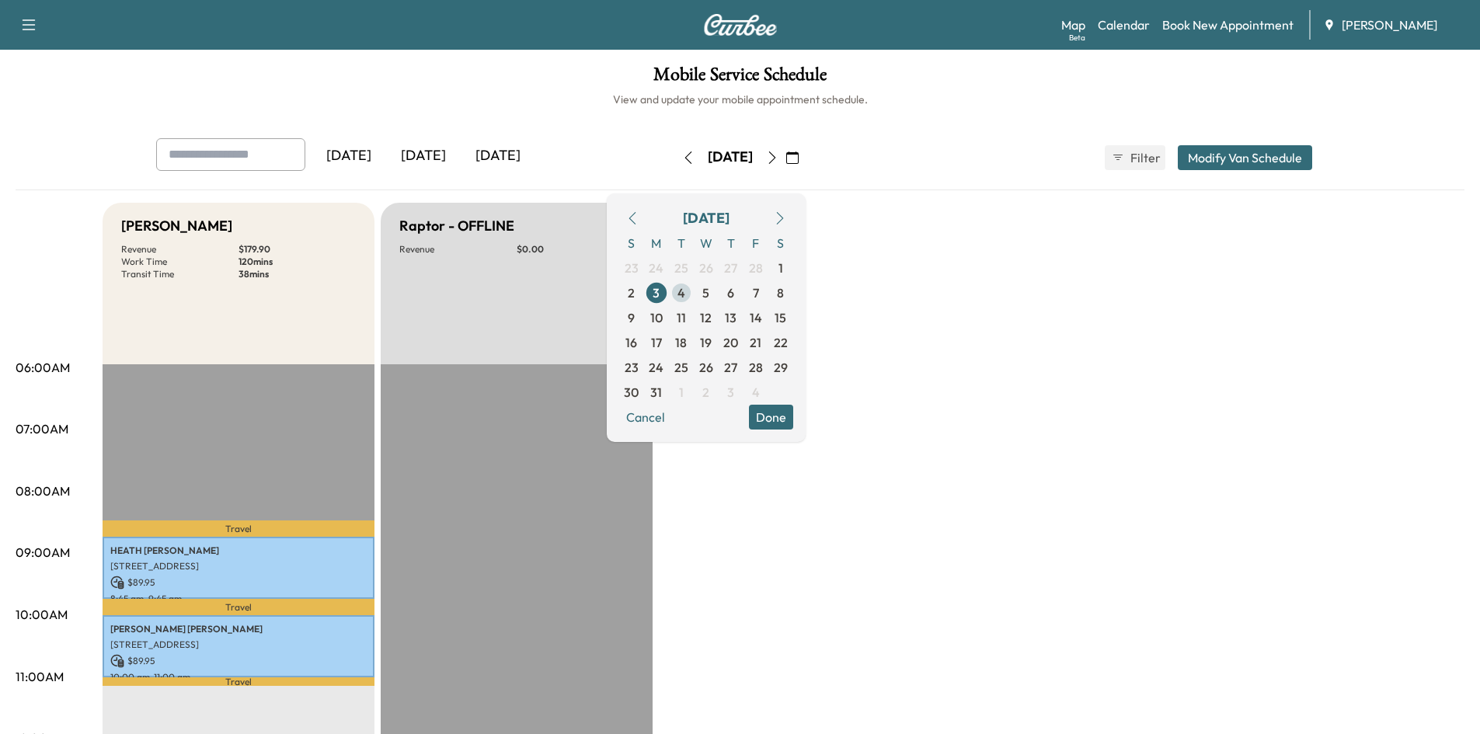
click at [685, 293] on span "4" at bounding box center [681, 293] width 8 height 19
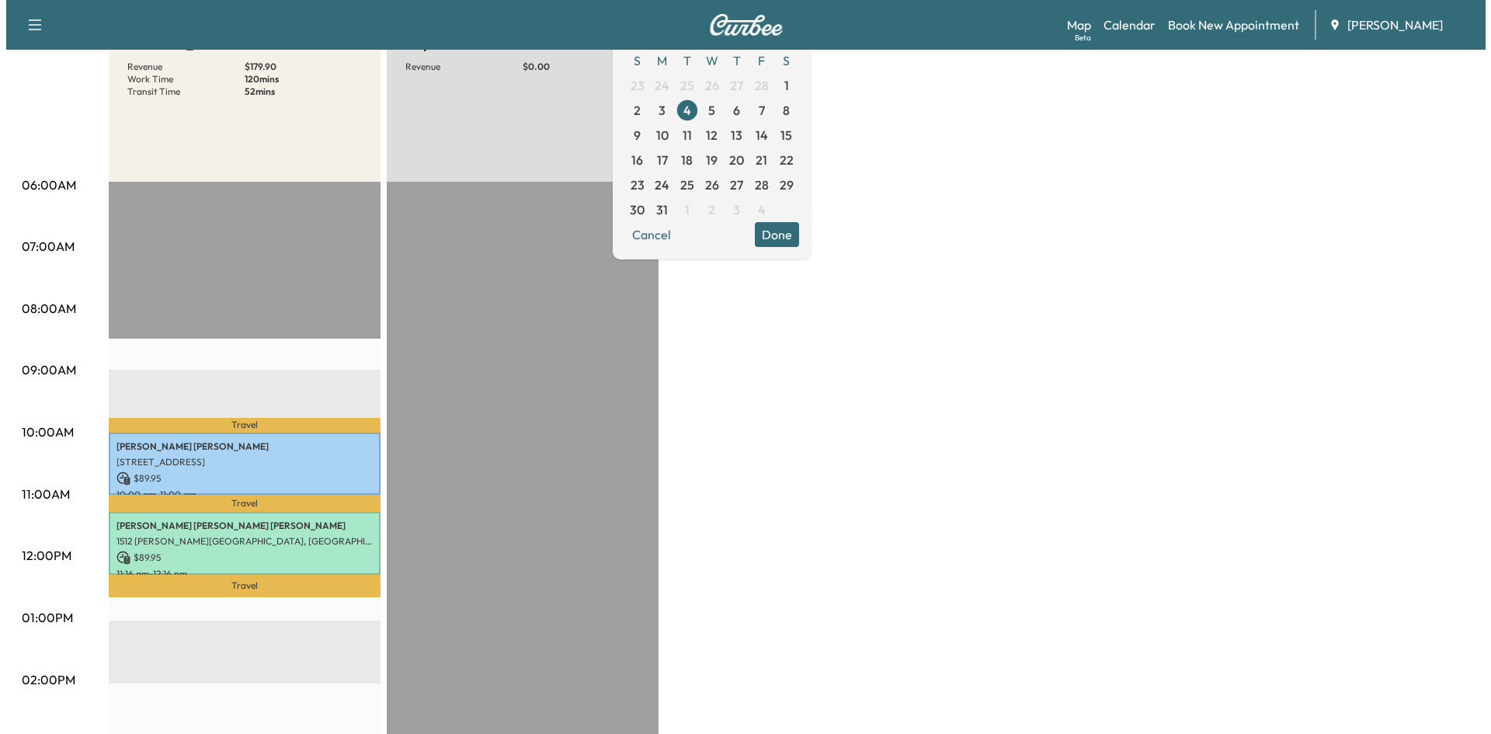
scroll to position [184, 0]
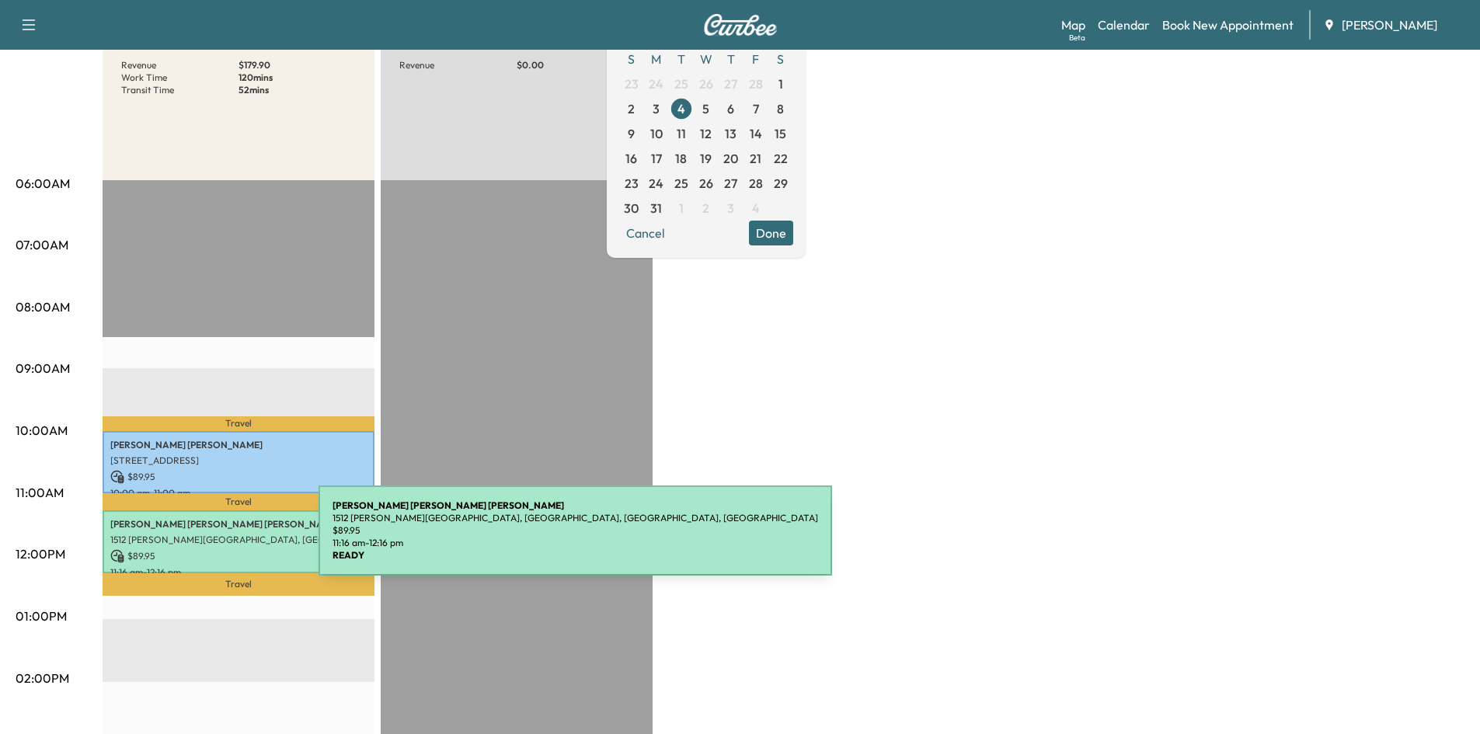
click at [202, 540] on p "1512 [PERSON_NAME][GEOGRAPHIC_DATA], [GEOGRAPHIC_DATA], [GEOGRAPHIC_DATA], [GEO…" at bounding box center [238, 540] width 256 height 12
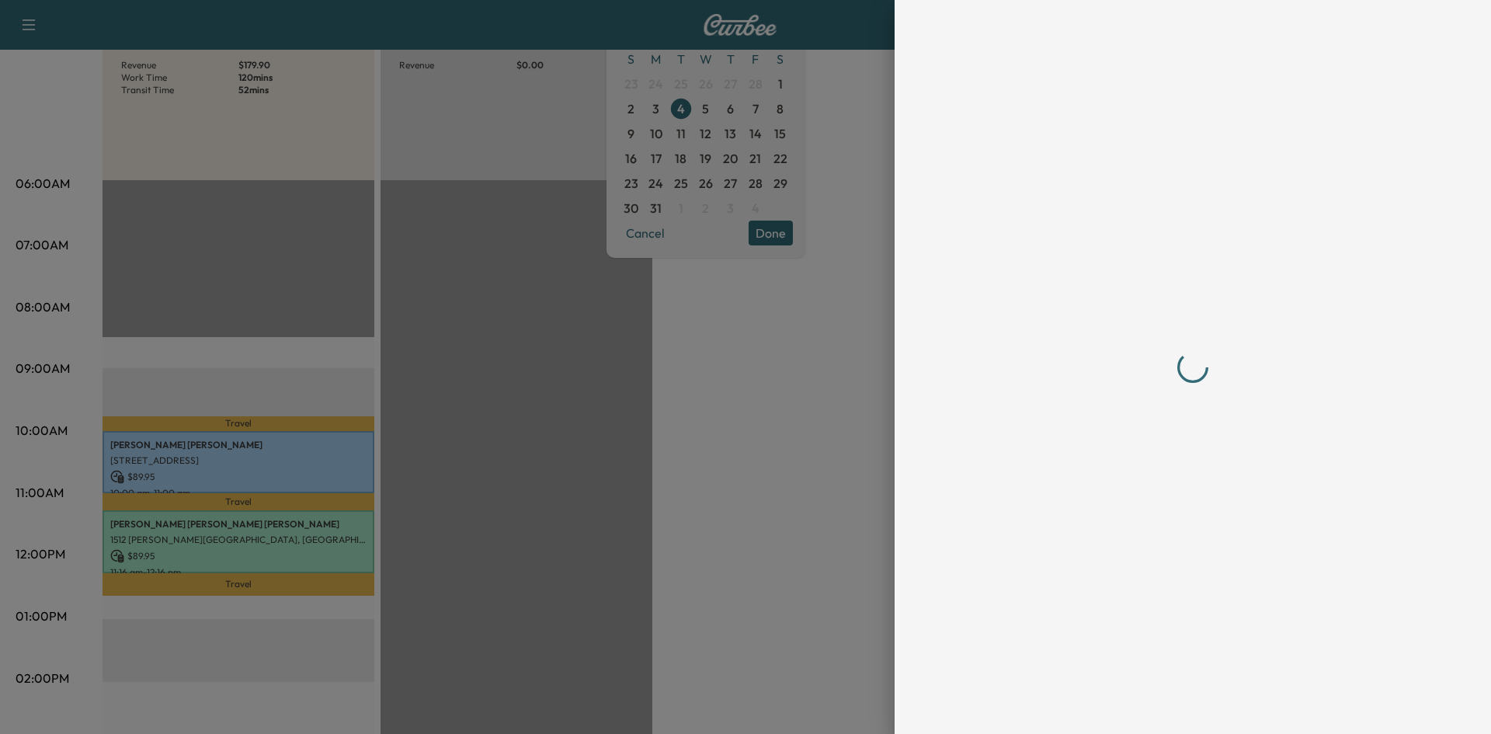
click at [1481, 336] on div at bounding box center [1193, 367] width 597 height 734
click at [1486, 329] on div at bounding box center [1193, 367] width 597 height 734
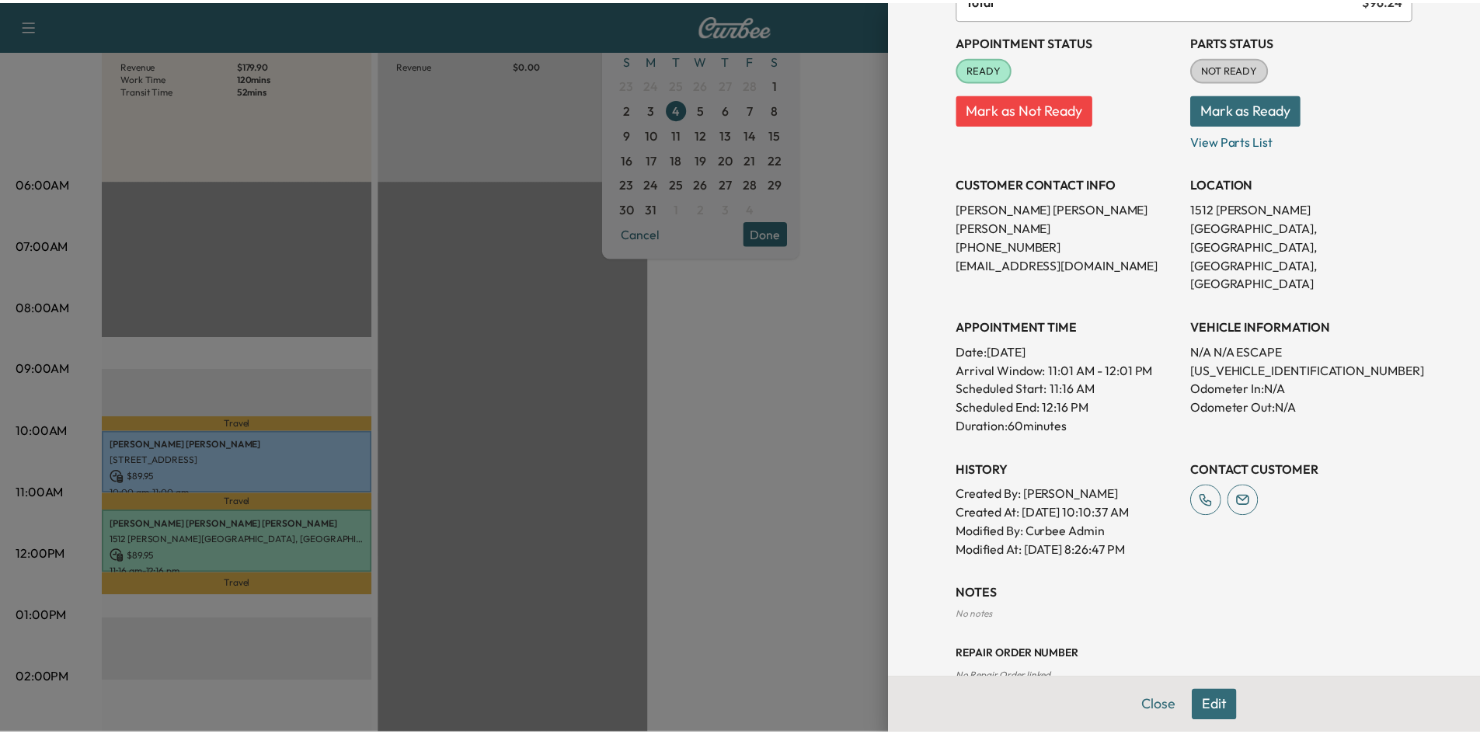
scroll to position [0, 0]
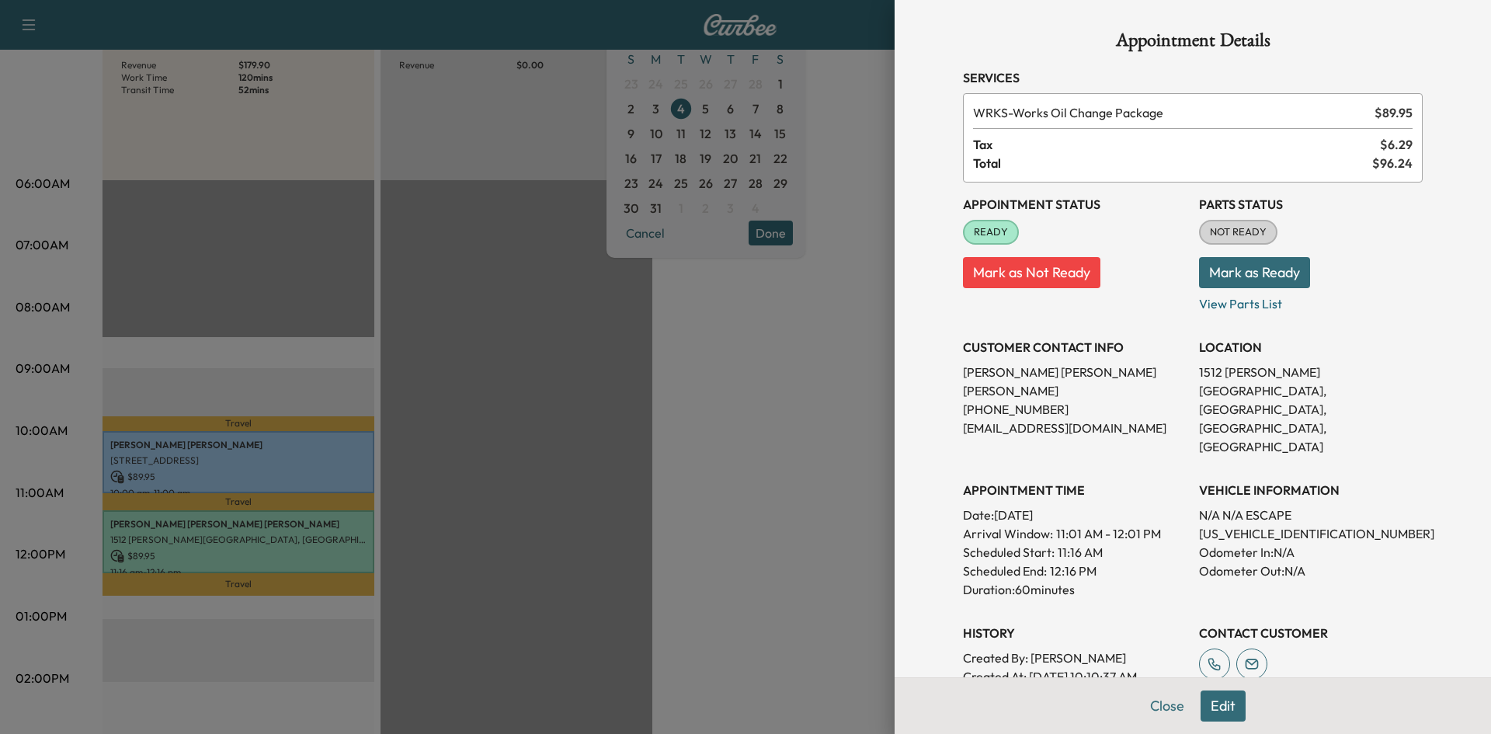
click at [1161, 707] on div "Appointment Details Services WRKS - Works Oil Change Package $ 89.95 Tax $ 6.29…" at bounding box center [1193, 439] width 497 height 879
click at [1157, 711] on button "Close" at bounding box center [1167, 706] width 54 height 31
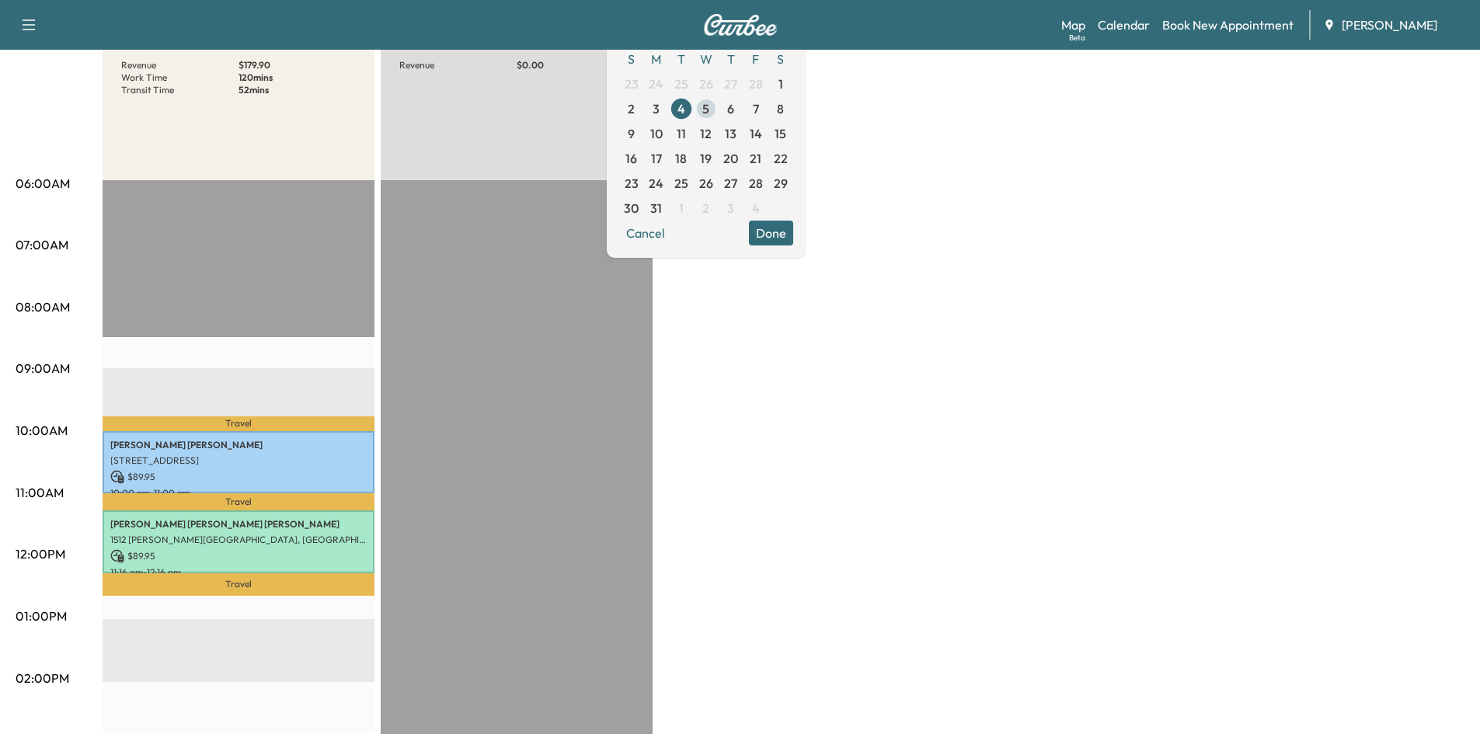
click at [709, 109] on span "5" at bounding box center [705, 108] width 7 height 19
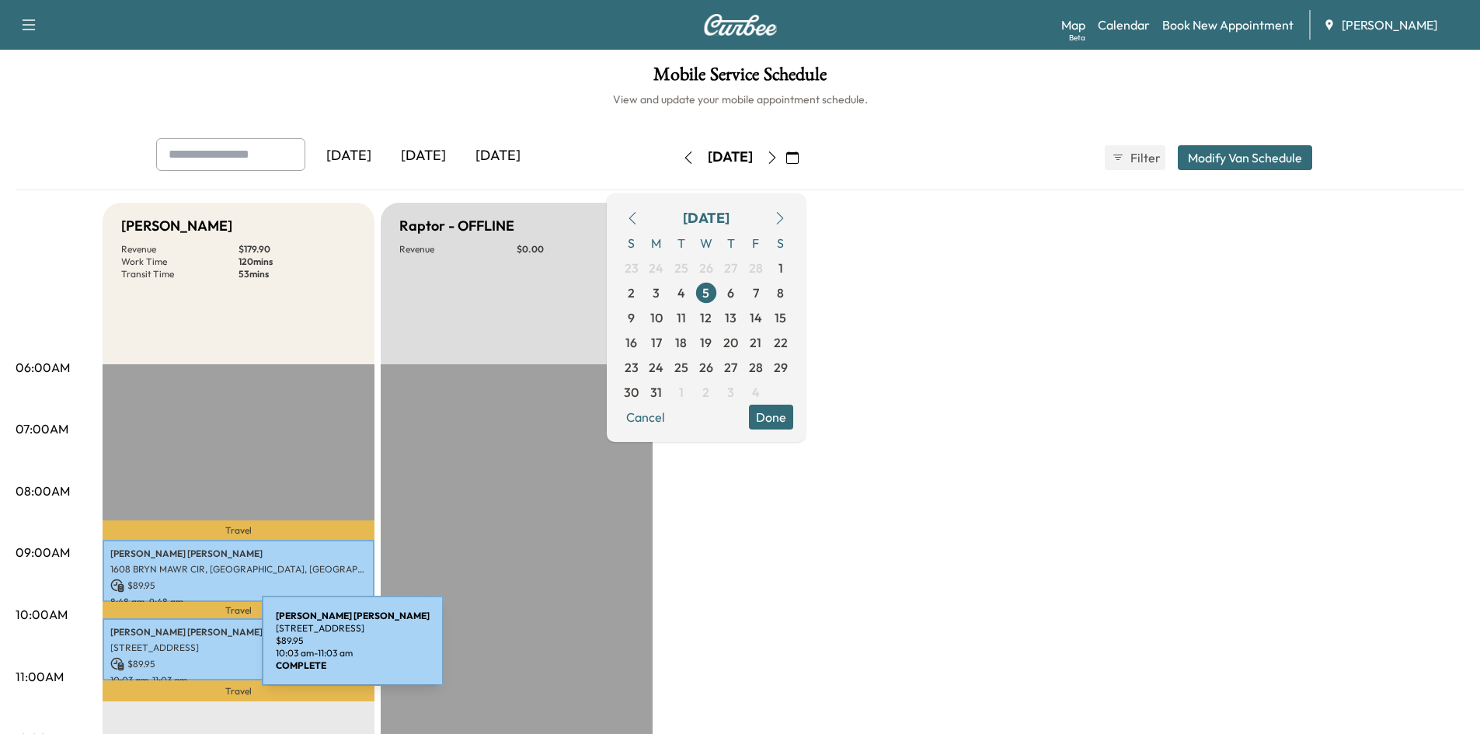
click at [145, 649] on p "[STREET_ADDRESS]" at bounding box center [238, 648] width 256 height 12
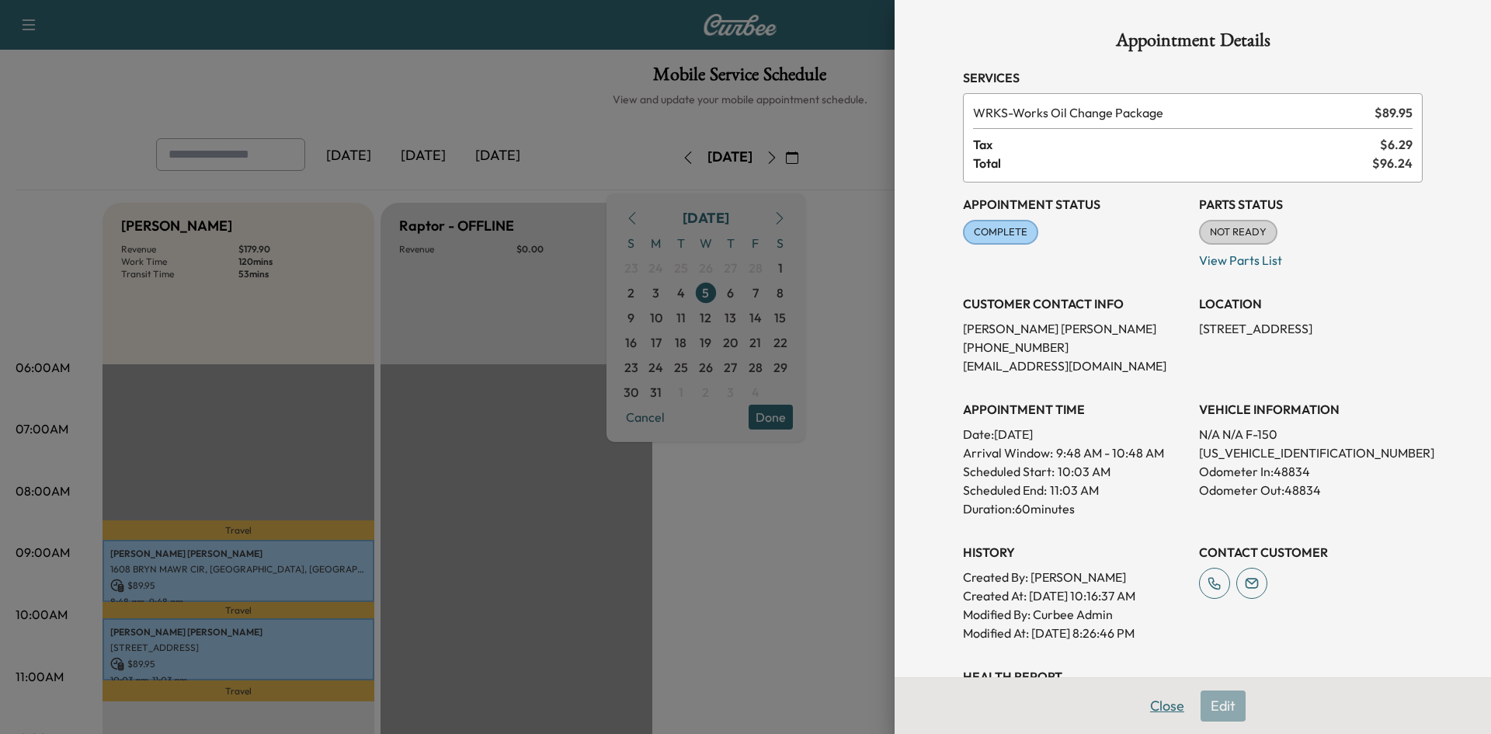
click at [1150, 712] on button "Close" at bounding box center [1167, 706] width 54 height 31
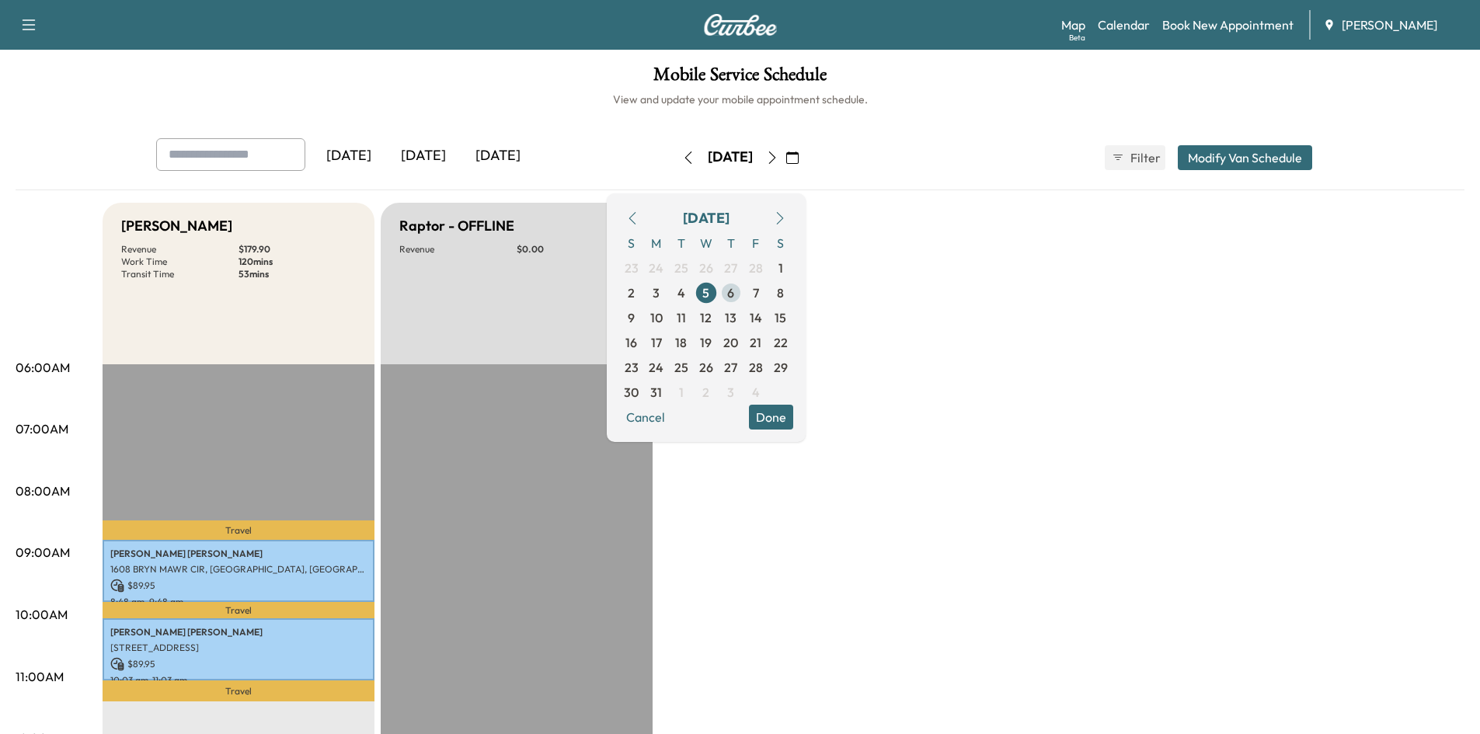
click at [734, 294] on span "6" at bounding box center [730, 293] width 7 height 19
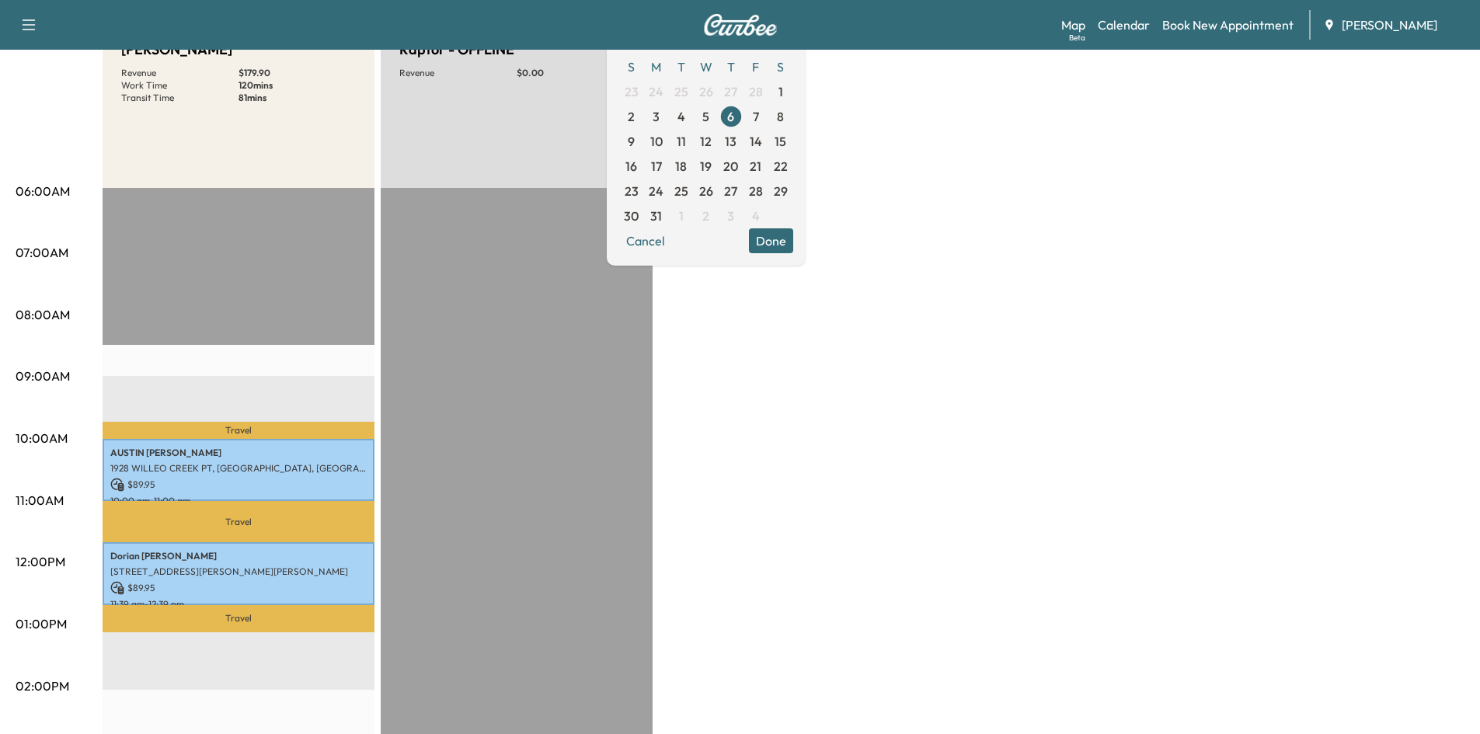
scroll to position [311, 0]
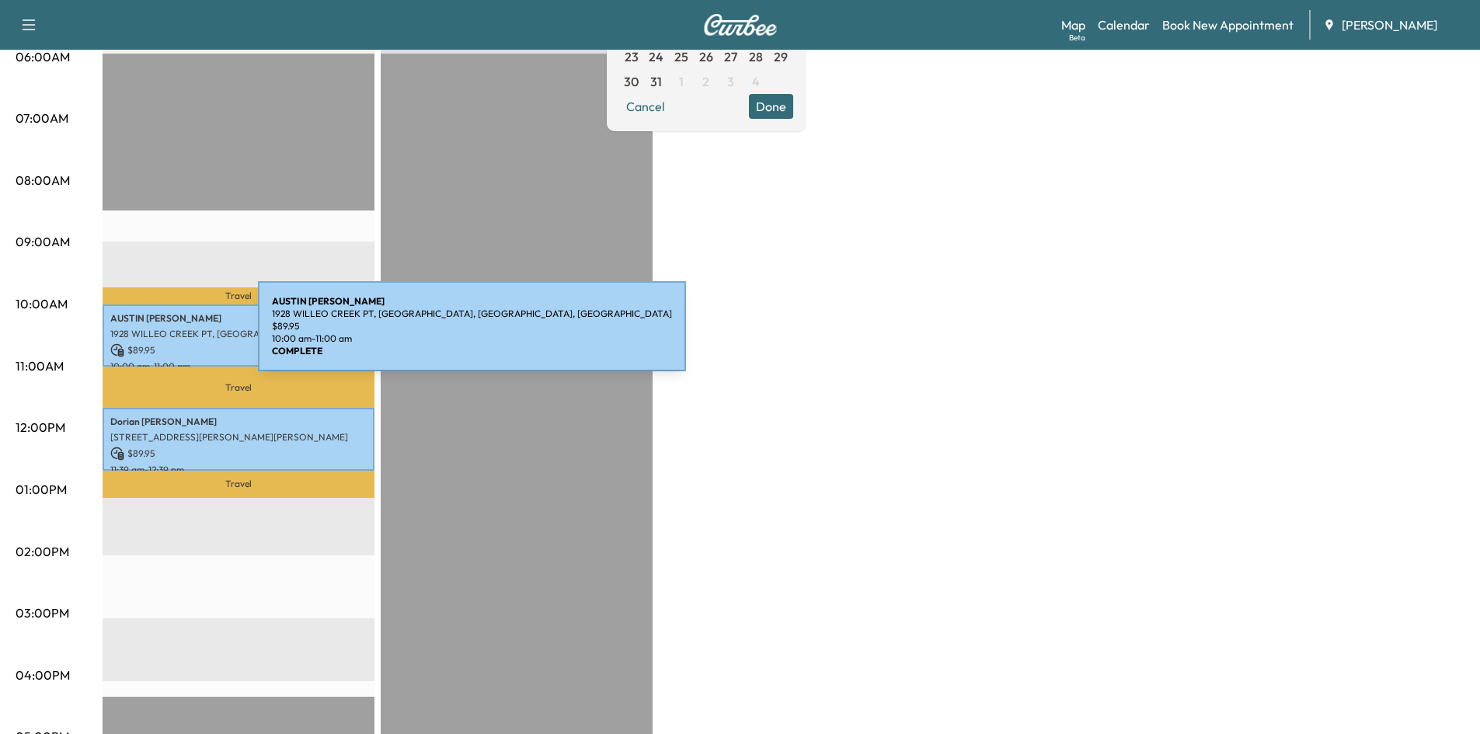
click at [141, 336] on p "1928 WILLEO CREEK PT, [GEOGRAPHIC_DATA], [GEOGRAPHIC_DATA], [GEOGRAPHIC_DATA]" at bounding box center [238, 334] width 256 height 12
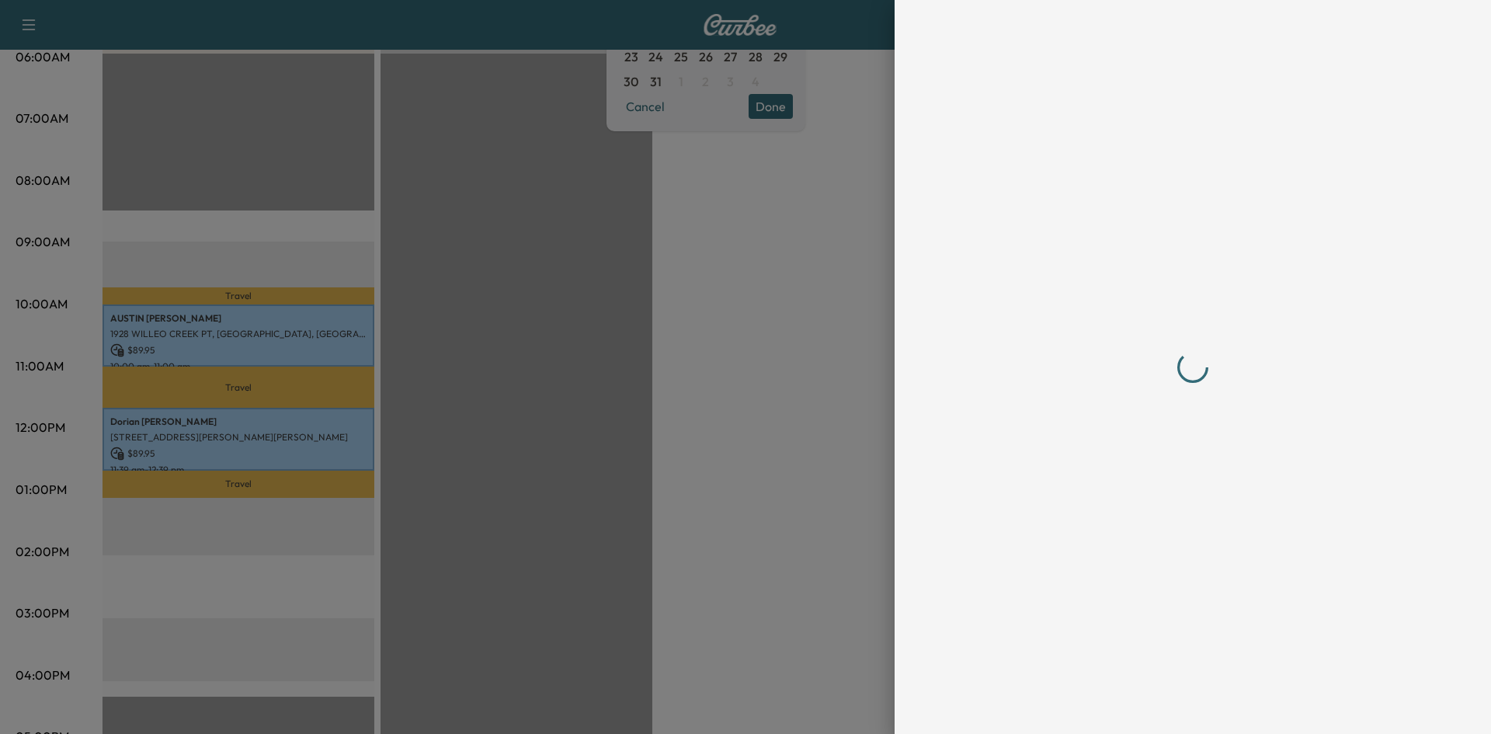
click at [1160, 705] on div at bounding box center [1193, 367] width 497 height 734
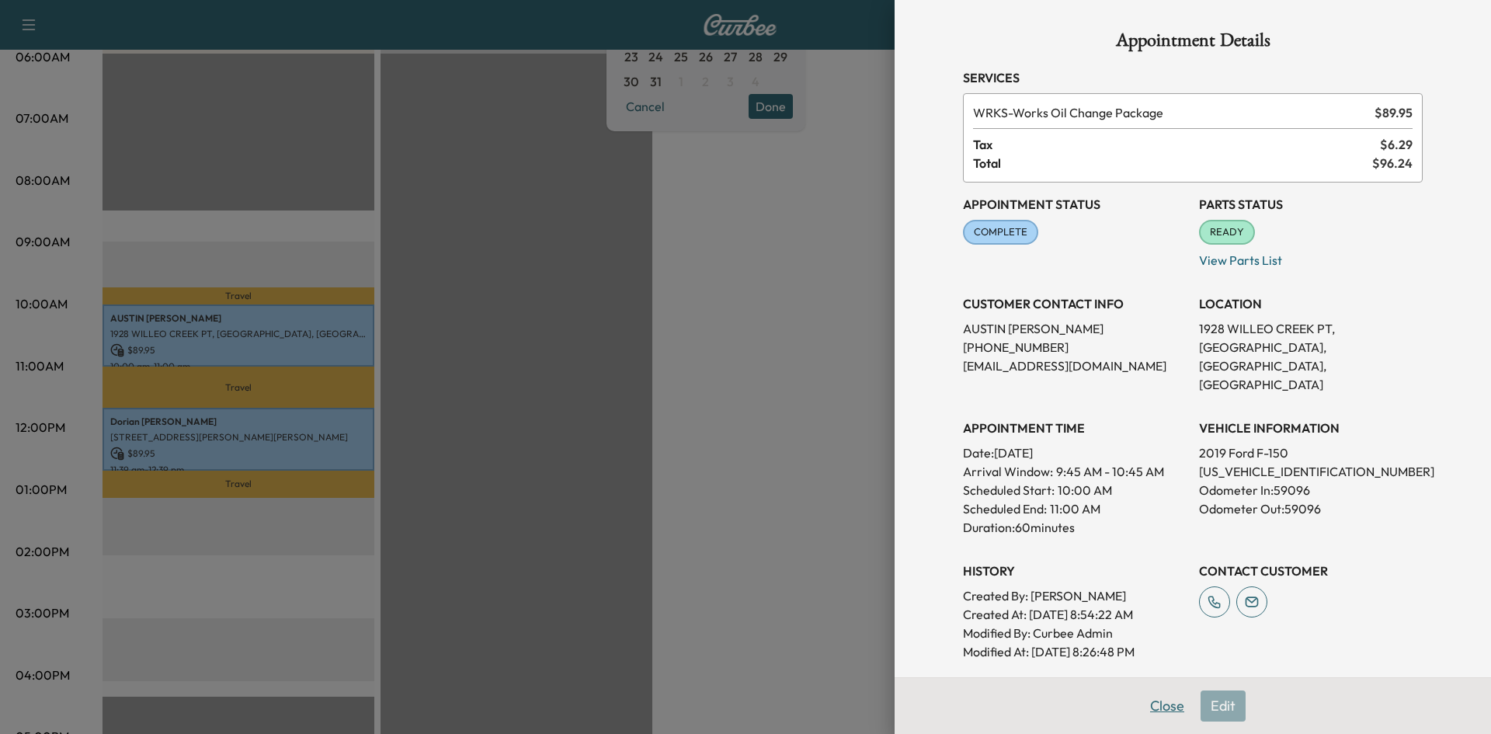
click at [1158, 706] on button "Close" at bounding box center [1167, 706] width 54 height 31
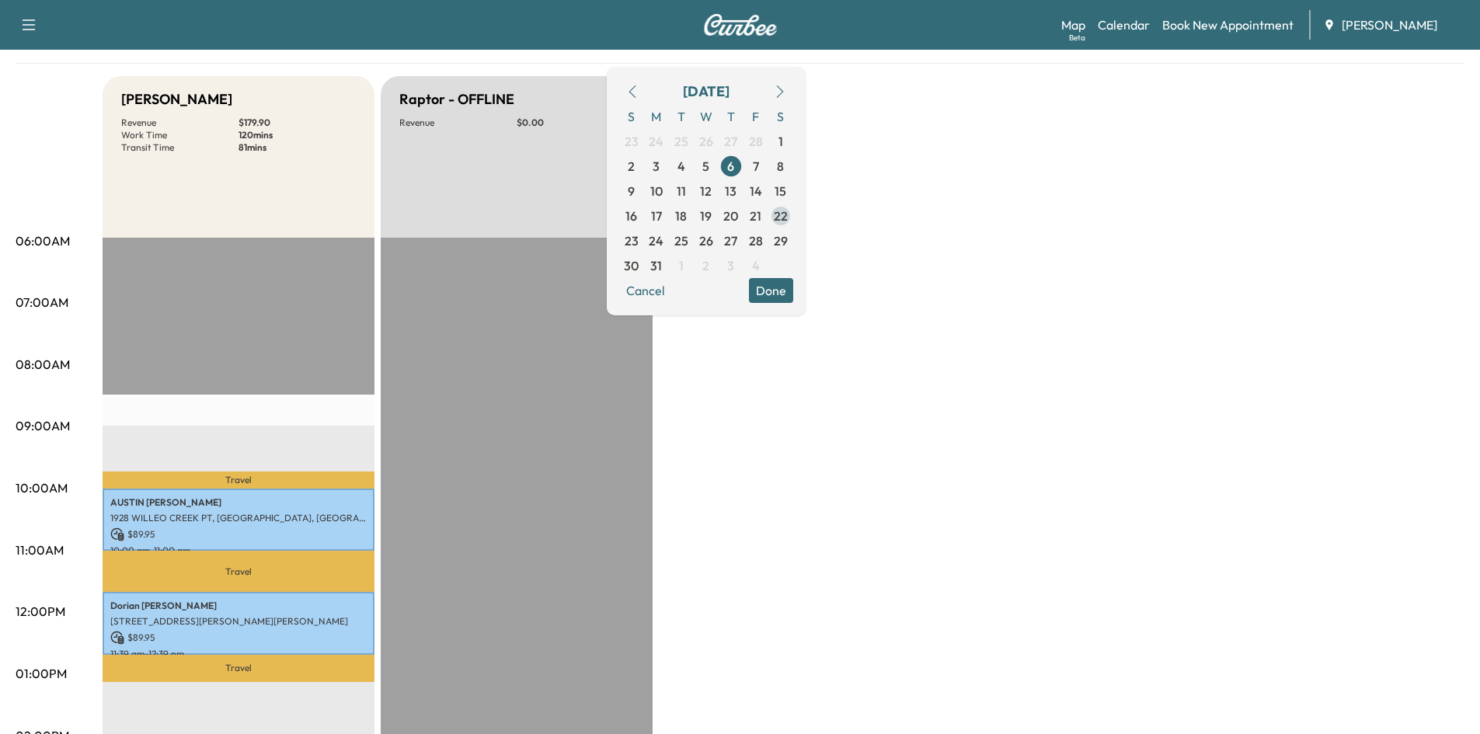
scroll to position [106, 0]
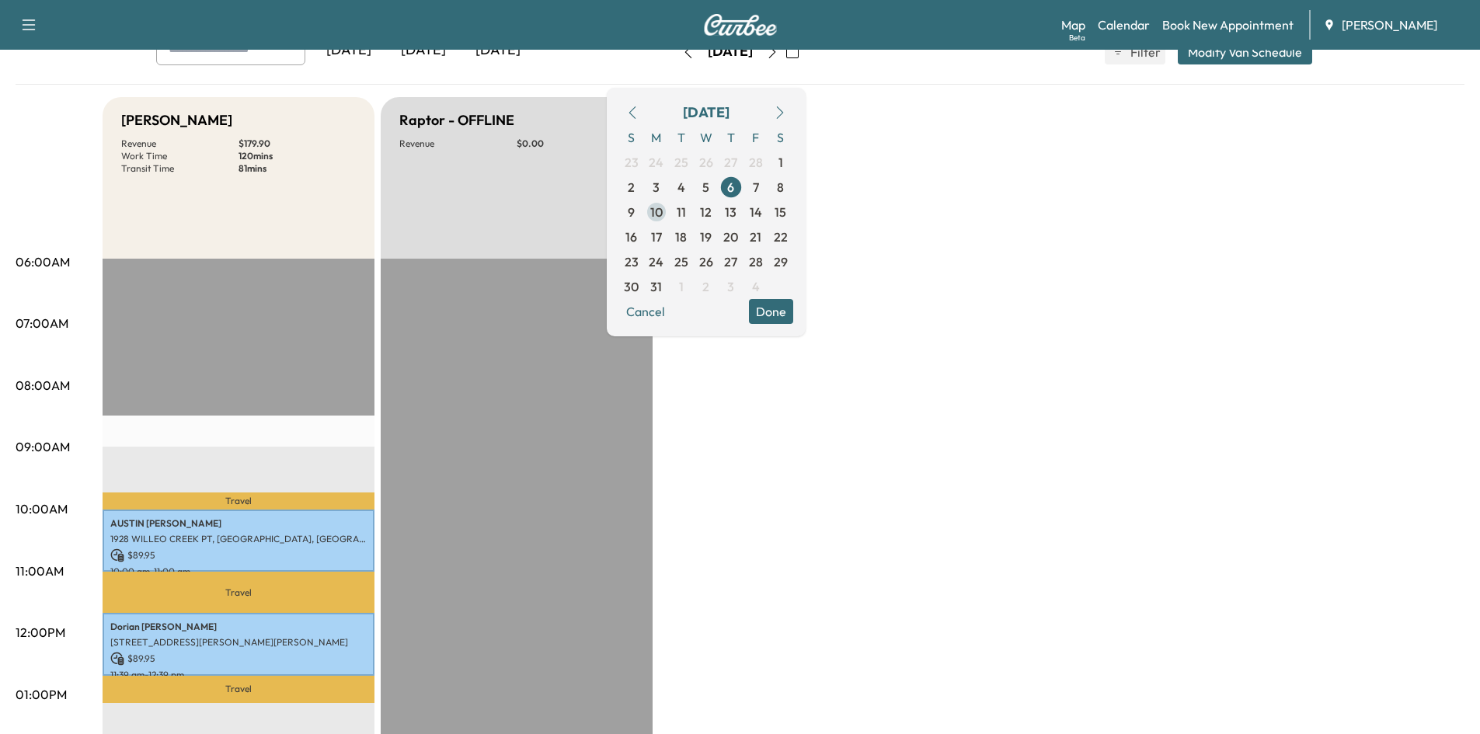
click at [663, 216] on span "10" at bounding box center [656, 212] width 12 height 19
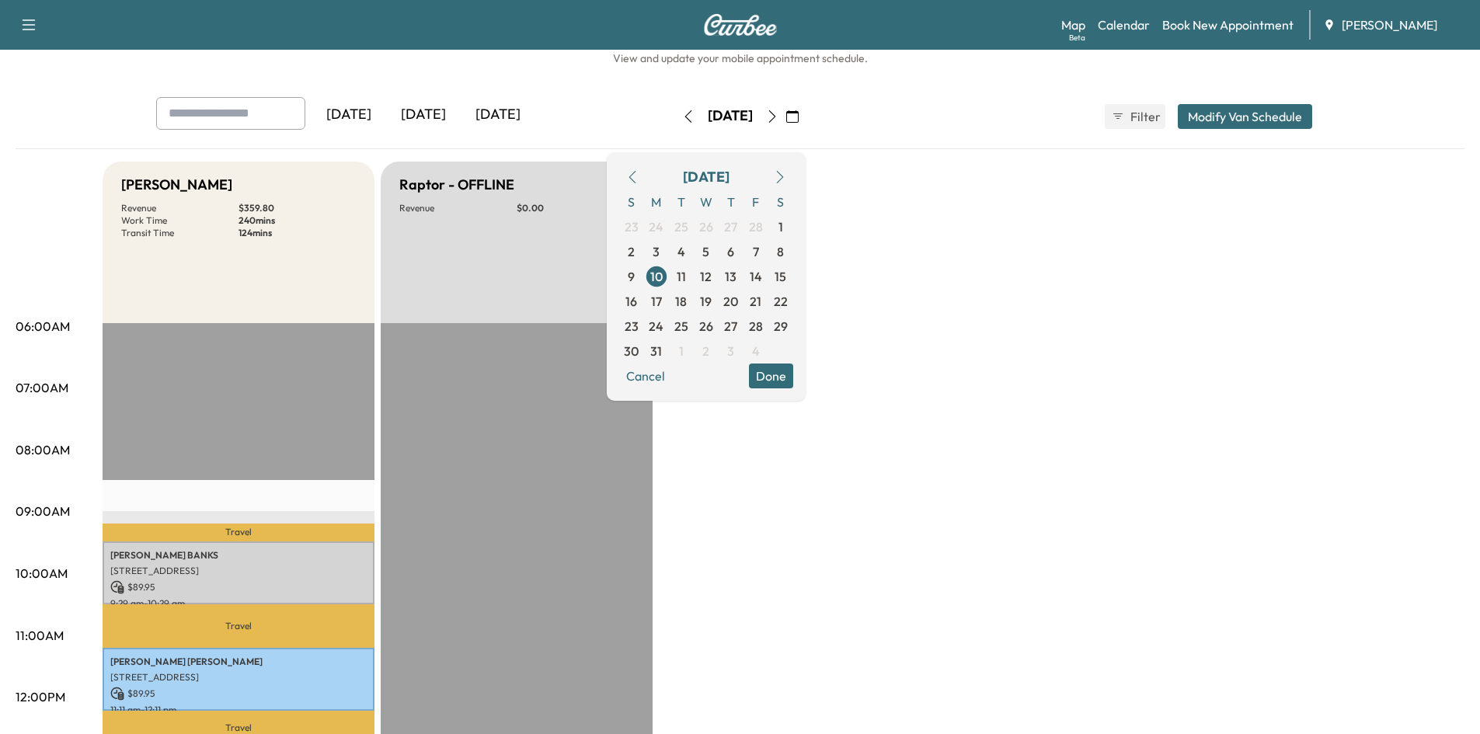
scroll to position [33, 0]
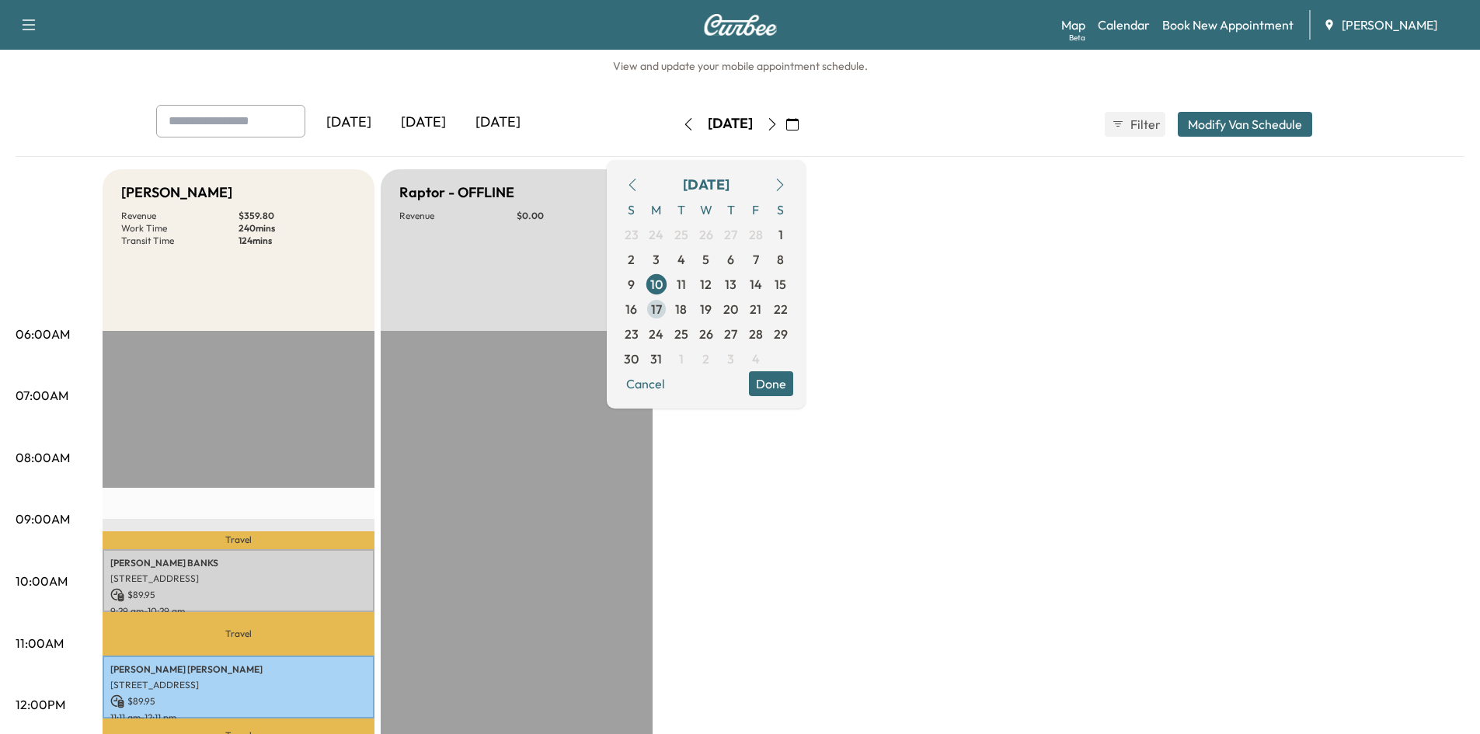
click at [662, 311] on span "17" at bounding box center [656, 309] width 11 height 19
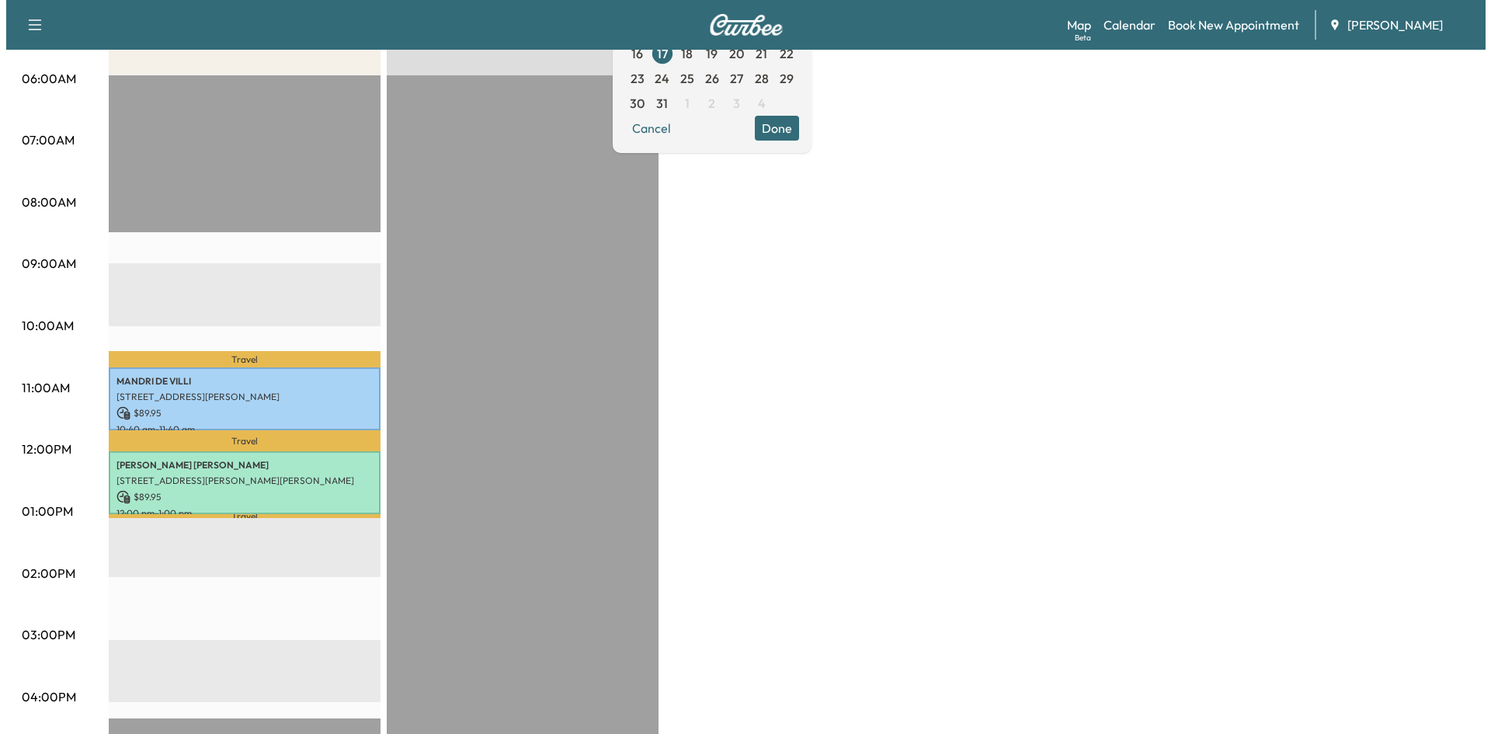
scroll to position [310, 0]
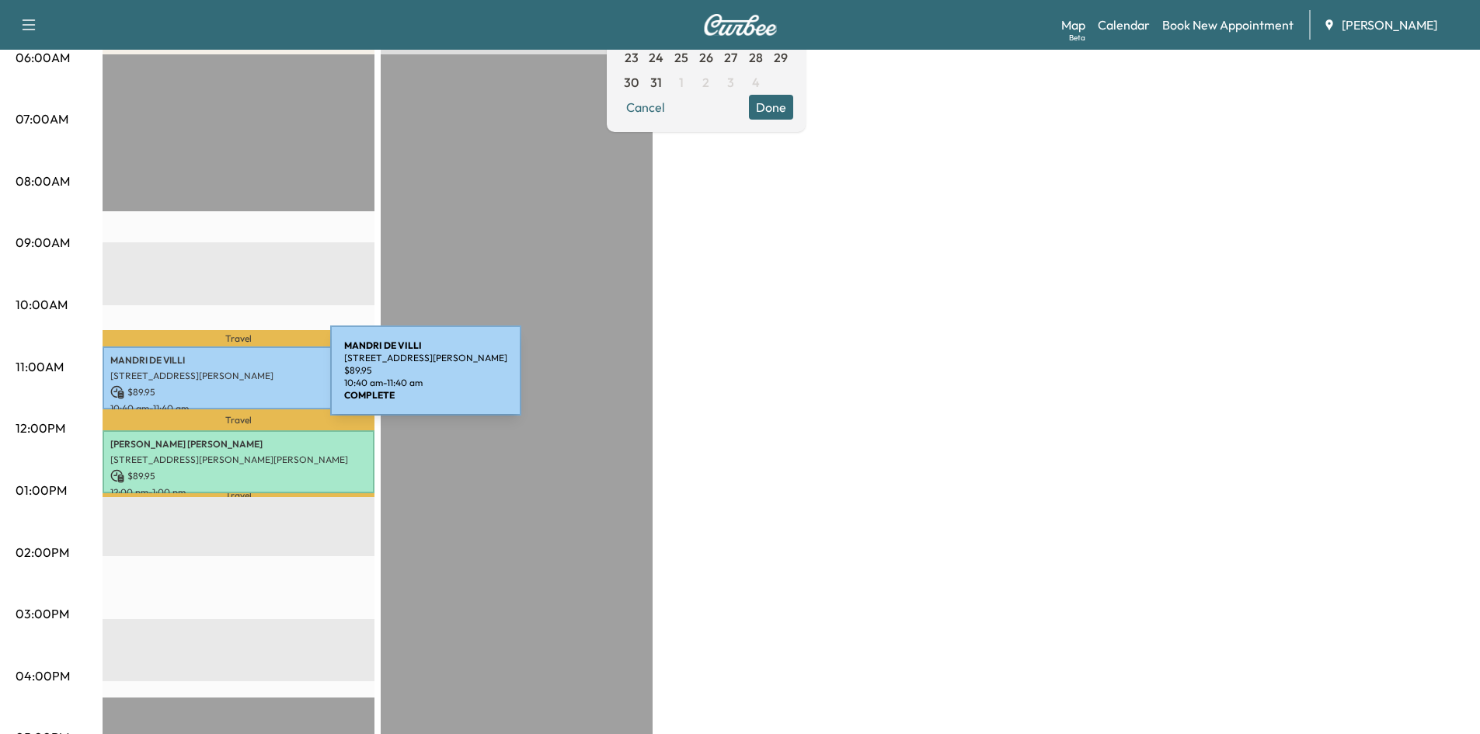
click at [214, 380] on div "MANDRI DE VILLI [STREET_ADDRESS] $ 89.95 10:40 am - 11:40 am" at bounding box center [239, 377] width 272 height 63
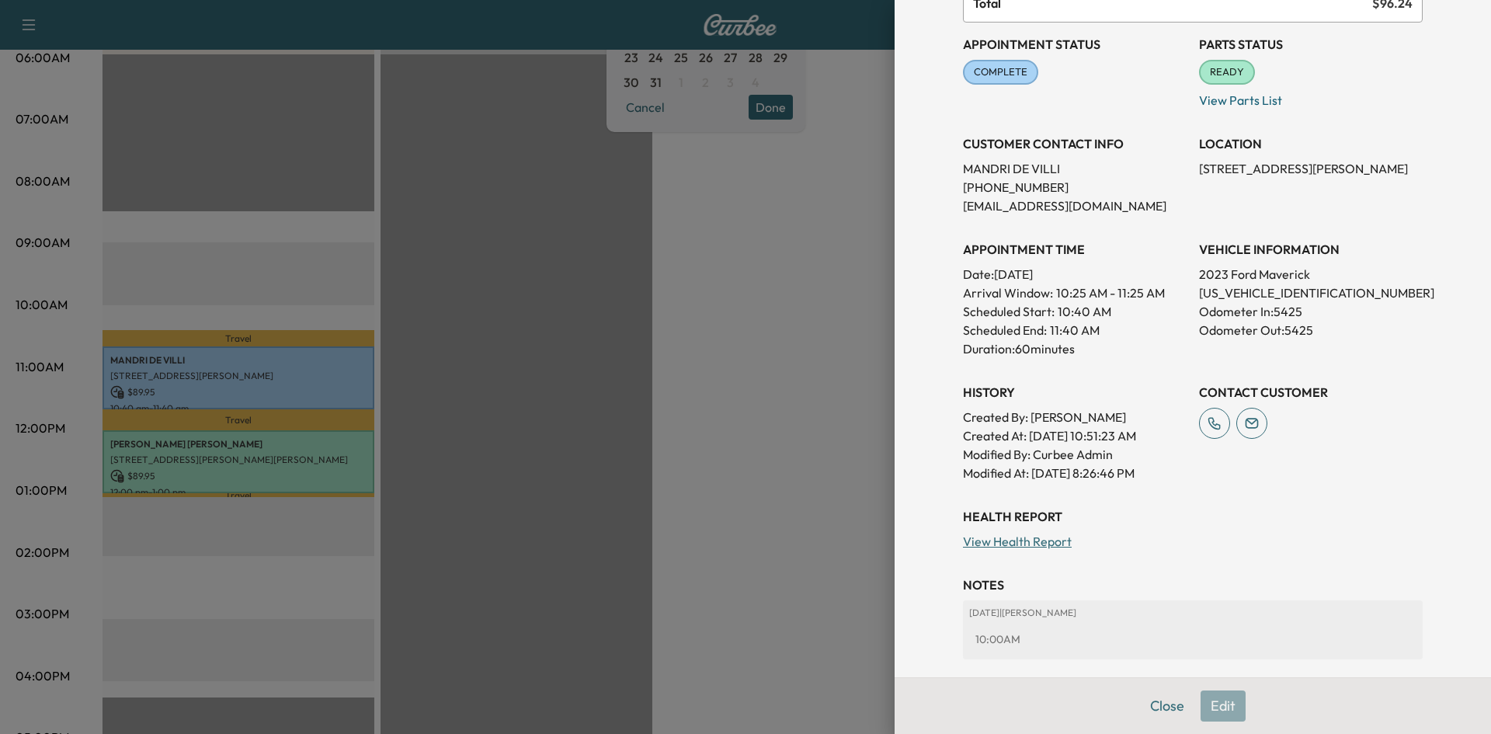
scroll to position [170, 0]
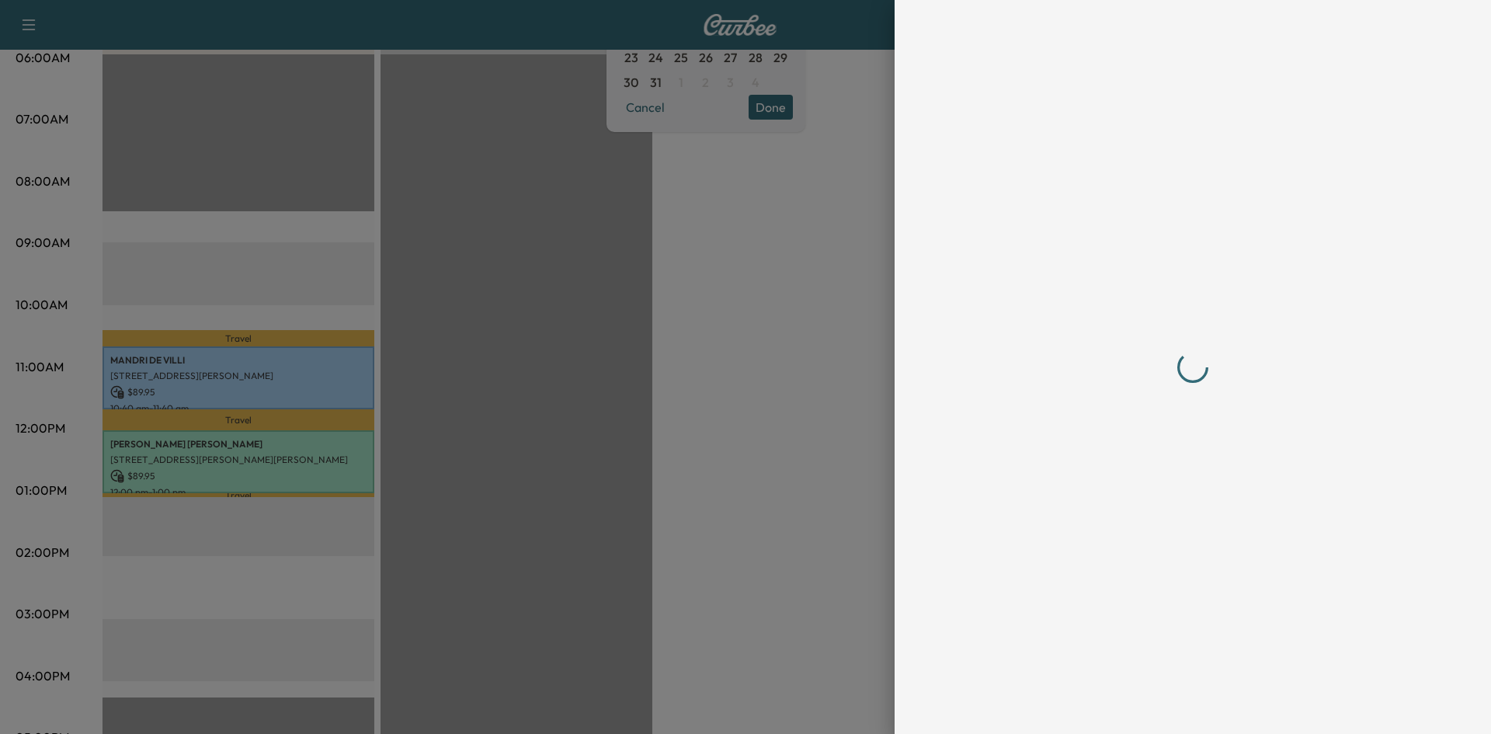
click at [1161, 701] on div at bounding box center [1193, 367] width 460 height 672
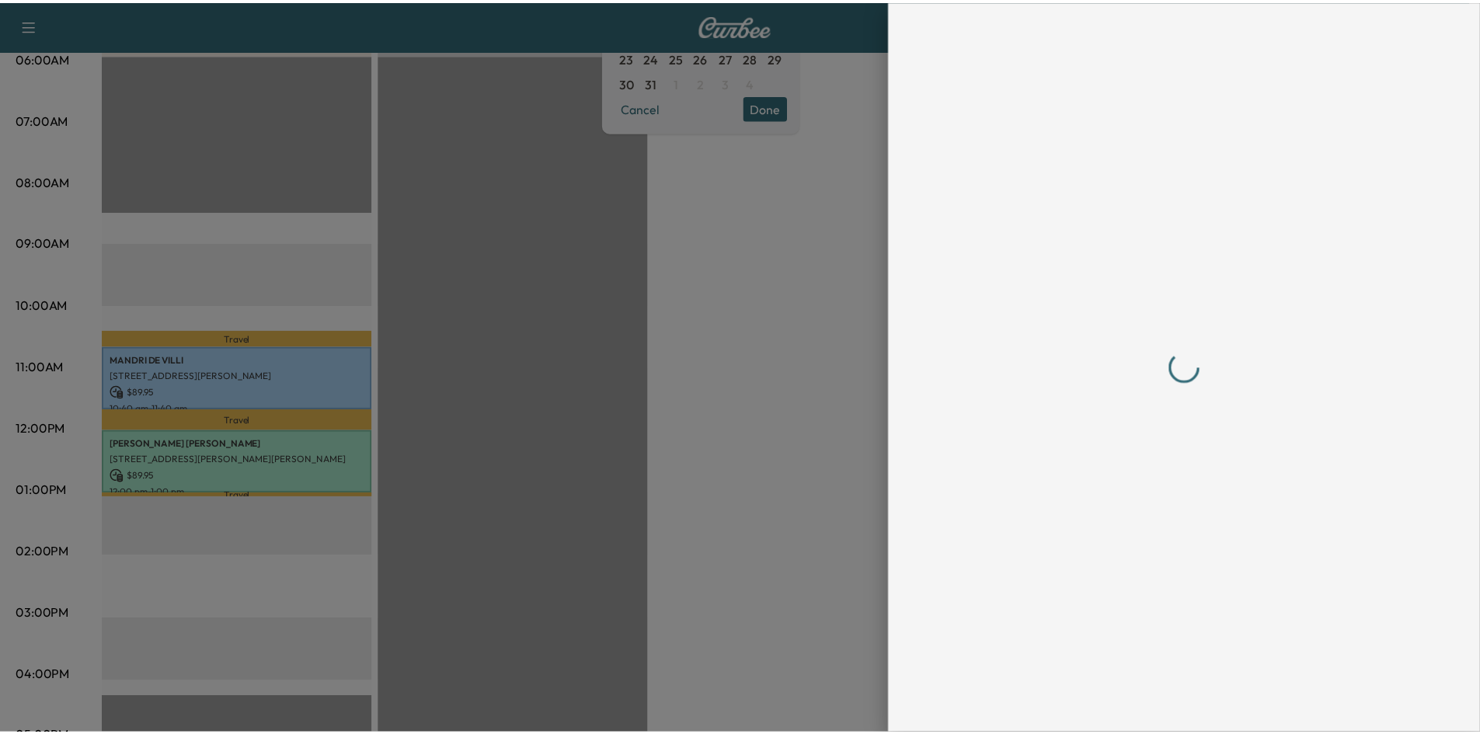
scroll to position [0, 0]
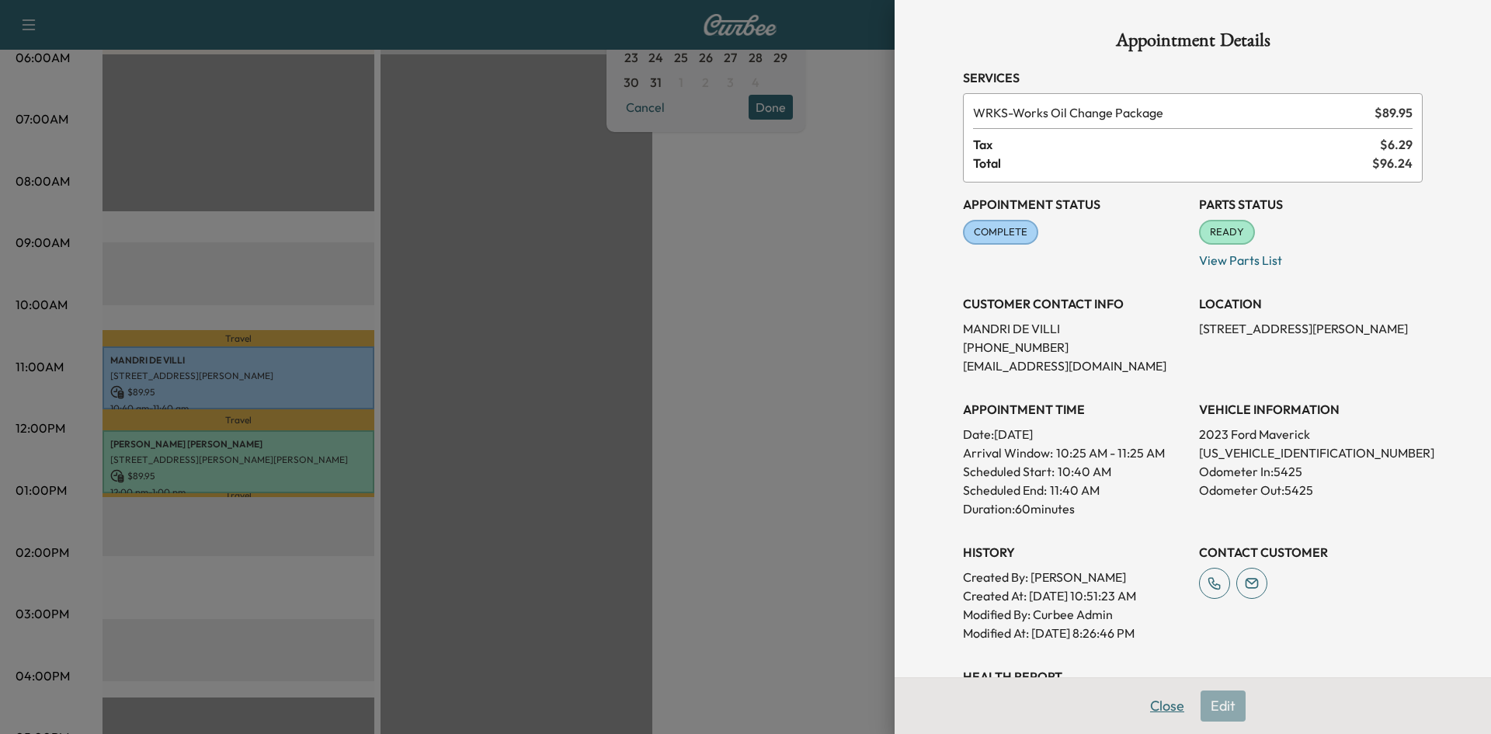
click at [1157, 705] on button "Close" at bounding box center [1167, 706] width 54 height 31
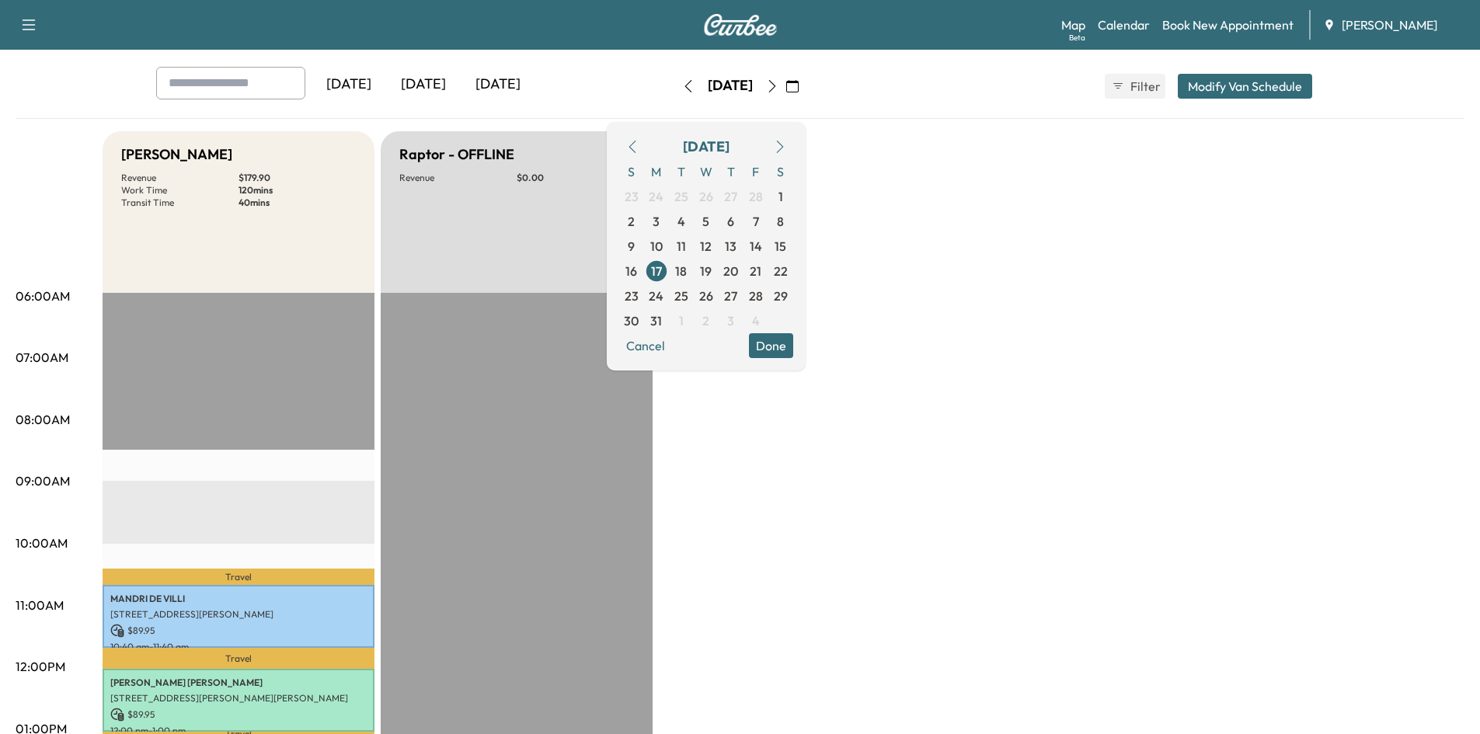
scroll to position [70, 0]
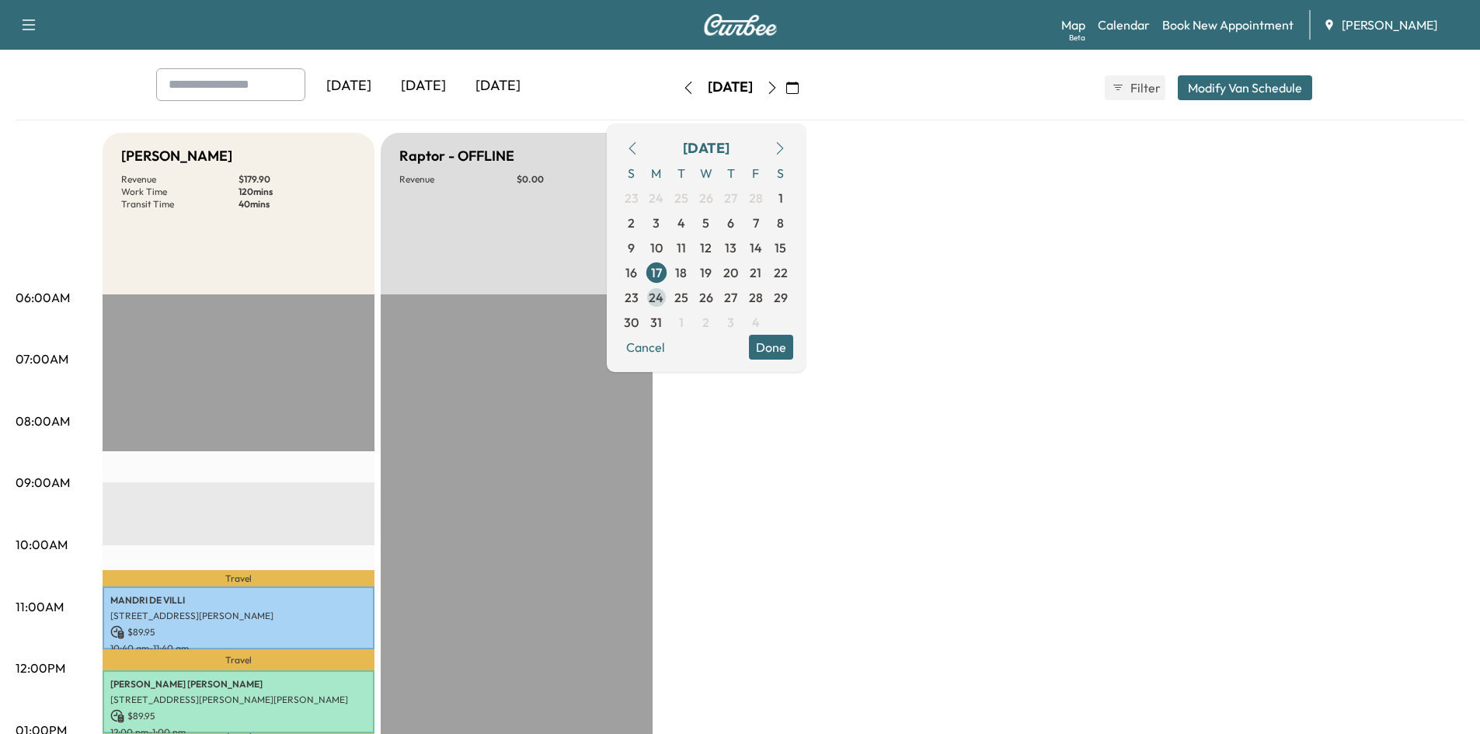
click at [663, 296] on span "24" at bounding box center [656, 297] width 15 height 19
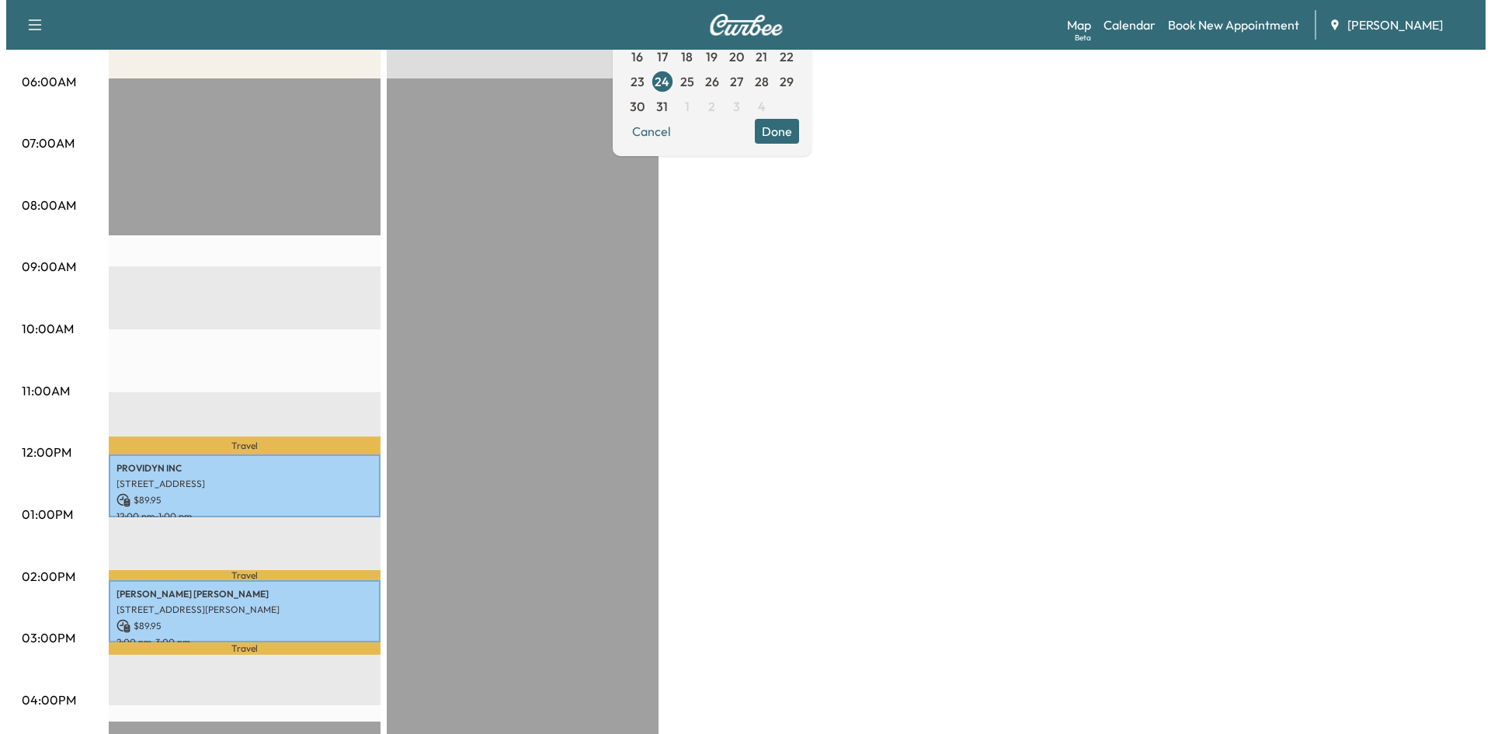
scroll to position [300, 0]
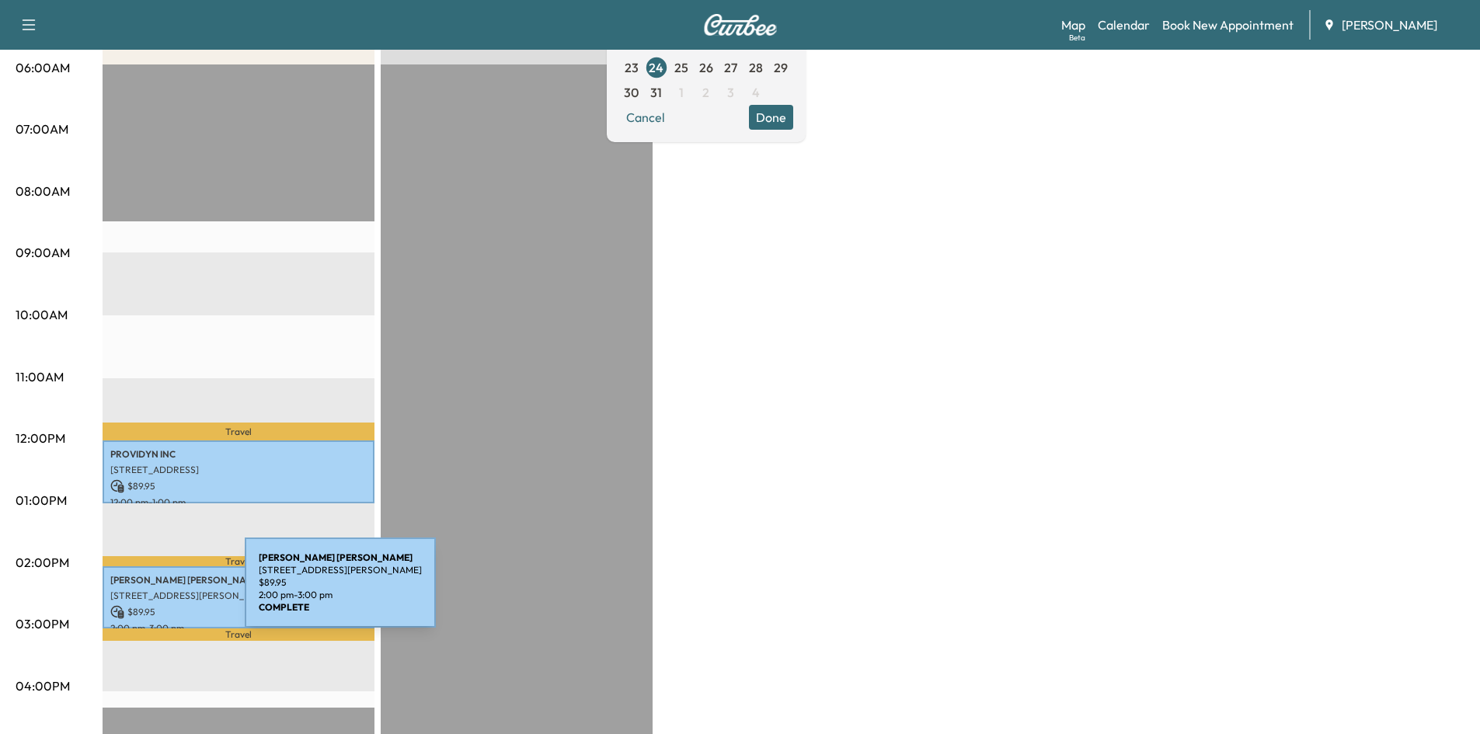
click at [129, 590] on p "[STREET_ADDRESS][PERSON_NAME]" at bounding box center [238, 596] width 256 height 12
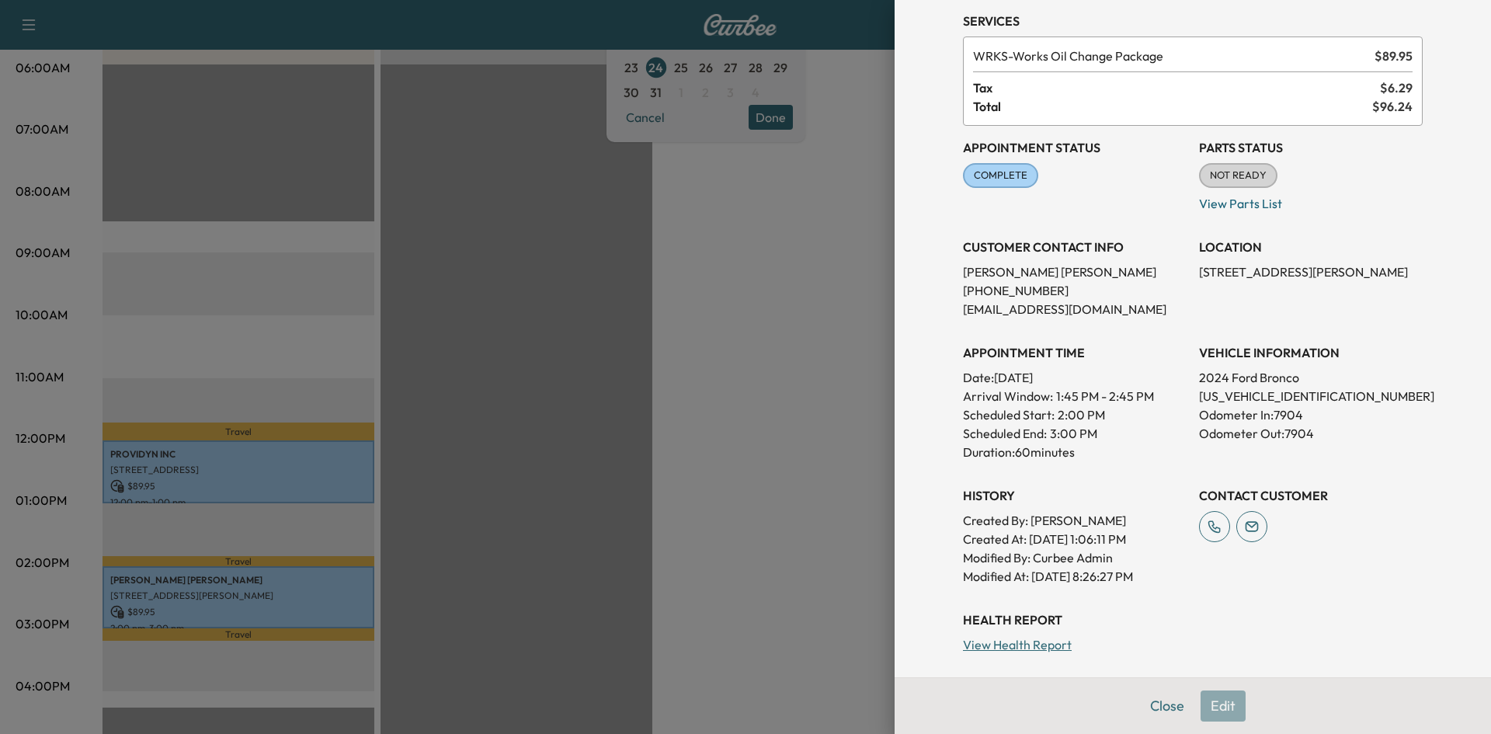
scroll to position [92, 0]
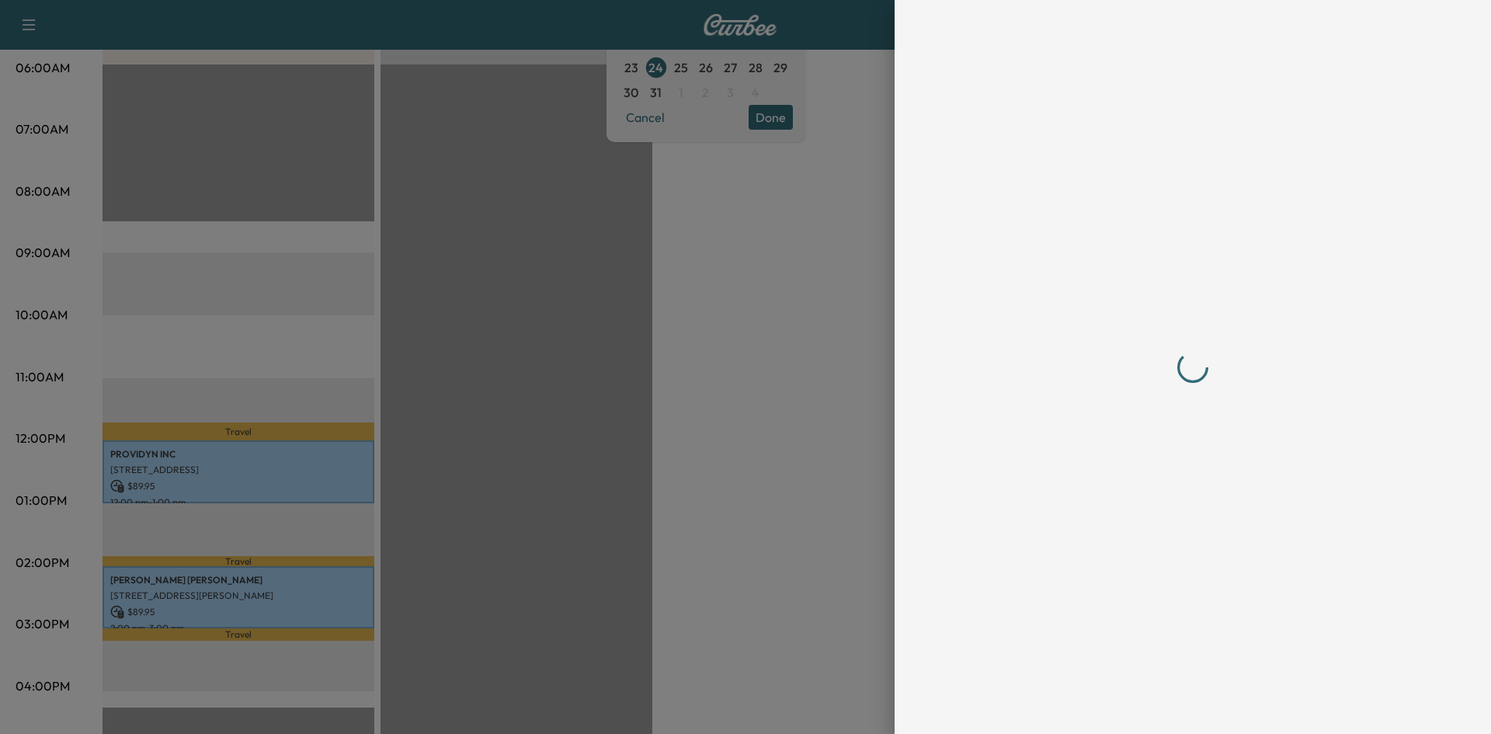
click at [1168, 699] on div at bounding box center [1193, 367] width 460 height 672
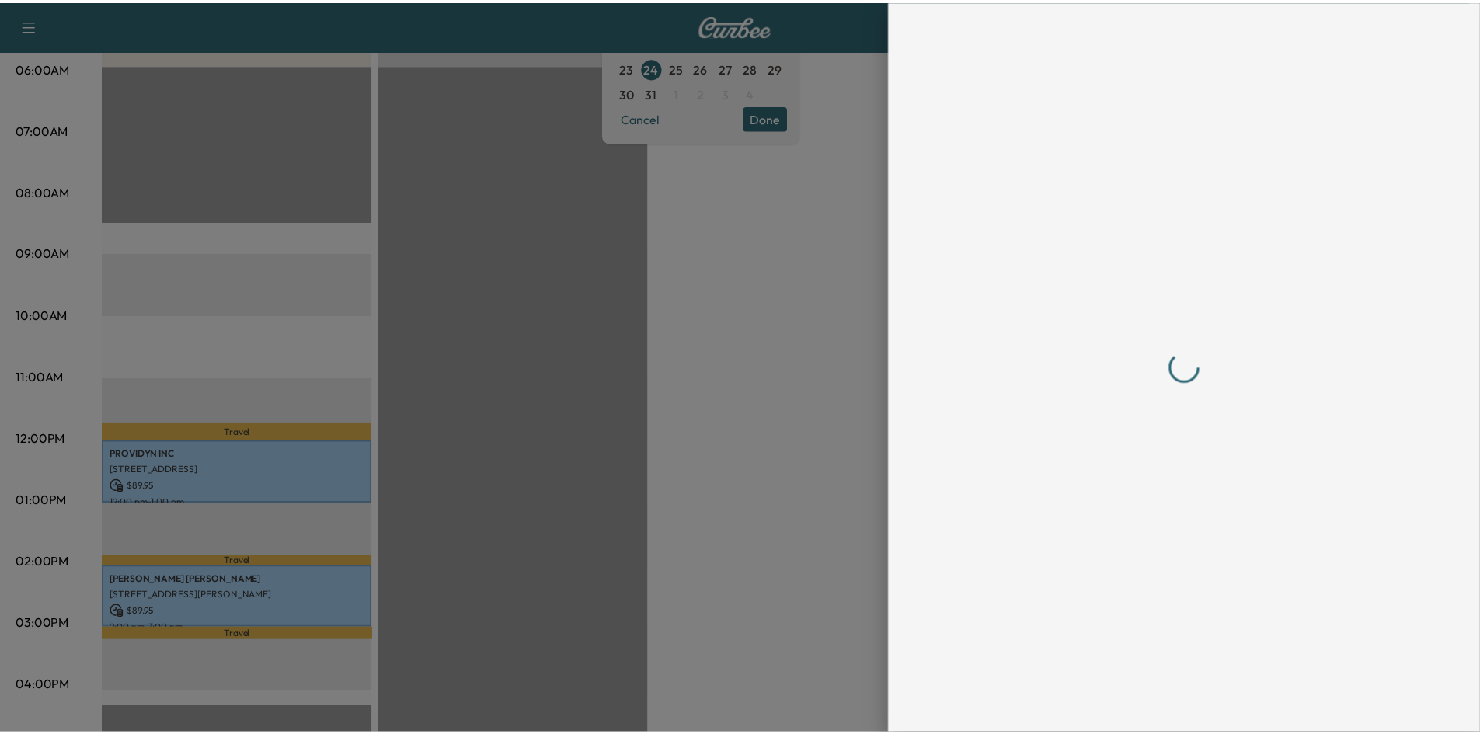
scroll to position [0, 0]
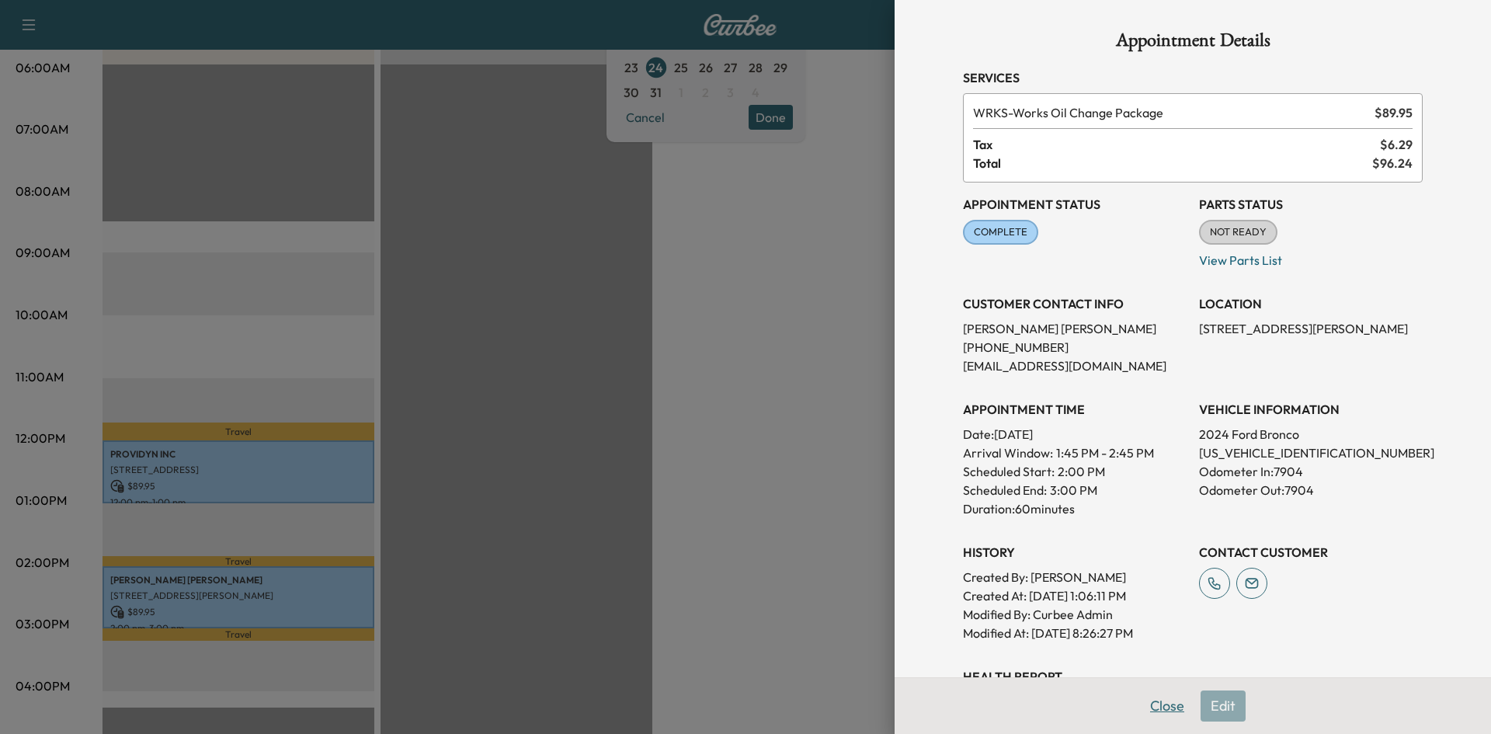
click at [1158, 698] on button "Close" at bounding box center [1167, 706] width 54 height 31
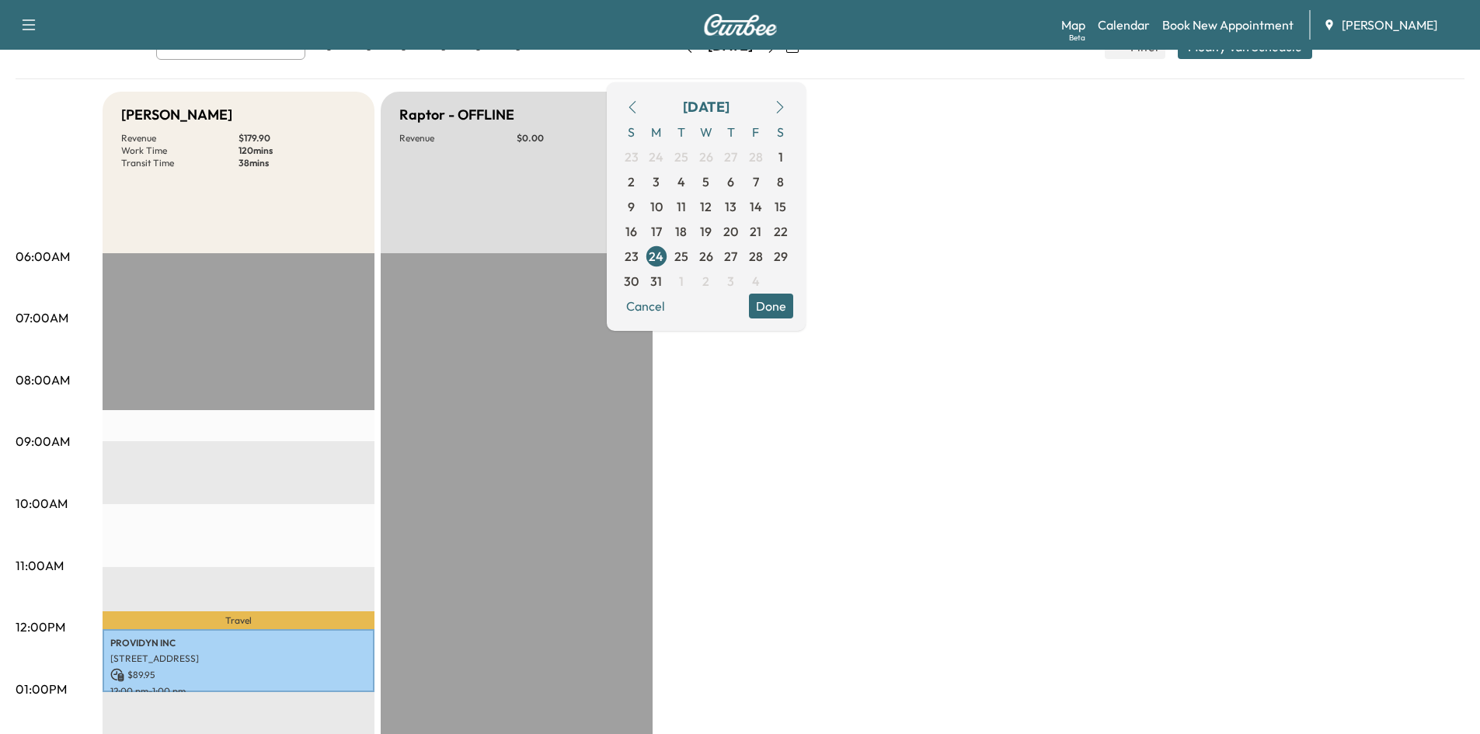
scroll to position [102, 0]
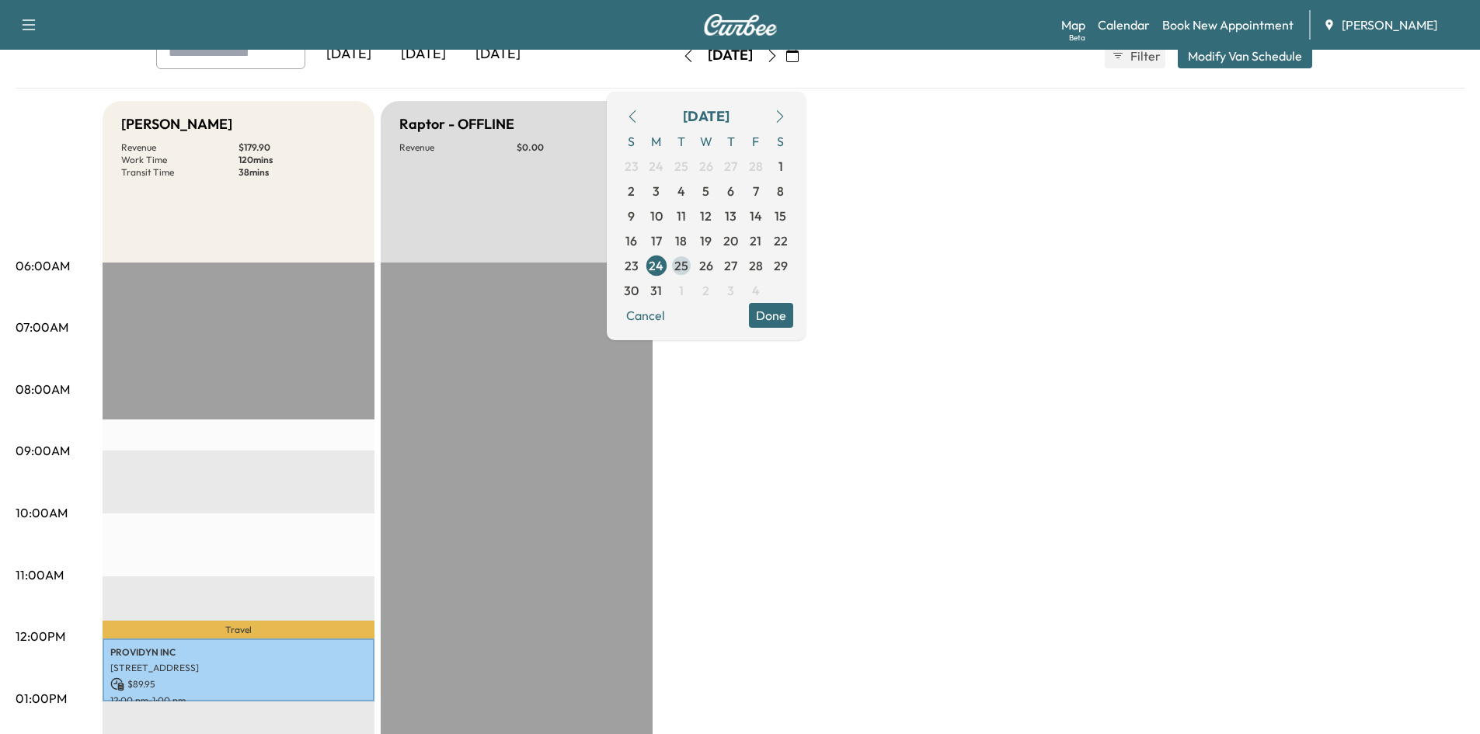
click at [688, 266] on span "25" at bounding box center [681, 265] width 14 height 19
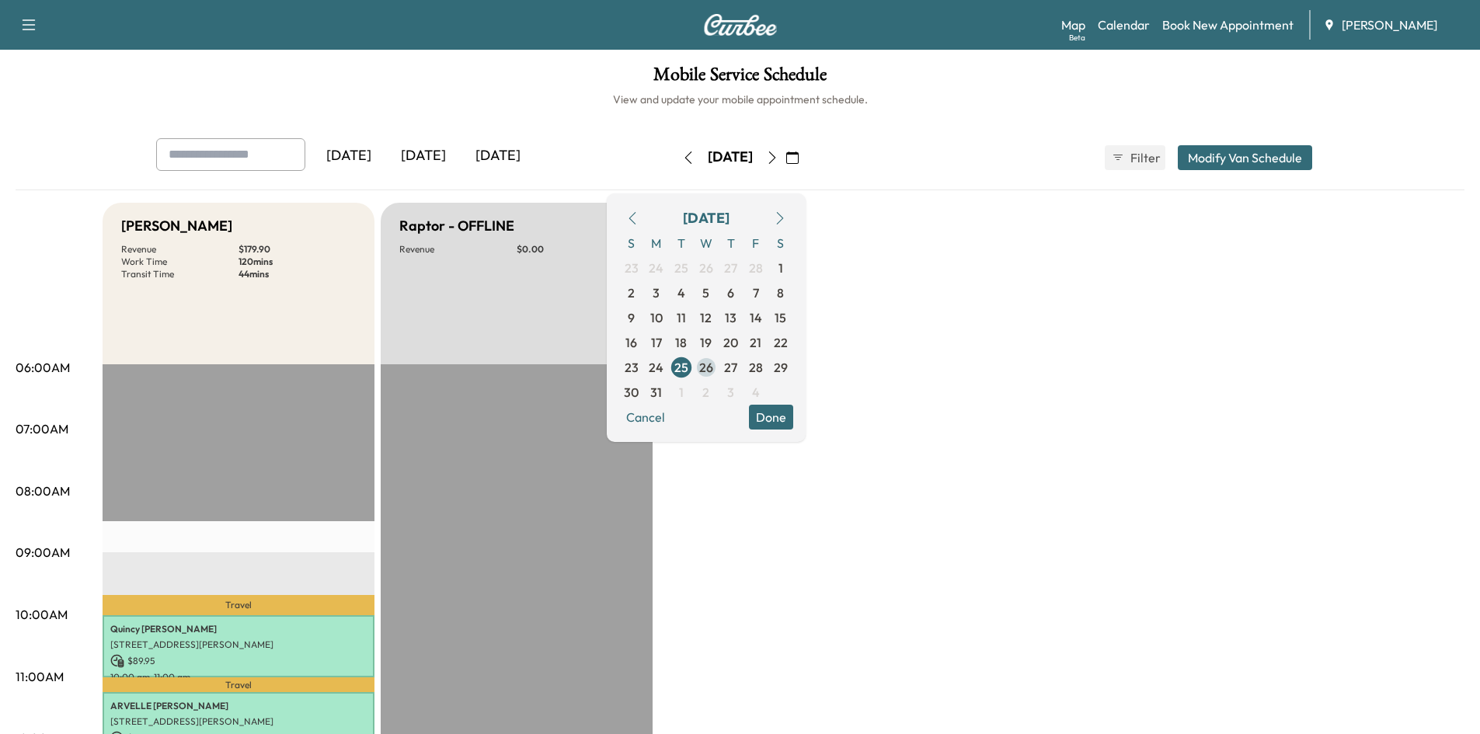
click at [713, 363] on span "26" at bounding box center [706, 367] width 14 height 19
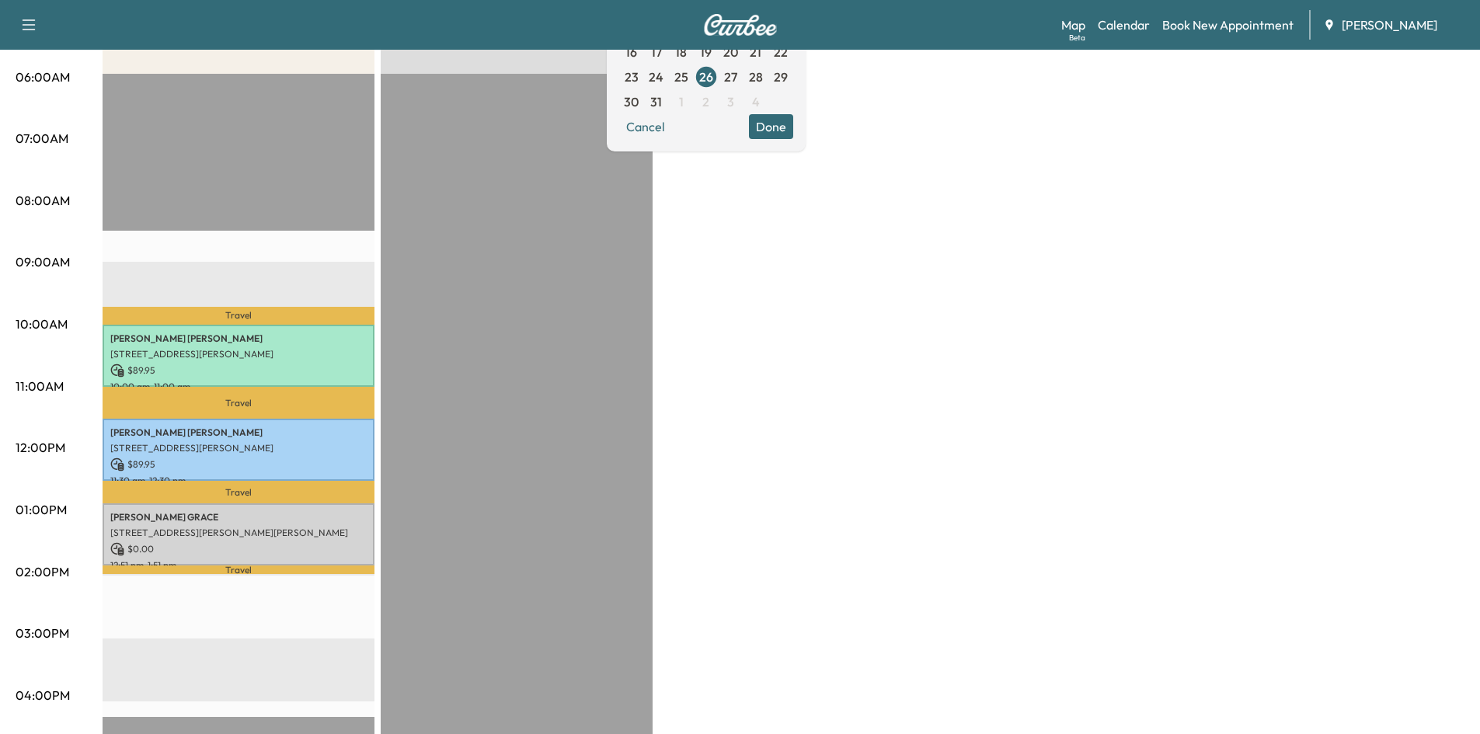
scroll to position [292, 0]
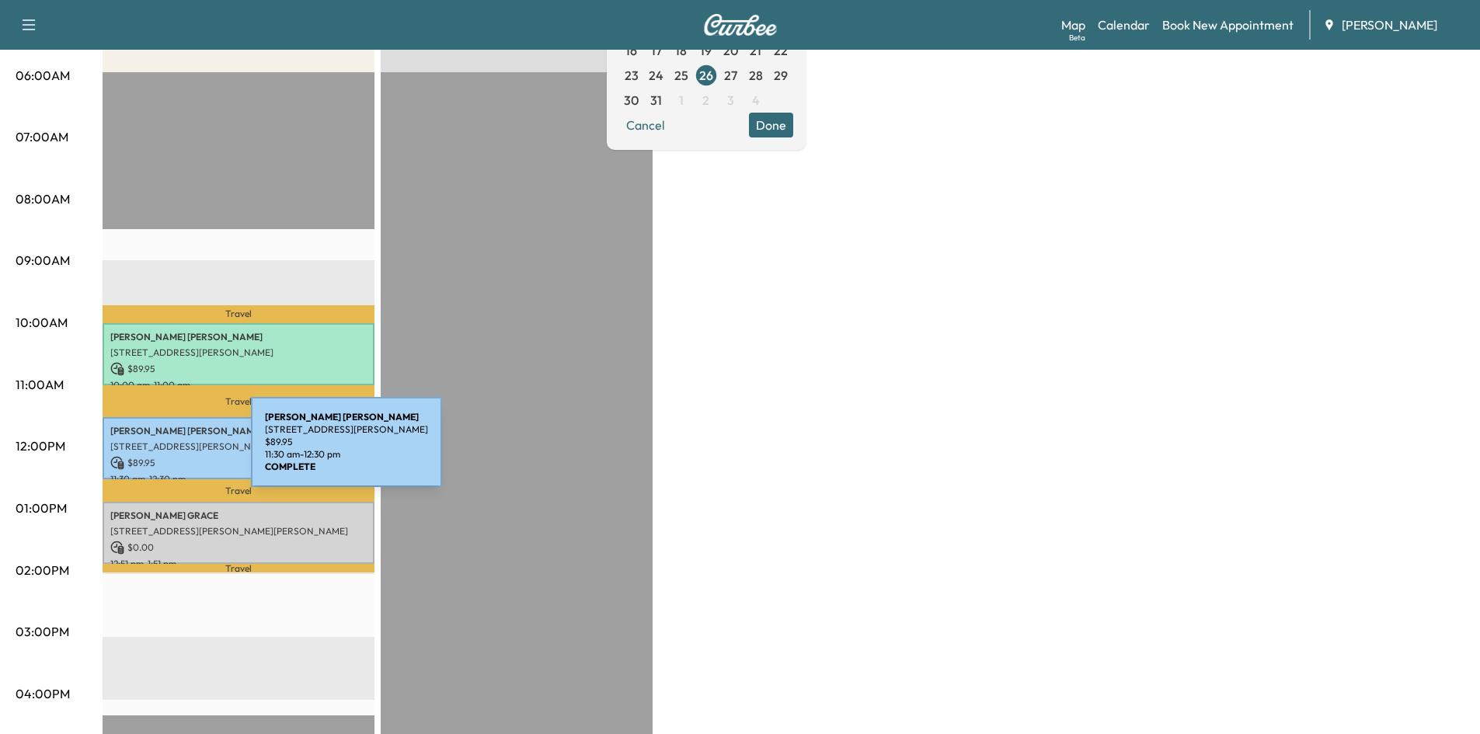
click at [134, 456] on p "$ 89.95" at bounding box center [238, 463] width 256 height 14
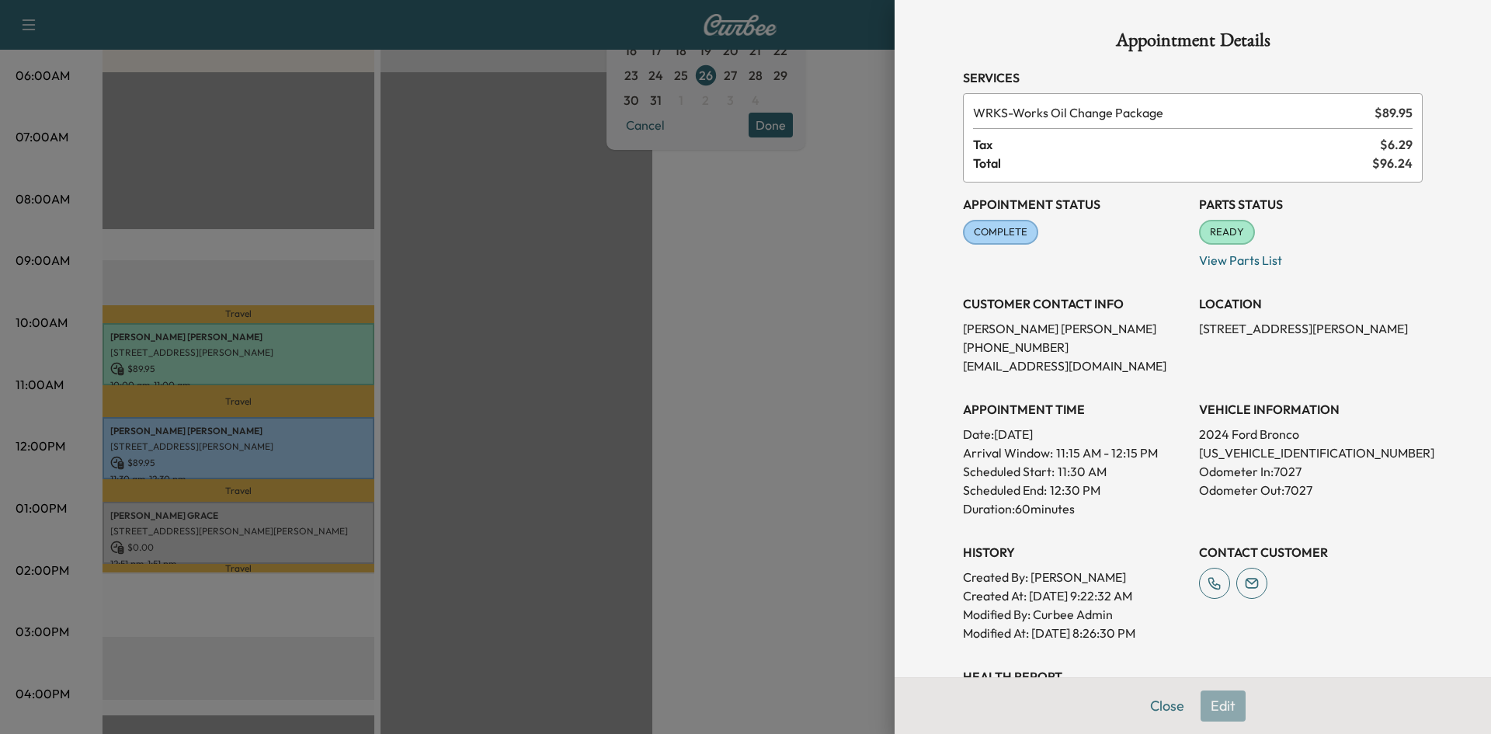
click at [1156, 707] on div "Appointment Details Services WRKS - Works Oil Change Package $ 89.95 Tax $ 6.29…" at bounding box center [1193, 433] width 497 height 866
click at [1157, 701] on button "Close" at bounding box center [1167, 706] width 54 height 31
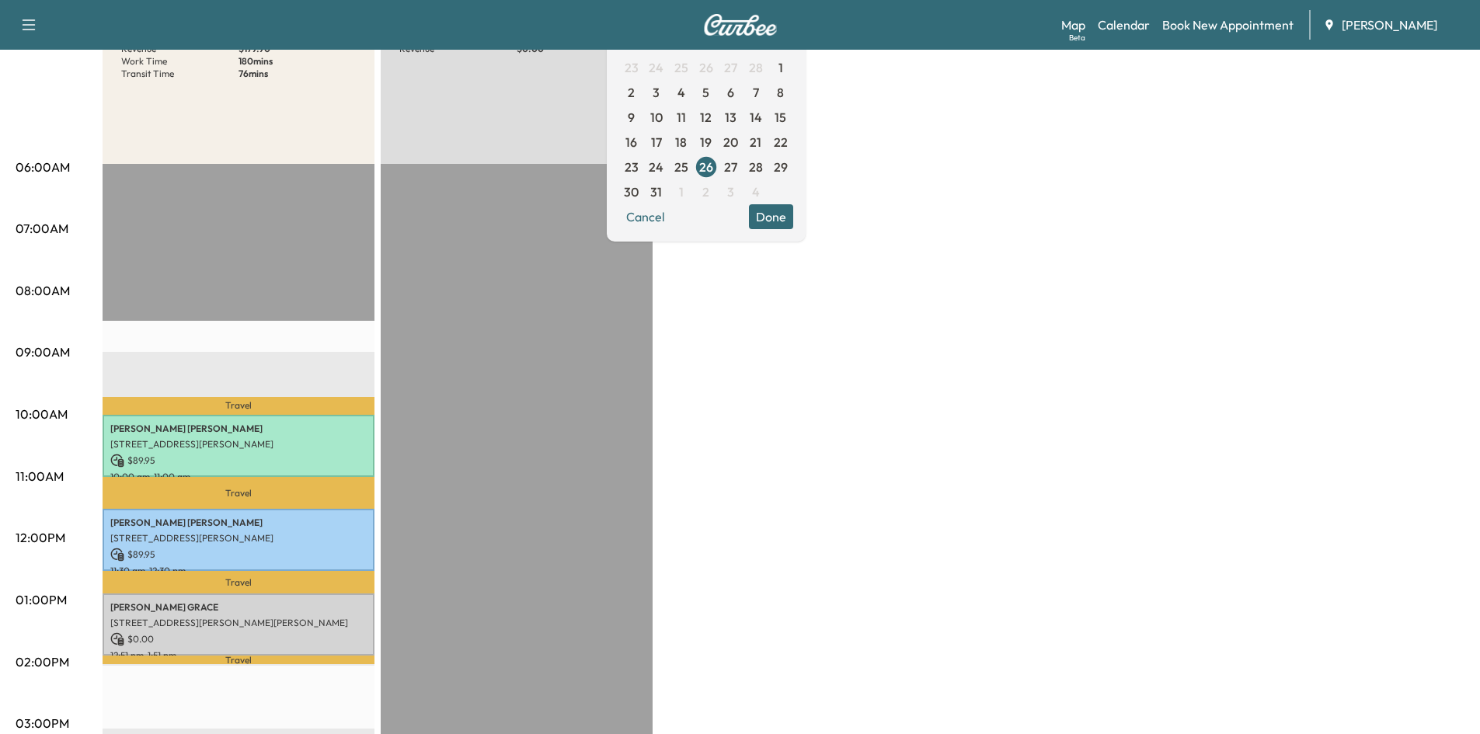
scroll to position [0, 0]
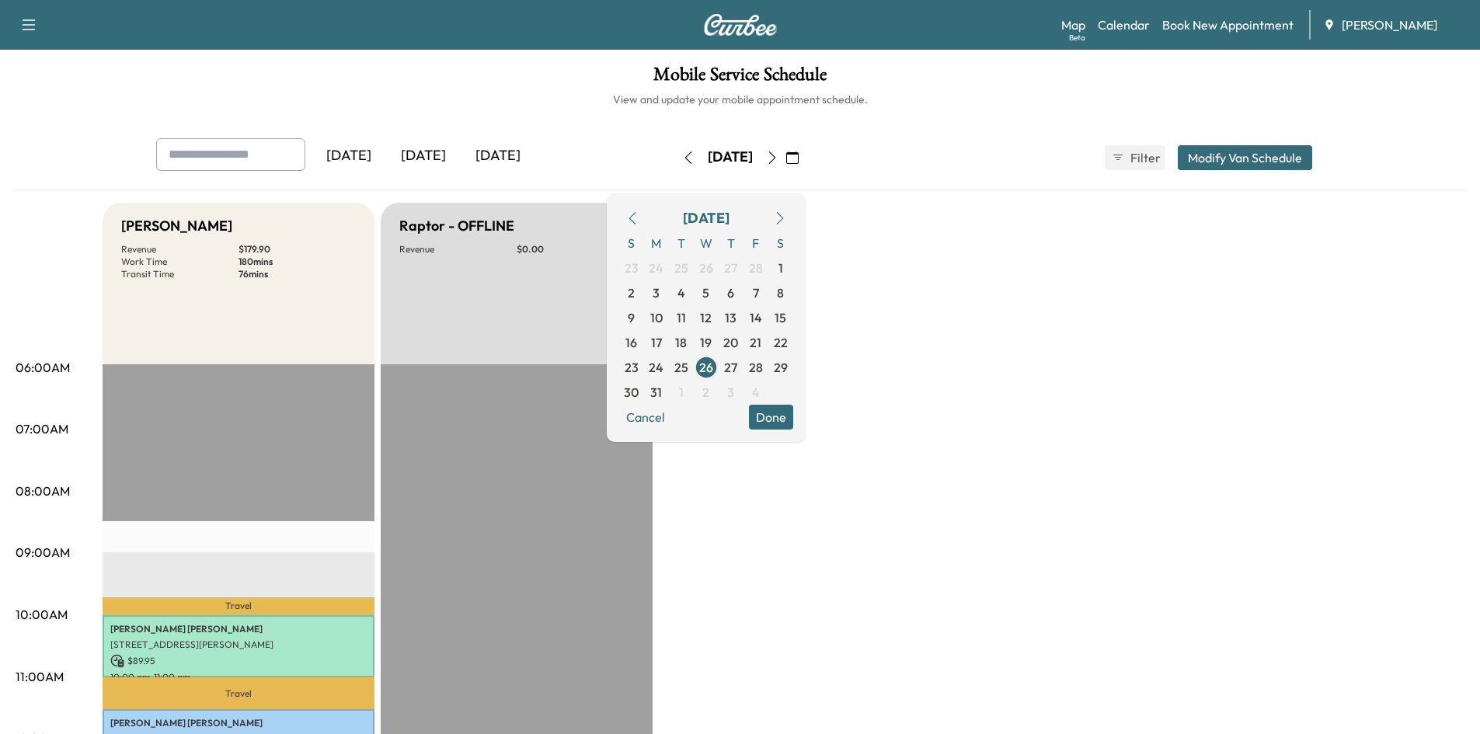
click at [799, 162] on icon "button" at bounding box center [792, 157] width 12 height 12
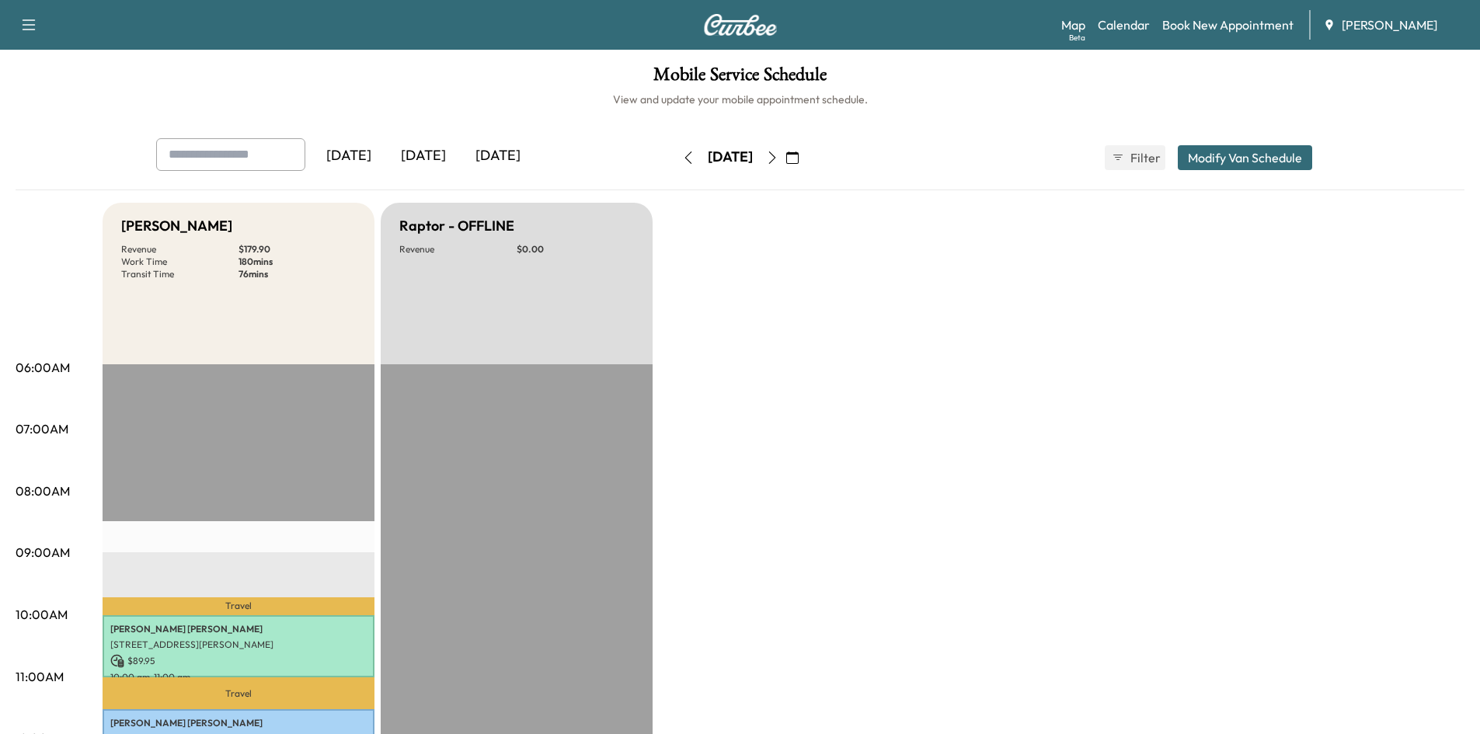
click at [799, 159] on icon "button" at bounding box center [792, 157] width 12 height 12
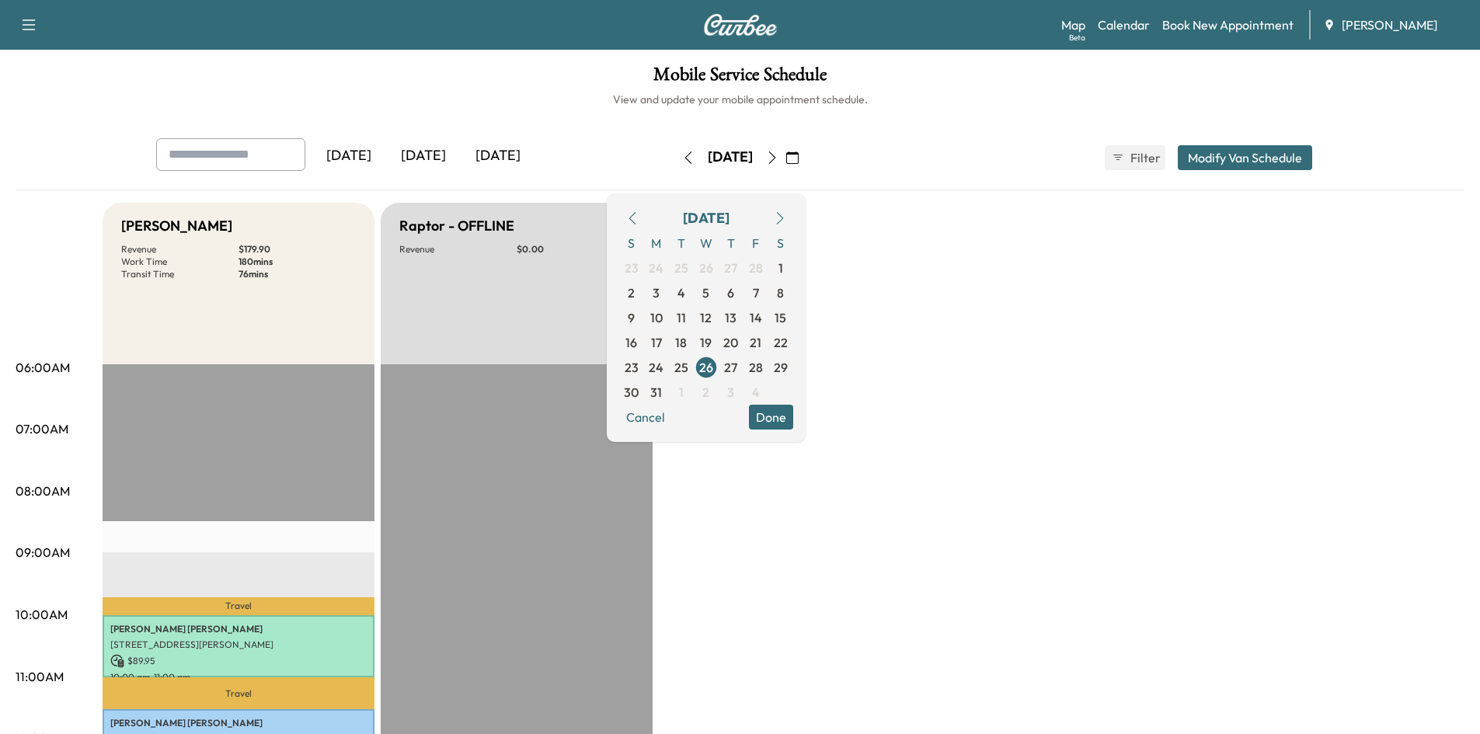
click at [786, 221] on icon "button" at bounding box center [780, 218] width 12 height 12
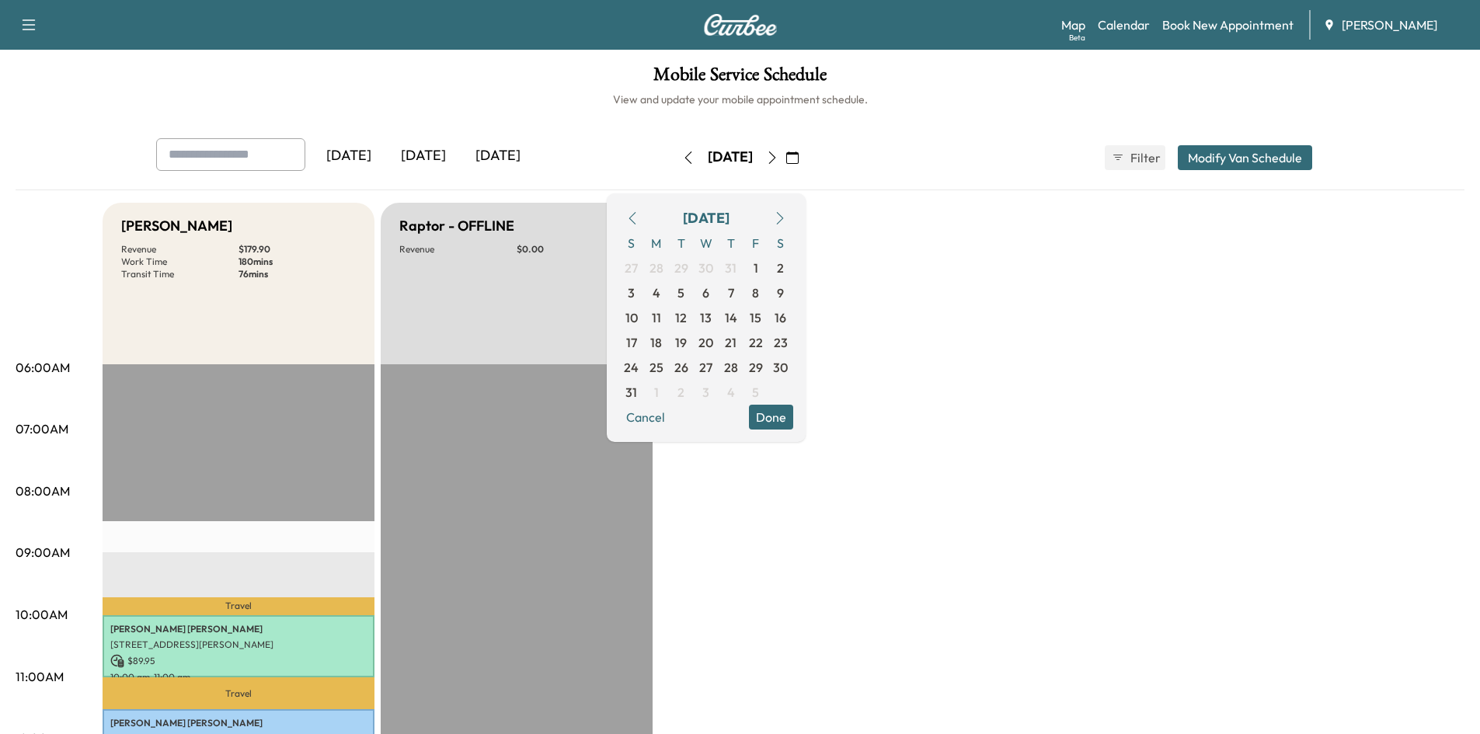
click at [786, 220] on icon "button" at bounding box center [780, 218] width 12 height 12
click at [736, 319] on span "18" at bounding box center [731, 317] width 12 height 19
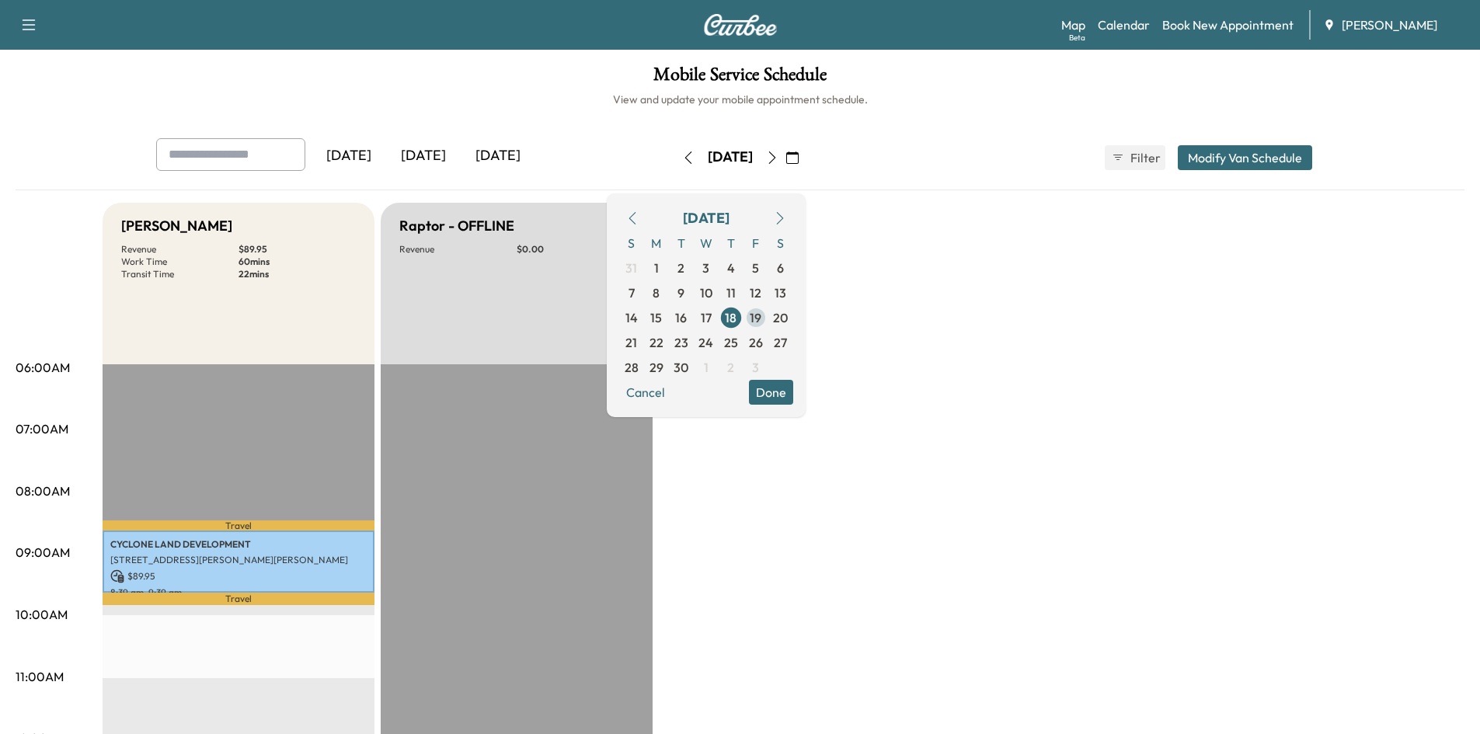
click at [761, 320] on span "19" at bounding box center [756, 317] width 12 height 19
